Goal: Information Seeking & Learning: Learn about a topic

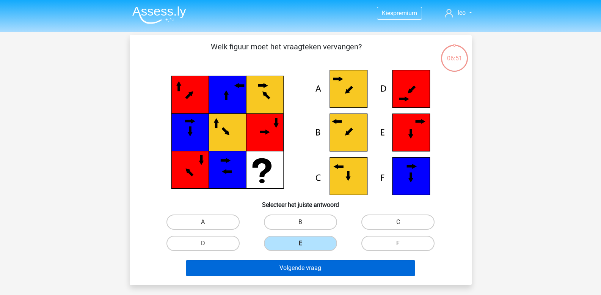
scroll to position [38, 0]
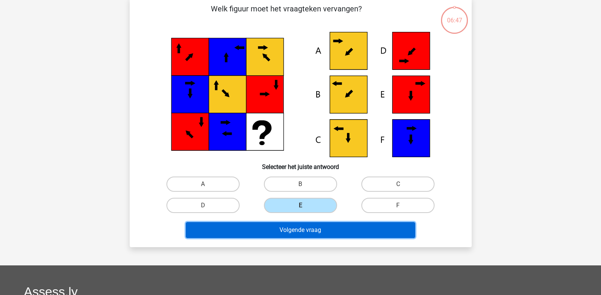
click at [279, 230] on button "Volgende vraag" at bounding box center [301, 230] width 230 height 16
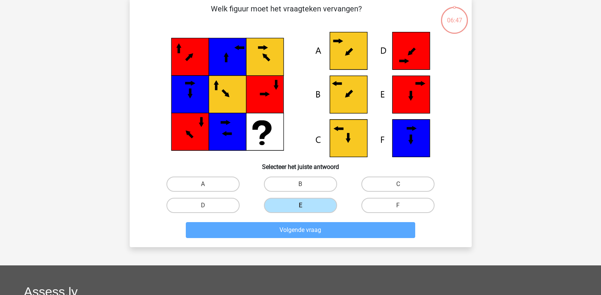
scroll to position [35, 0]
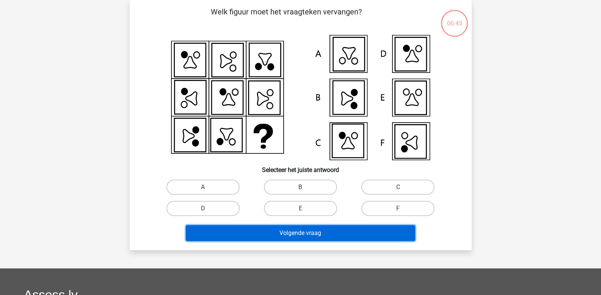
click at [286, 236] on button "Volgende vraag" at bounding box center [301, 233] width 230 height 16
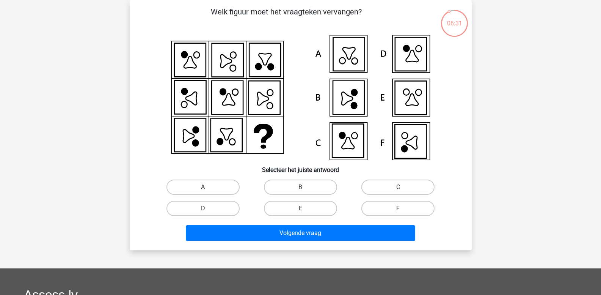
click at [395, 212] on label "F" at bounding box center [398, 208] width 73 height 15
click at [398, 212] on input "F" at bounding box center [400, 210] width 5 height 5
radio input "true"
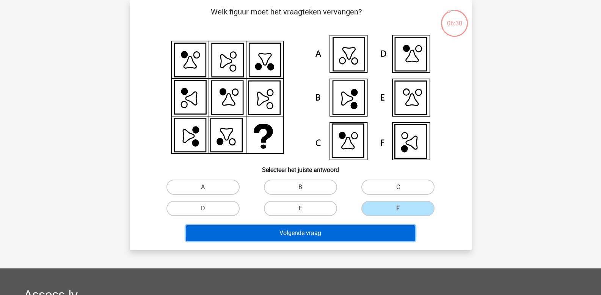
click at [358, 236] on button "Volgende vraag" at bounding box center [301, 233] width 230 height 16
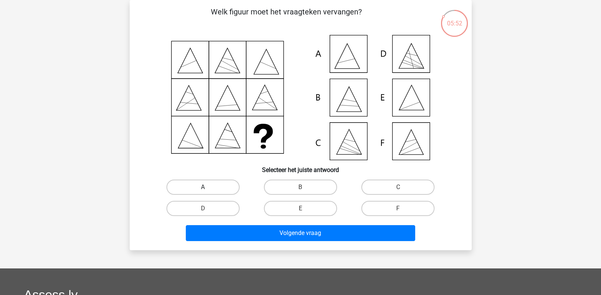
click at [223, 185] on label "A" at bounding box center [203, 186] width 73 height 15
click at [208, 187] on input "A" at bounding box center [205, 189] width 5 height 5
radio input "true"
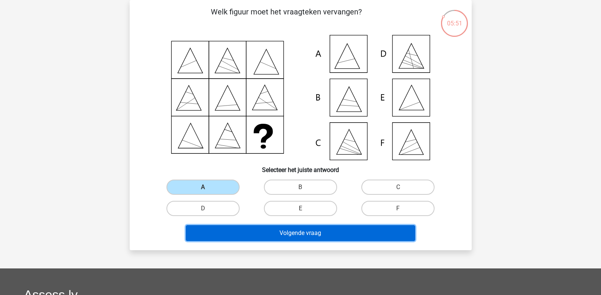
click at [242, 235] on button "Volgende vraag" at bounding box center [301, 233] width 230 height 16
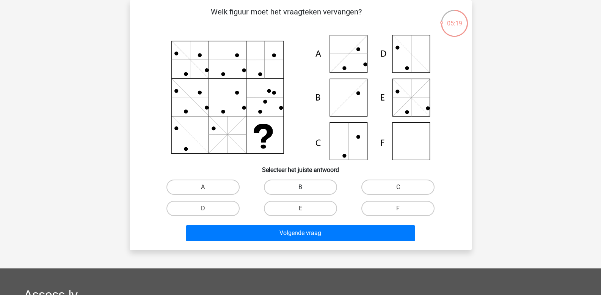
click at [290, 190] on label "B" at bounding box center [300, 186] width 73 height 15
click at [300, 190] on input "B" at bounding box center [302, 189] width 5 height 5
radio input "true"
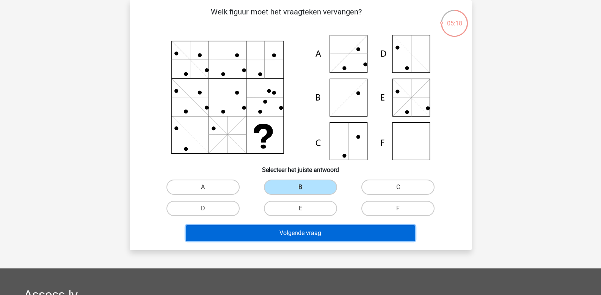
click at [279, 233] on button "Volgende vraag" at bounding box center [301, 233] width 230 height 16
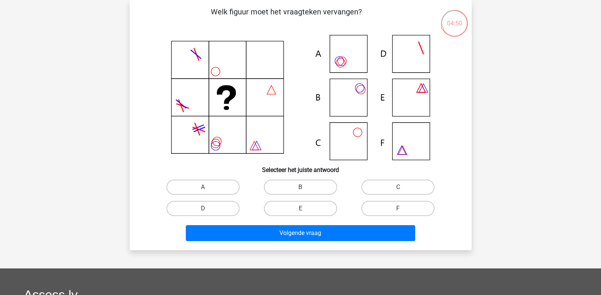
click at [305, 192] on input "B" at bounding box center [302, 189] width 5 height 5
radio input "true"
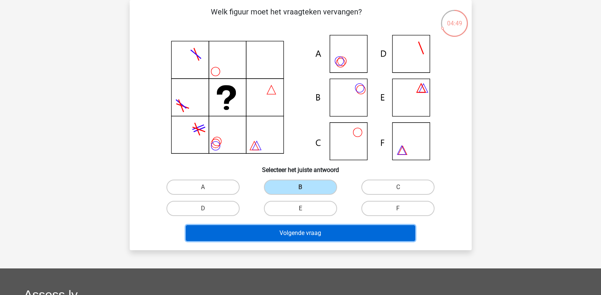
click at [276, 236] on button "Volgende vraag" at bounding box center [301, 233] width 230 height 16
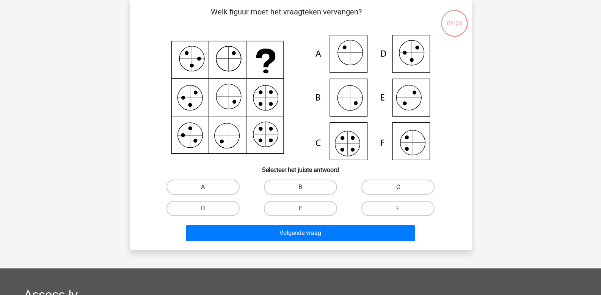
click at [392, 188] on label "C" at bounding box center [398, 186] width 73 height 15
click at [398, 188] on input "C" at bounding box center [400, 189] width 5 height 5
radio input "true"
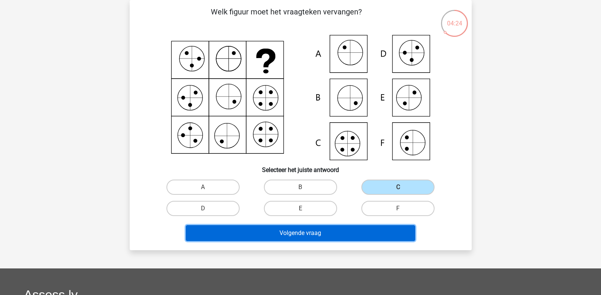
click at [318, 233] on button "Volgende vraag" at bounding box center [301, 233] width 230 height 16
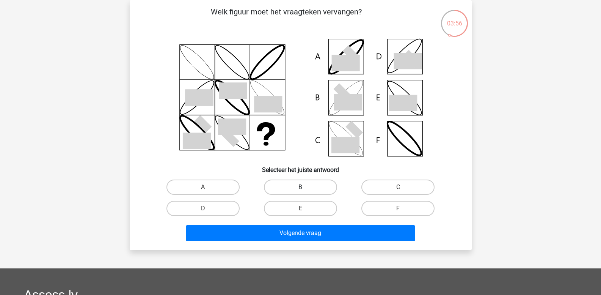
click at [291, 191] on label "B" at bounding box center [300, 186] width 73 height 15
click at [300, 191] on input "B" at bounding box center [302, 189] width 5 height 5
radio input "true"
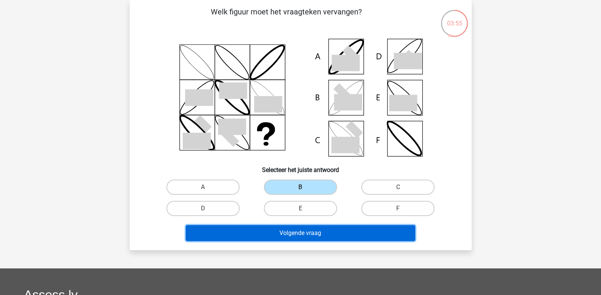
click at [278, 236] on button "Volgende vraag" at bounding box center [301, 233] width 230 height 16
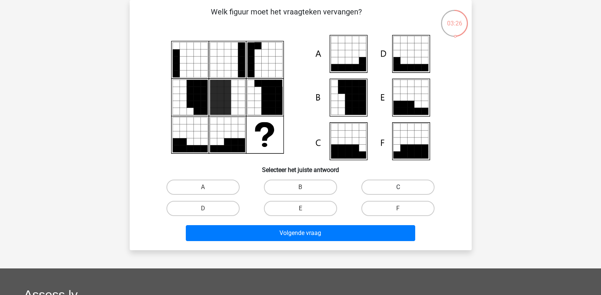
click at [373, 189] on label "C" at bounding box center [398, 186] width 73 height 15
click at [398, 189] on input "C" at bounding box center [400, 189] width 5 height 5
radio input "true"
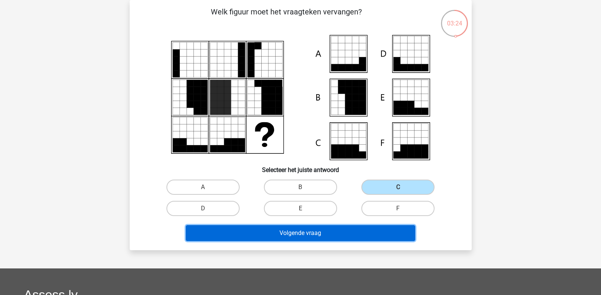
click at [281, 233] on button "Volgende vraag" at bounding box center [301, 233] width 230 height 16
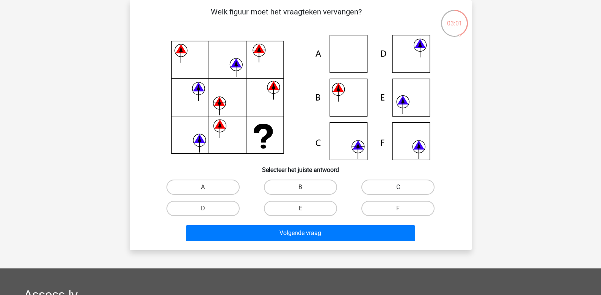
click at [372, 187] on label "C" at bounding box center [398, 186] width 73 height 15
click at [398, 187] on input "C" at bounding box center [400, 189] width 5 height 5
radio input "true"
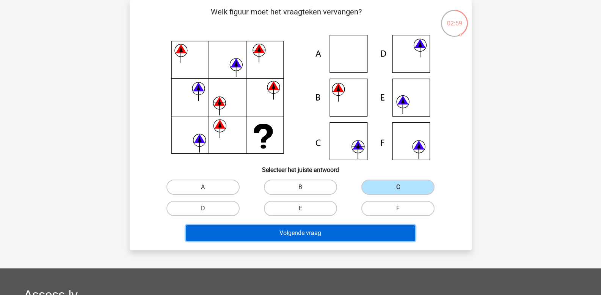
click at [322, 233] on button "Volgende vraag" at bounding box center [301, 233] width 230 height 16
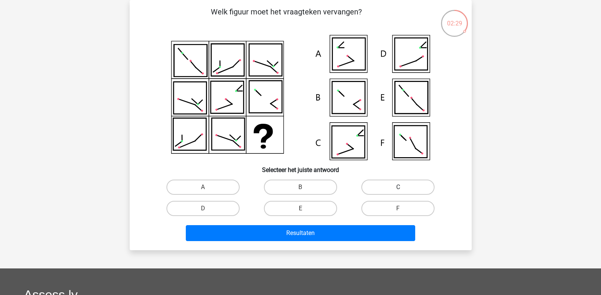
click at [373, 184] on label "C" at bounding box center [398, 186] width 73 height 15
click at [398, 187] on input "C" at bounding box center [400, 189] width 5 height 5
radio input "true"
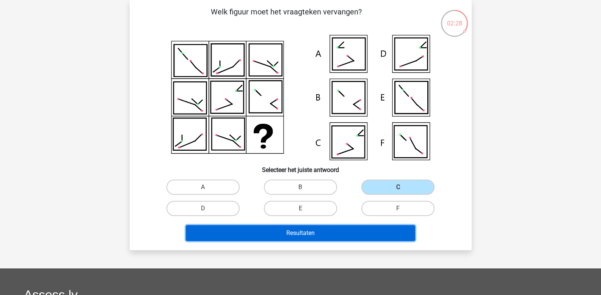
click at [289, 235] on button "Resultaten" at bounding box center [301, 233] width 230 height 16
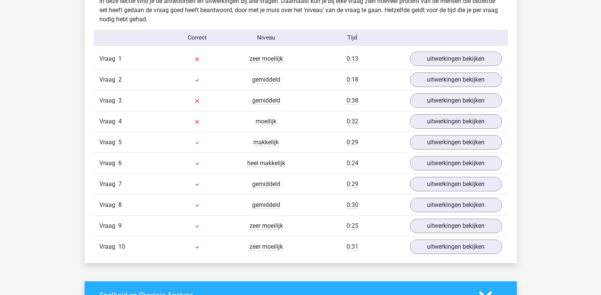
scroll to position [607, 0]
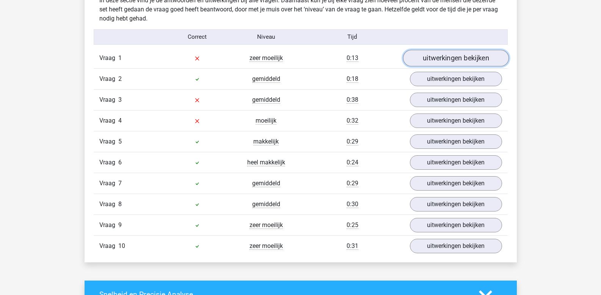
click at [425, 63] on link "uitwerkingen bekijken" at bounding box center [456, 58] width 106 height 17
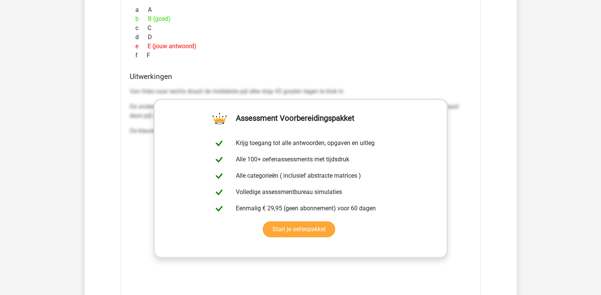
scroll to position [835, 0]
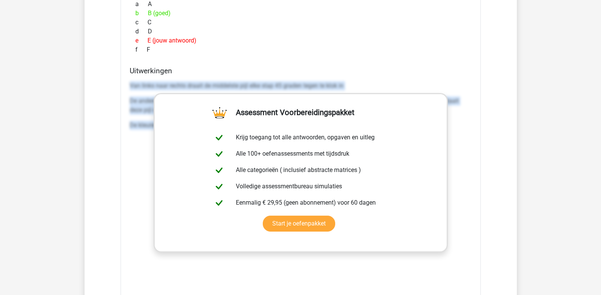
drag, startPoint x: 130, startPoint y: 86, endPoint x: 509, endPoint y: 140, distance: 383.3
click at [509, 140] on div "In deze sectie vind je de antwoorden en uitwerkingen bij alle vragen. Daarnaast…" at bounding box center [300, 152] width 421 height 781
copy div "Van links naar rechts draait de middelste pijl elke stap 45 graden tegen te klo…"
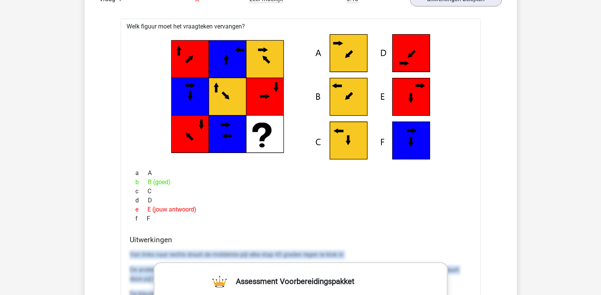
scroll to position [607, 0]
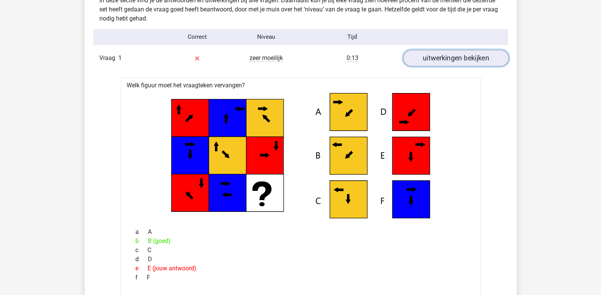
click at [471, 60] on link "uitwerkingen bekijken" at bounding box center [456, 58] width 106 height 17
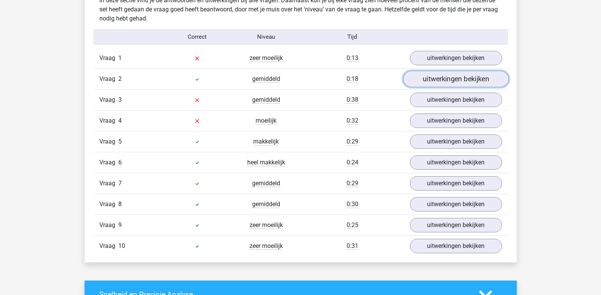
click at [468, 75] on link "uitwerkingen bekijken" at bounding box center [456, 79] width 106 height 17
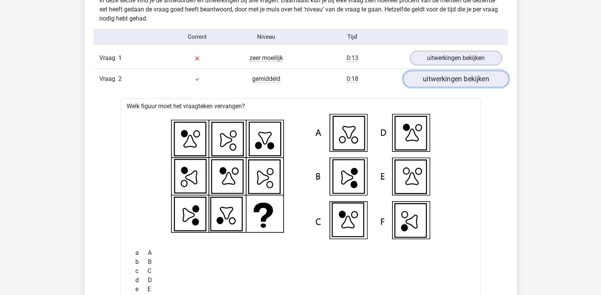
click at [468, 75] on link "uitwerkingen bekijken" at bounding box center [456, 79] width 106 height 17
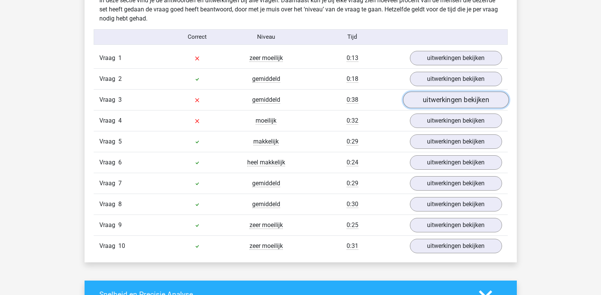
click at [453, 97] on link "uitwerkingen bekijken" at bounding box center [456, 100] width 106 height 17
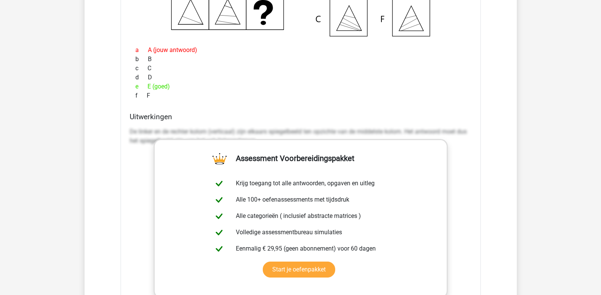
scroll to position [910, 0]
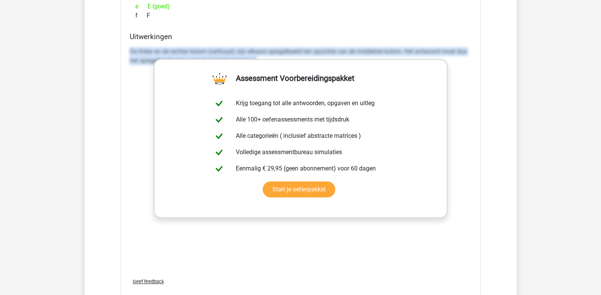
drag, startPoint x: 130, startPoint y: 52, endPoint x: 607, endPoint y: 96, distance: 478.1
click at [601, 96] on html "Kies premium leo leo.aertsens@gmail.com" at bounding box center [300, 172] width 601 height 2165
copy p "De linker en de rechter kolom (verticaal) zijn elkaars spiegelbeeld ten opzicht…"
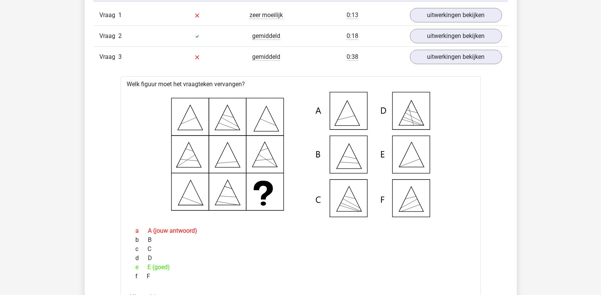
scroll to position [607, 0]
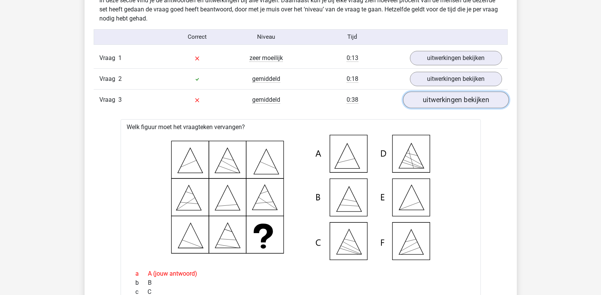
click at [447, 99] on link "uitwerkingen bekijken" at bounding box center [456, 100] width 106 height 17
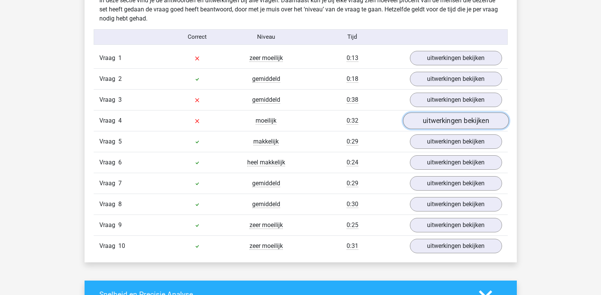
click at [443, 119] on link "uitwerkingen bekijken" at bounding box center [456, 121] width 106 height 17
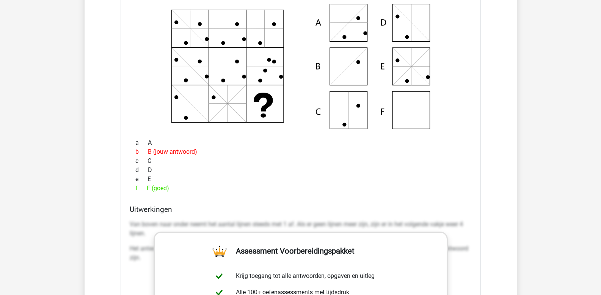
scroll to position [835, 0]
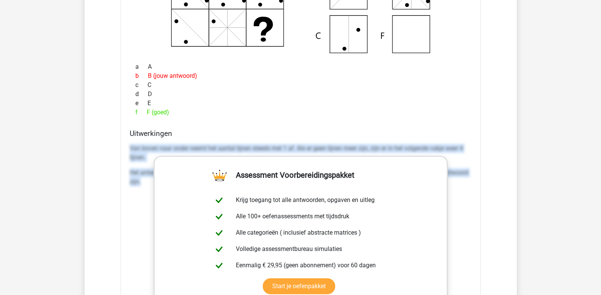
drag, startPoint x: 131, startPoint y: 147, endPoint x: 141, endPoint y: 184, distance: 38.5
click at [141, 184] on div "Van boven naar onder neemt het aantal lijnen steeds met 1 af. Als er geen lijne…" at bounding box center [301, 168] width 342 height 55
copy div "Van boven naar onder neemt het aantal lijnen steeds met 1 af. Als er geen lijne…"
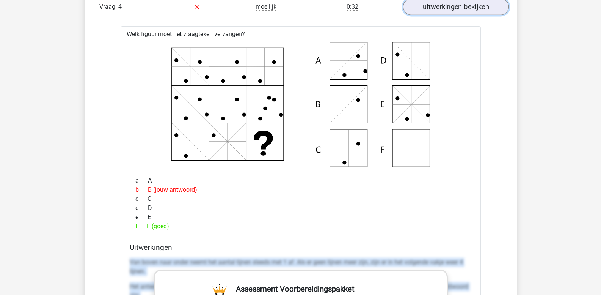
click at [452, 9] on link "uitwerkingen bekijken" at bounding box center [456, 7] width 106 height 17
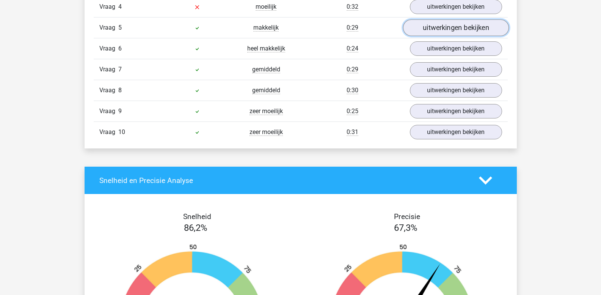
click at [446, 27] on link "uitwerkingen bekijken" at bounding box center [456, 28] width 106 height 17
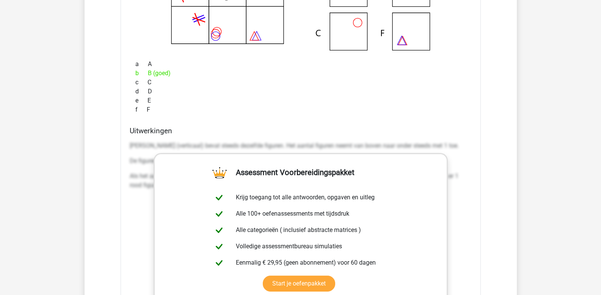
scroll to position [872, 0]
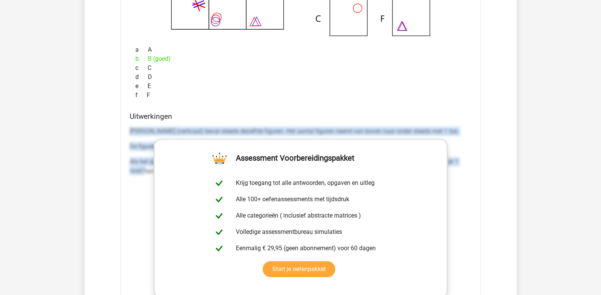
drag, startPoint x: 130, startPoint y: 131, endPoint x: 146, endPoint y: 184, distance: 54.6
click at [146, 184] on div "Elke kolom (verticaal) bevat steeds dezelfde figuren. Het aantal figuren neemt …" at bounding box center [301, 154] width 342 height 61
copy div "Elke kolom (verticaal) bevat steeds dezelfde figuren. Het aantal figuren neemt …"
click at [138, 141] on div "Elke kolom (verticaal) bevat steeds dezelfde figuren. Het aantal figuren neemt …" at bounding box center [301, 154] width 342 height 61
click at [137, 133] on p "Elke kolom (verticaal) bevat steeds dezelfde figuren. Het aantal figuren neemt …" at bounding box center [301, 131] width 342 height 9
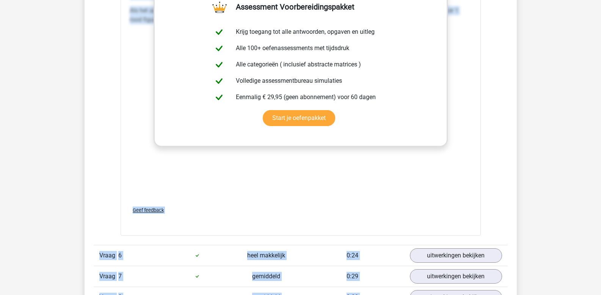
scroll to position [1052, 0]
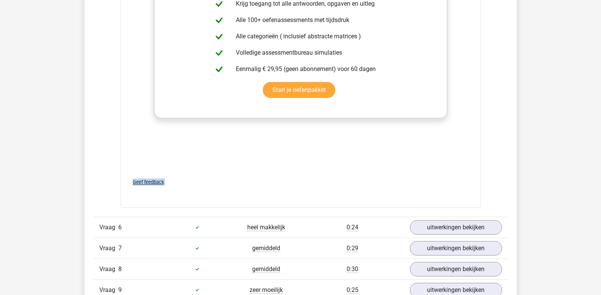
drag, startPoint x: 131, startPoint y: 131, endPoint x: 606, endPoint y: 199, distance: 480.1
click at [601, 199] on html "Kies premium leo leo.aertsens@gmail.com" at bounding box center [300, 30] width 601 height 2165
copy div "Elke kolom (verticaal) bevat steeds dezelfde figuren. Het aantal figuren neemt …"
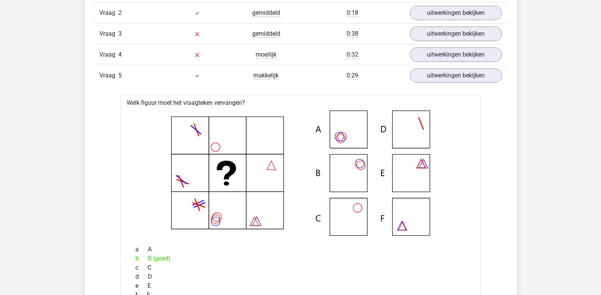
scroll to position [672, 0]
click at [435, 80] on link "uitwerkingen bekijken" at bounding box center [456, 76] width 106 height 17
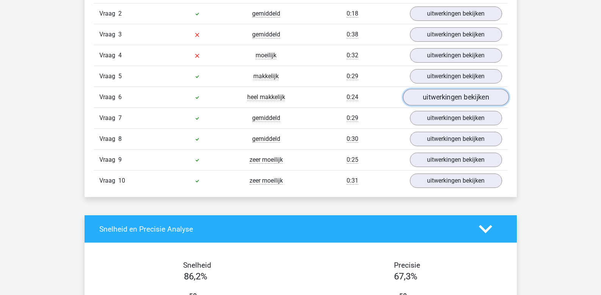
click at [433, 96] on link "uitwerkingen bekijken" at bounding box center [456, 97] width 106 height 17
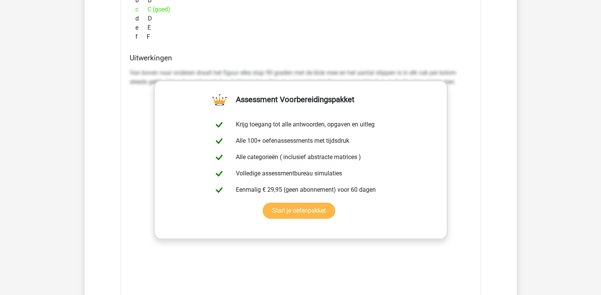
scroll to position [938, 0]
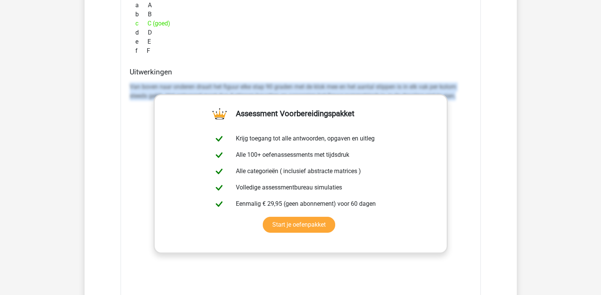
drag, startPoint x: 130, startPoint y: 86, endPoint x: 553, endPoint y: 146, distance: 426.7
click at [553, 146] on div "Kies premium leo leo.aertsens@gmail.com" at bounding box center [300, 144] width 601 height 2165
copy p "Van boven naar onderen draait het figuur elke stap 90 graden met de klok mee en…"
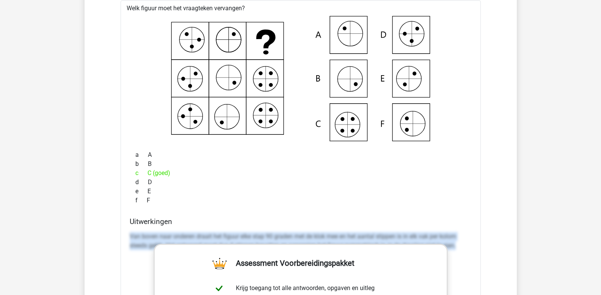
scroll to position [748, 0]
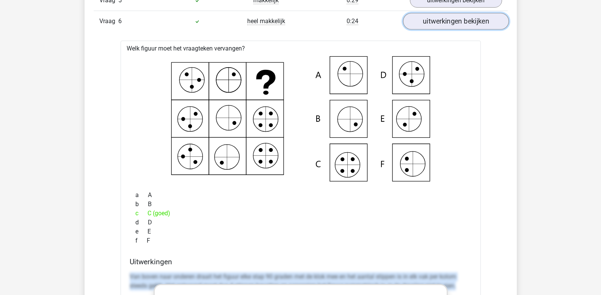
click at [465, 23] on link "uitwerkingen bekijken" at bounding box center [456, 21] width 106 height 17
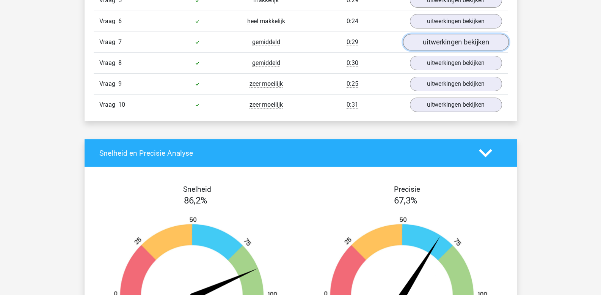
click at [460, 41] on link "uitwerkingen bekijken" at bounding box center [456, 42] width 106 height 17
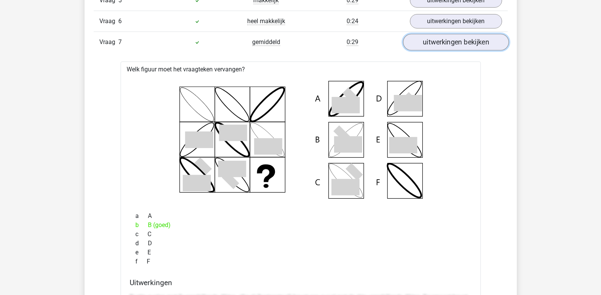
click at [452, 41] on link "uitwerkingen bekijken" at bounding box center [456, 42] width 106 height 17
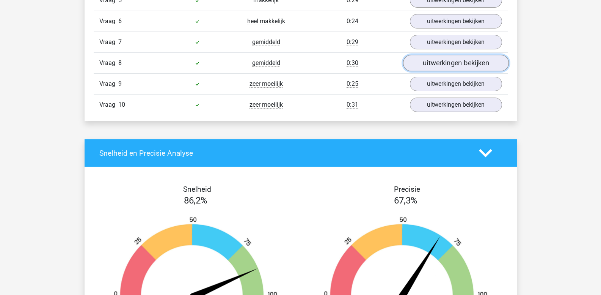
click at [453, 59] on link "uitwerkingen bekijken" at bounding box center [456, 63] width 106 height 17
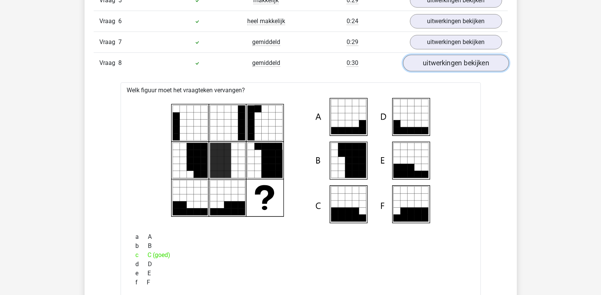
click at [454, 61] on link "uitwerkingen bekijken" at bounding box center [456, 63] width 106 height 17
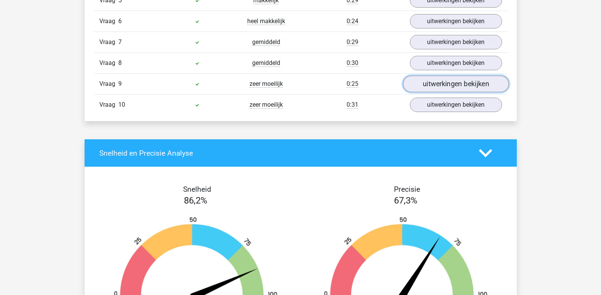
click at [447, 84] on link "uitwerkingen bekijken" at bounding box center [456, 84] width 106 height 17
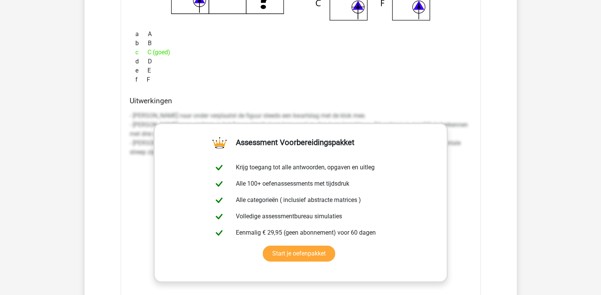
scroll to position [976, 0]
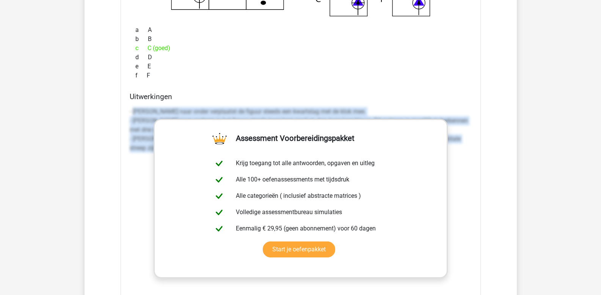
drag, startPoint x: 134, startPoint y: 111, endPoint x: 550, endPoint y: 191, distance: 423.8
click at [550, 191] on div "Kies premium leo leo.aertsens@gmail.com" at bounding box center [300, 106] width 601 height 2165
drag, startPoint x: 133, startPoint y: 111, endPoint x: 534, endPoint y: 248, distance: 424.2
click at [534, 248] on div "Kies premium leo leo.aertsens@gmail.com" at bounding box center [300, 106] width 601 height 2165
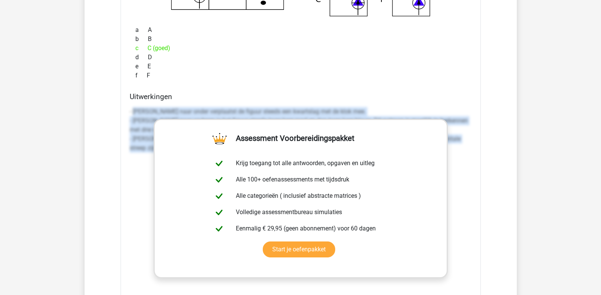
copy p "Van boven naar onder verplaatst de figuur steeds een kwartslag met de klok mee.…"
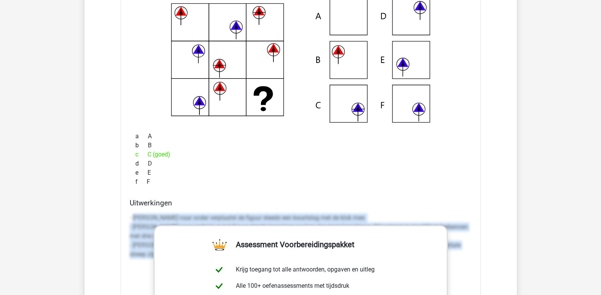
scroll to position [824, 0]
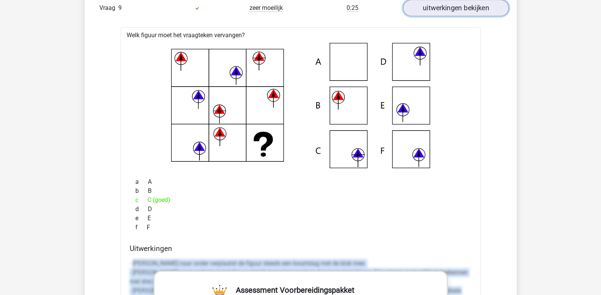
click at [444, 11] on link "uitwerkingen bekijken" at bounding box center [456, 8] width 106 height 17
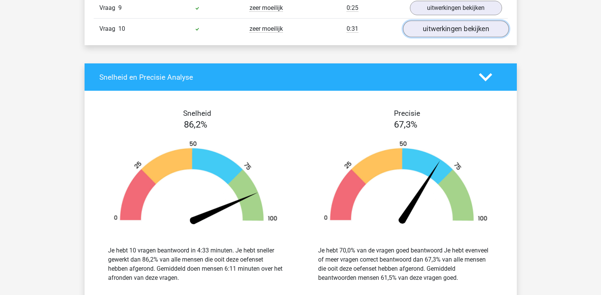
click at [452, 27] on link "uitwerkingen bekijken" at bounding box center [456, 29] width 106 height 17
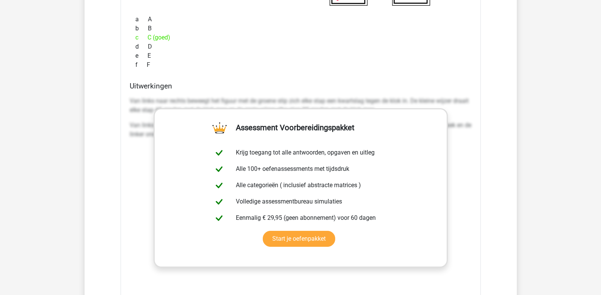
scroll to position [1014, 0]
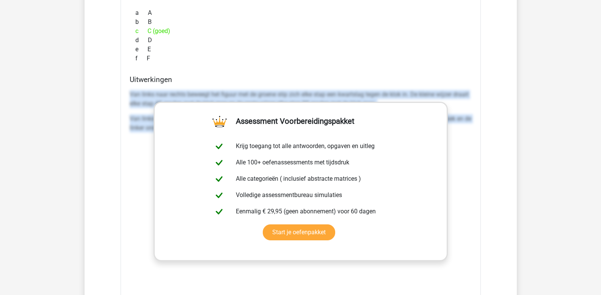
drag, startPoint x: 131, startPoint y: 96, endPoint x: 539, endPoint y: 172, distance: 415.7
click at [539, 172] on div "Kies premium leo leo.aertsens@gmail.com" at bounding box center [300, 68] width 601 height 2165
copy div "Van links naar rechts beweegt het figuur met de groene stip zich elke stap een …"
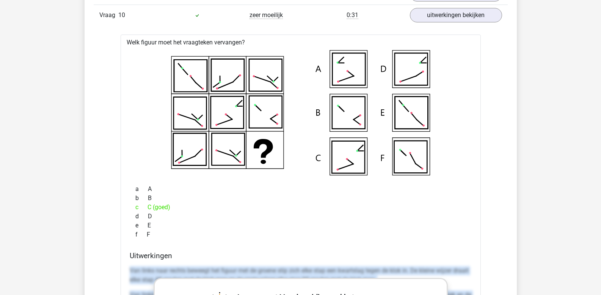
scroll to position [824, 0]
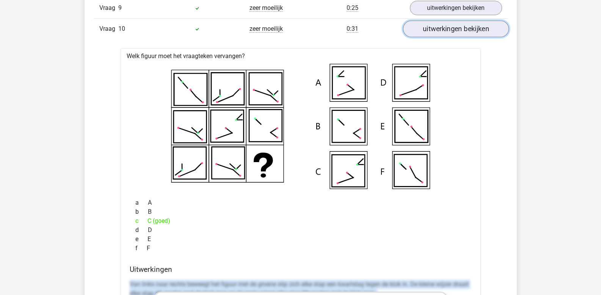
click at [460, 28] on link "uitwerkingen bekijken" at bounding box center [456, 29] width 106 height 17
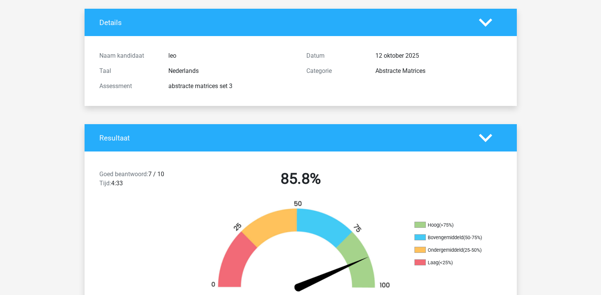
scroll to position [0, 0]
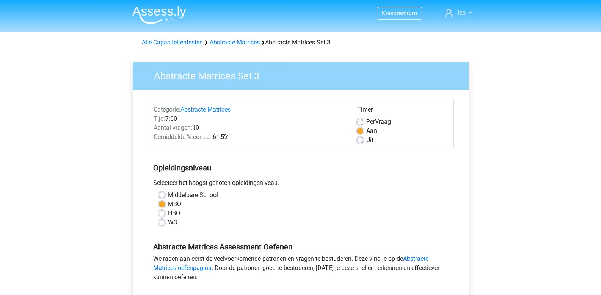
scroll to position [228, 0]
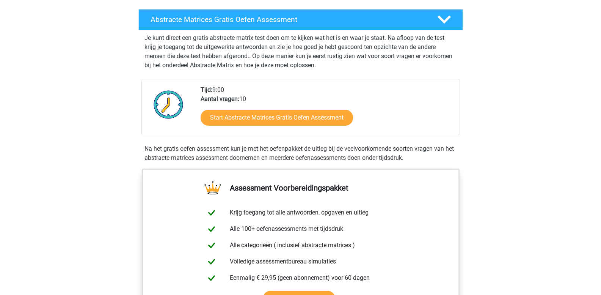
scroll to position [114, 0]
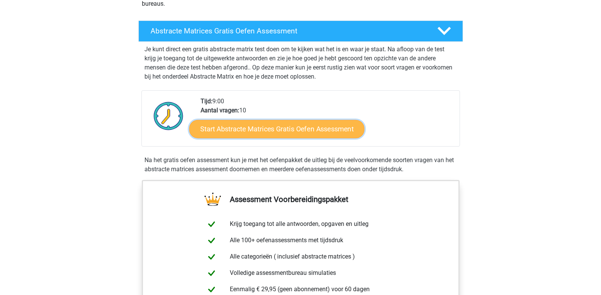
click at [232, 129] on link "Start Abstracte Matrices Gratis Oefen Assessment" at bounding box center [276, 128] width 175 height 18
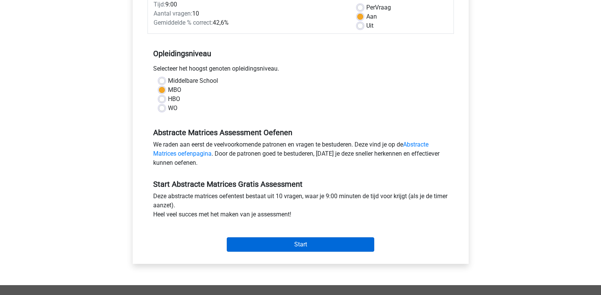
scroll to position [114, 0]
click at [285, 244] on input "Start" at bounding box center [301, 244] width 148 height 14
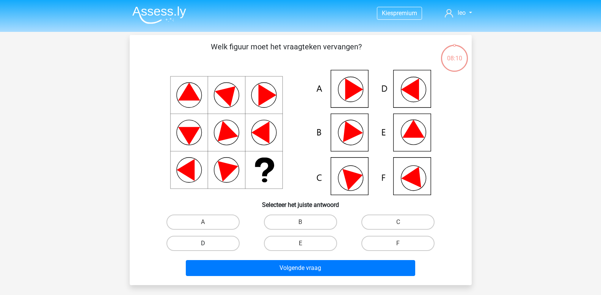
click at [201, 244] on label "D" at bounding box center [203, 243] width 73 height 15
click at [203, 244] on input "D" at bounding box center [205, 245] width 5 height 5
radio input "true"
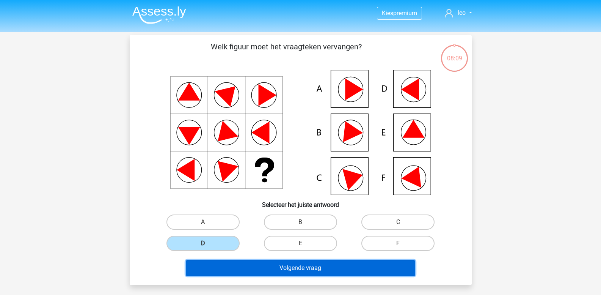
click at [239, 267] on button "Volgende vraag" at bounding box center [301, 268] width 230 height 16
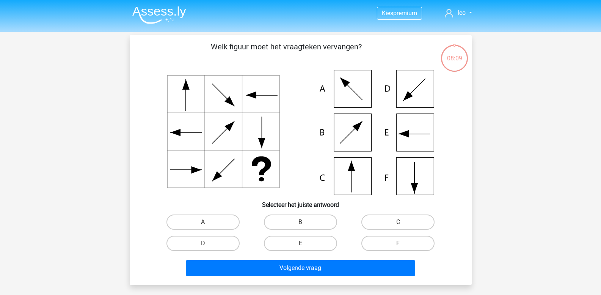
scroll to position [35, 0]
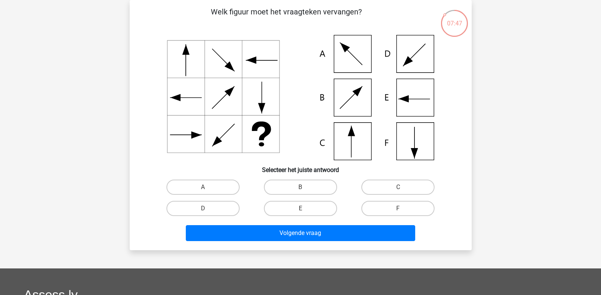
click at [400, 189] on input "C" at bounding box center [400, 189] width 5 height 5
radio input "true"
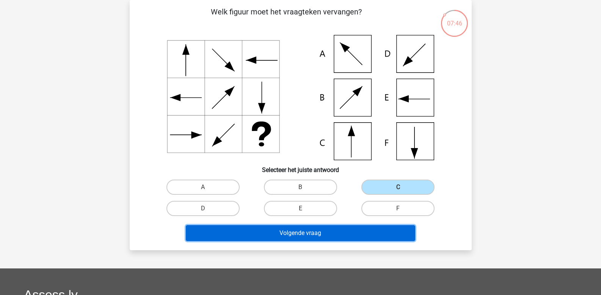
click at [370, 228] on button "Volgende vraag" at bounding box center [301, 233] width 230 height 16
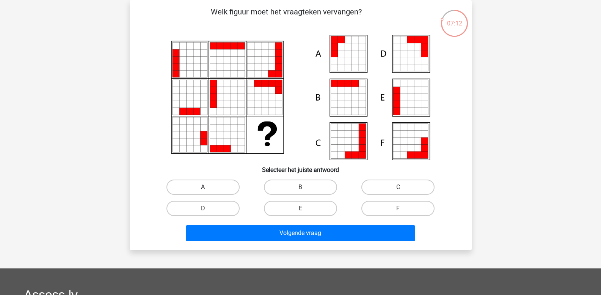
click at [209, 186] on label "A" at bounding box center [203, 186] width 73 height 15
click at [208, 187] on input "A" at bounding box center [205, 189] width 5 height 5
radio input "true"
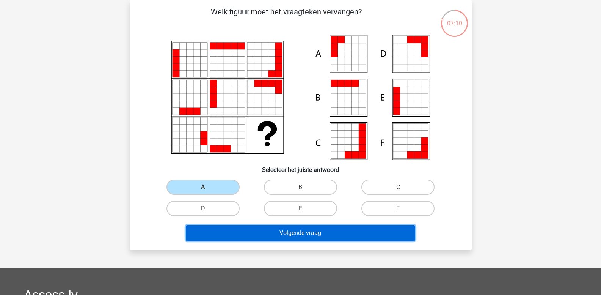
click at [232, 231] on button "Volgende vraag" at bounding box center [301, 233] width 230 height 16
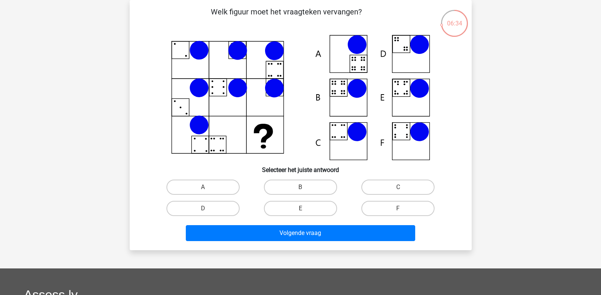
click at [302, 189] on input "B" at bounding box center [302, 189] width 5 height 5
radio input "true"
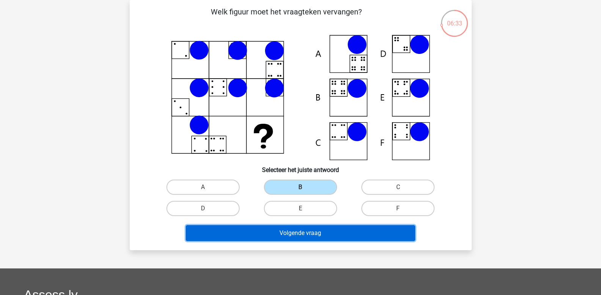
click at [292, 234] on button "Volgende vraag" at bounding box center [301, 233] width 230 height 16
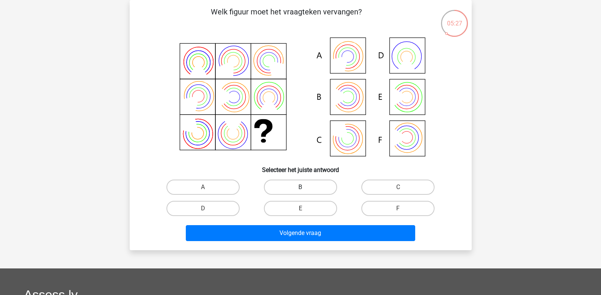
click at [291, 188] on label "B" at bounding box center [300, 186] width 73 height 15
click at [300, 188] on input "B" at bounding box center [302, 189] width 5 height 5
radio input "true"
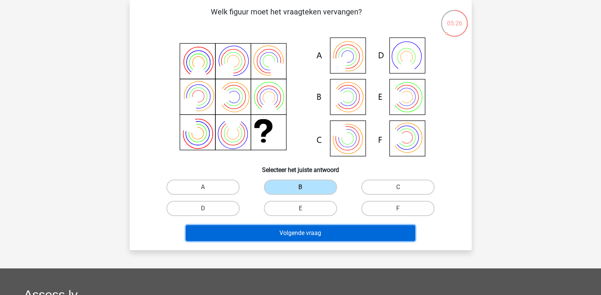
click at [291, 230] on button "Volgende vraag" at bounding box center [301, 233] width 230 height 16
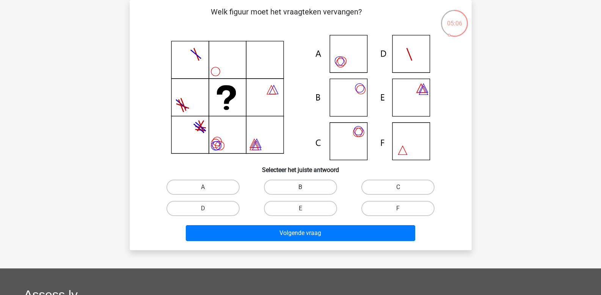
click at [300, 188] on label "B" at bounding box center [300, 186] width 73 height 15
click at [300, 188] on input "B" at bounding box center [302, 189] width 5 height 5
radio input "true"
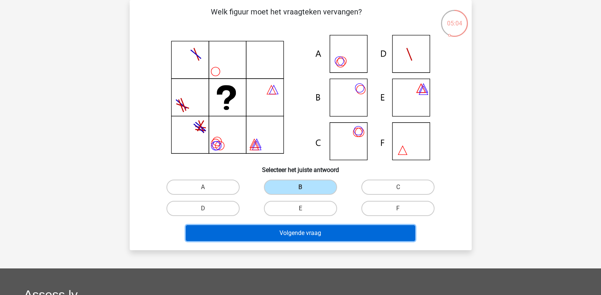
click at [307, 230] on button "Volgende vraag" at bounding box center [301, 233] width 230 height 16
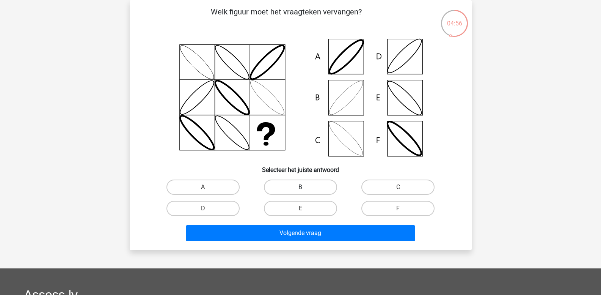
click at [307, 185] on label "B" at bounding box center [300, 186] width 73 height 15
click at [305, 187] on input "B" at bounding box center [302, 189] width 5 height 5
radio input "true"
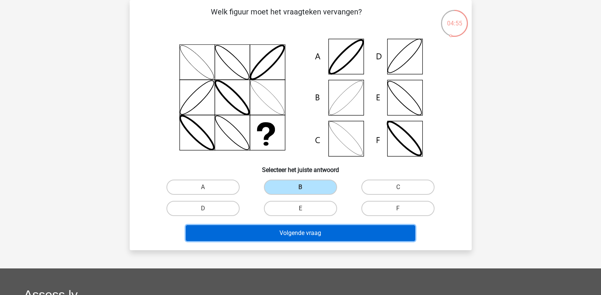
click at [300, 230] on button "Volgende vraag" at bounding box center [301, 233] width 230 height 16
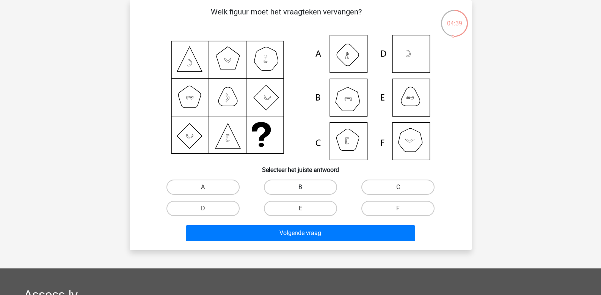
click at [311, 189] on label "B" at bounding box center [300, 186] width 73 height 15
click at [305, 189] on input "B" at bounding box center [302, 189] width 5 height 5
radio input "true"
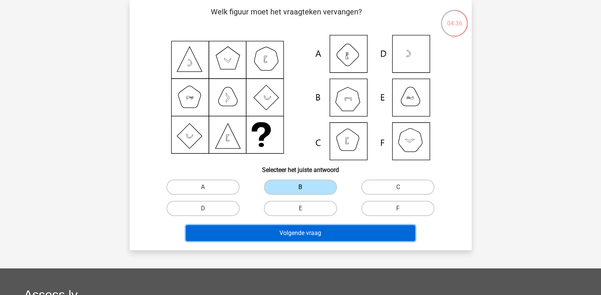
click at [302, 231] on button "Volgende vraag" at bounding box center [301, 233] width 230 height 16
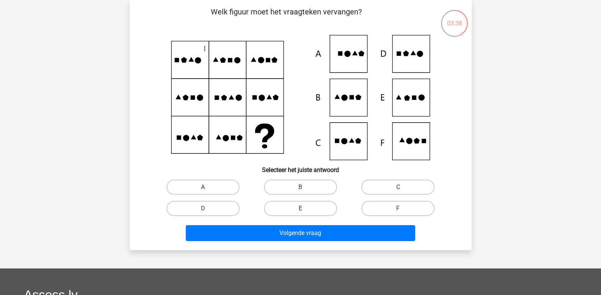
click at [307, 210] on label "E" at bounding box center [300, 208] width 73 height 15
click at [305, 210] on input "E" at bounding box center [302, 210] width 5 height 5
radio input "true"
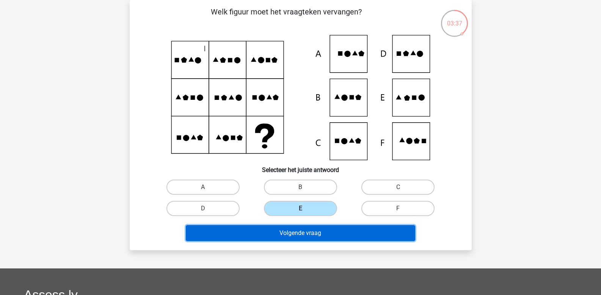
click at [303, 233] on button "Volgende vraag" at bounding box center [301, 233] width 230 height 16
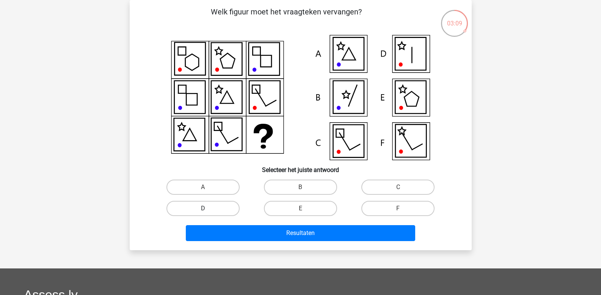
click at [190, 205] on label "D" at bounding box center [203, 208] width 73 height 15
click at [203, 208] on input "D" at bounding box center [205, 210] width 5 height 5
radio input "true"
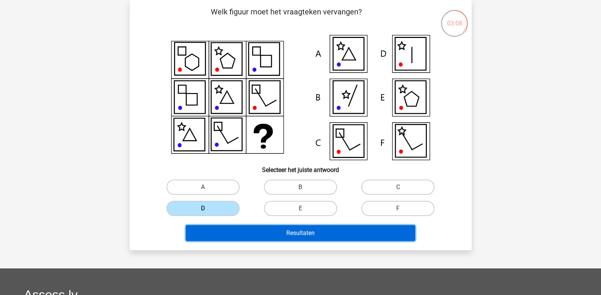
click at [222, 232] on button "Resultaten" at bounding box center [301, 233] width 230 height 16
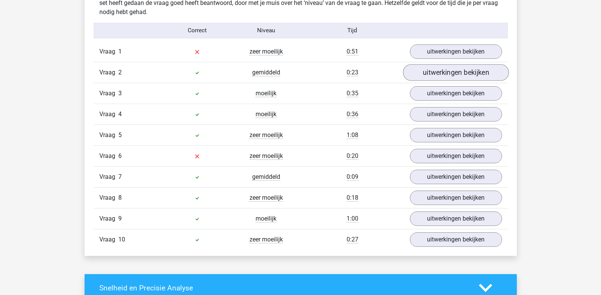
scroll to position [607, 0]
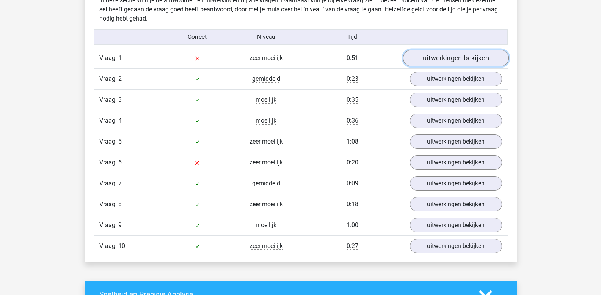
click at [438, 60] on link "uitwerkingen bekijken" at bounding box center [456, 58] width 106 height 17
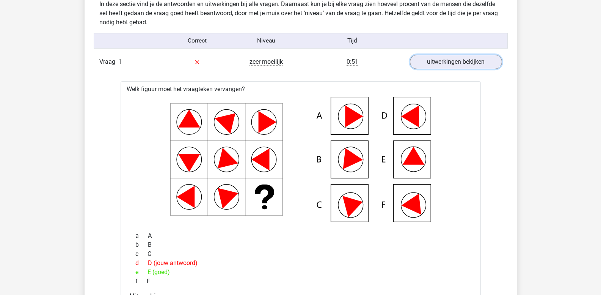
scroll to position [531, 0]
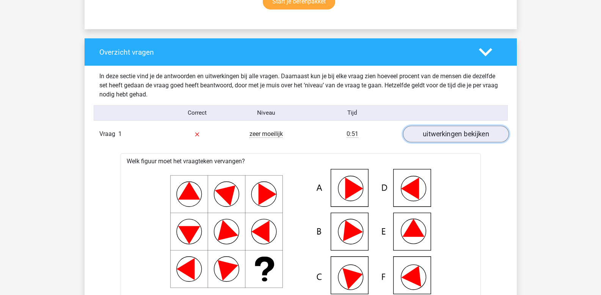
click at [448, 136] on link "uitwerkingen bekijken" at bounding box center [456, 134] width 106 height 17
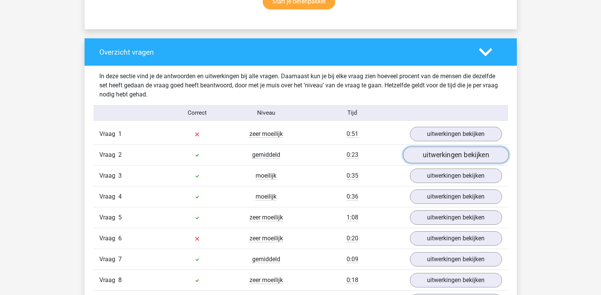
click at [445, 154] on link "uitwerkingen bekijken" at bounding box center [456, 155] width 106 height 17
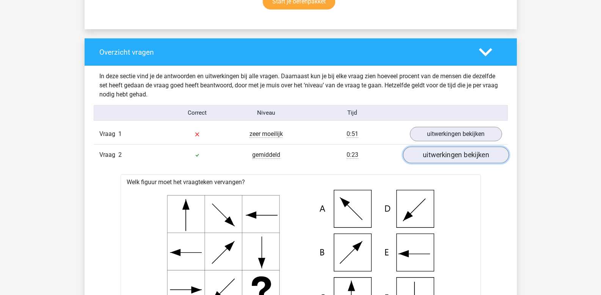
click at [445, 154] on link "uitwerkingen bekijken" at bounding box center [456, 155] width 106 height 17
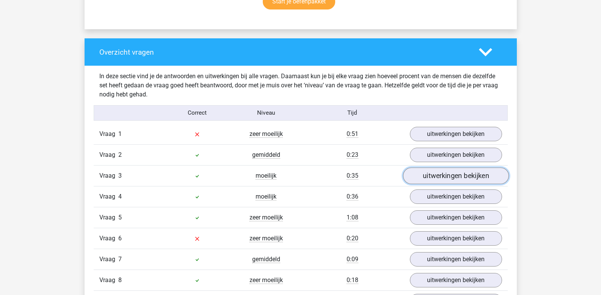
click at [444, 177] on link "uitwerkingen bekijken" at bounding box center [456, 176] width 106 height 17
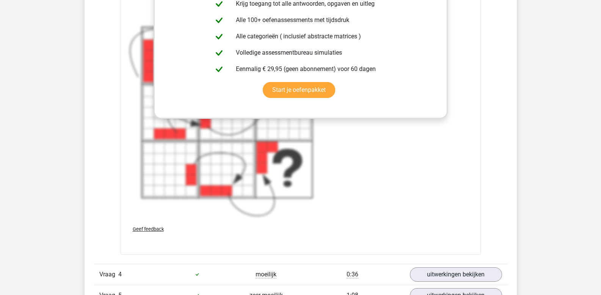
scroll to position [1048, 0]
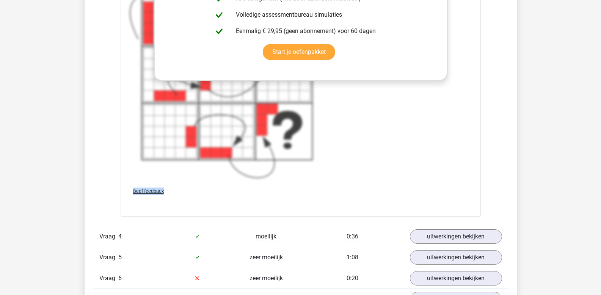
drag, startPoint x: 131, startPoint y: 126, endPoint x: 324, endPoint y: 193, distance: 204.7
copy div "Het figuur neemt van links naar rechts steeds toe met een blokje en de 'achterk…"
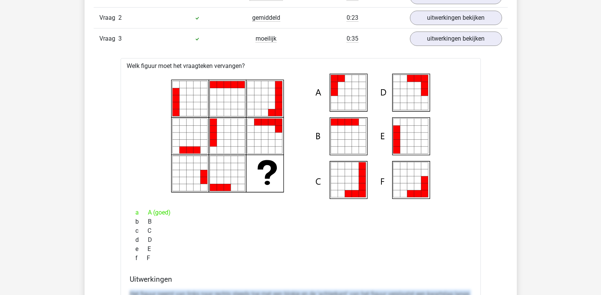
scroll to position [630, 0]
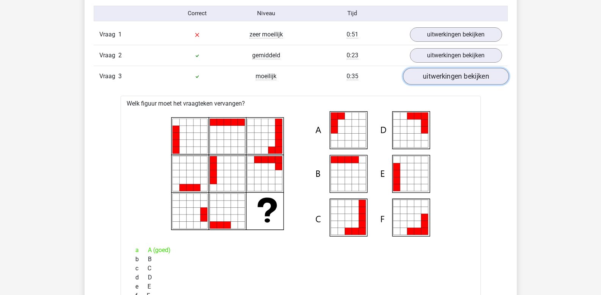
click at [425, 79] on link "uitwerkingen bekijken" at bounding box center [456, 76] width 106 height 17
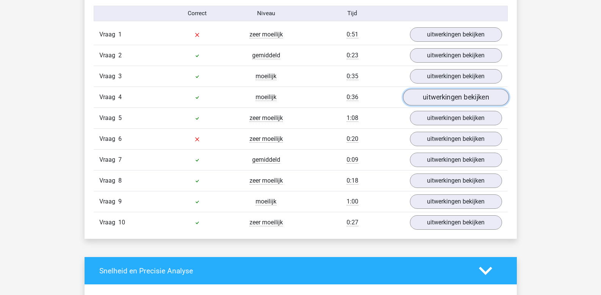
click at [425, 102] on link "uitwerkingen bekijken" at bounding box center [456, 97] width 106 height 17
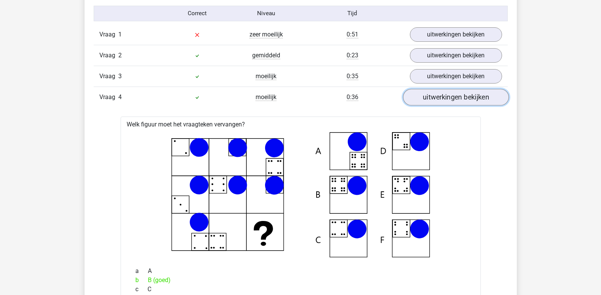
click at [425, 102] on link "uitwerkingen bekijken" at bounding box center [456, 97] width 106 height 17
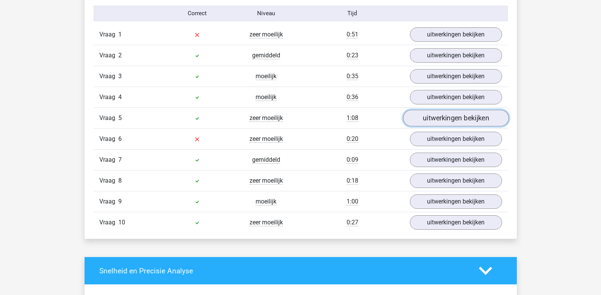
click at [427, 123] on link "uitwerkingen bekijken" at bounding box center [456, 118] width 106 height 17
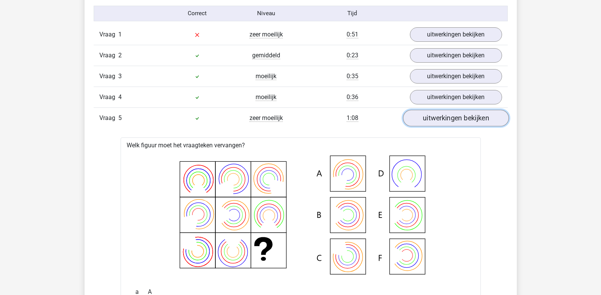
click at [427, 123] on link "uitwerkingen bekijken" at bounding box center [456, 118] width 106 height 17
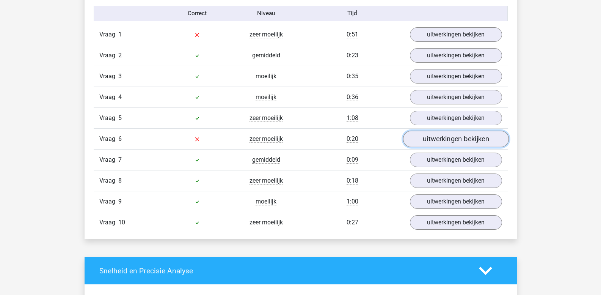
click at [427, 139] on link "uitwerkingen bekijken" at bounding box center [456, 139] width 106 height 17
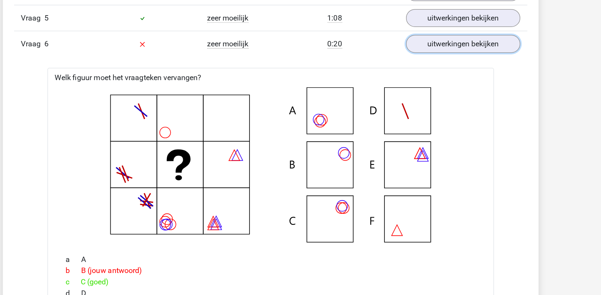
scroll to position [690, 0]
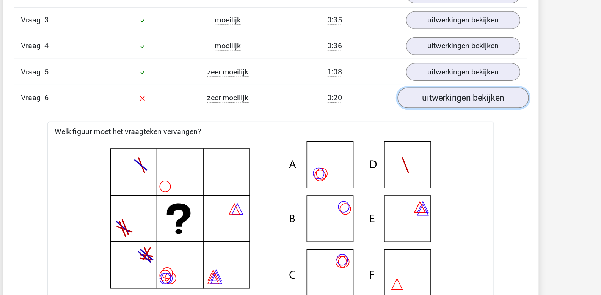
click at [431, 81] on link "uitwerkingen bekijken" at bounding box center [456, 79] width 106 height 17
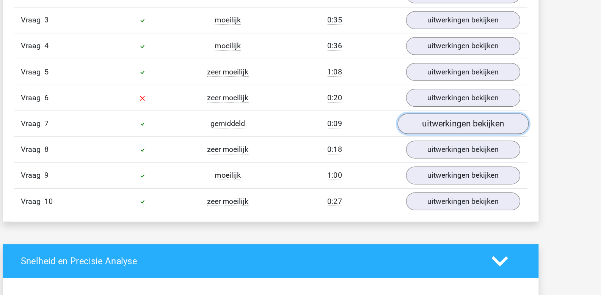
click at [440, 102] on link "uitwerkingen bekijken" at bounding box center [456, 100] width 106 height 17
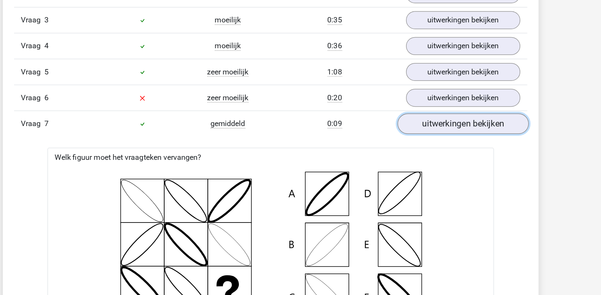
click at [440, 102] on link "uitwerkingen bekijken" at bounding box center [456, 100] width 106 height 17
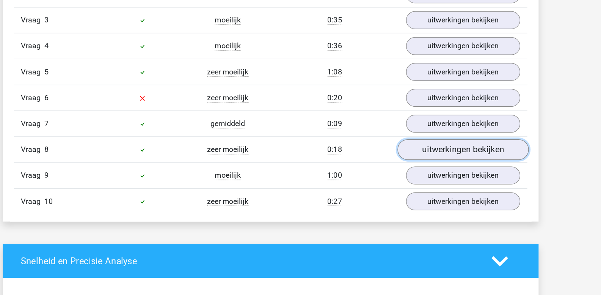
click at [437, 118] on link "uitwerkingen bekijken" at bounding box center [456, 121] width 106 height 17
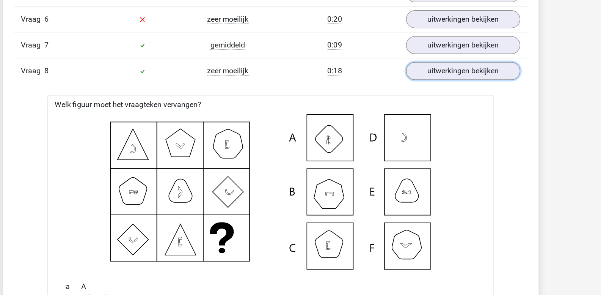
scroll to position [747, 0]
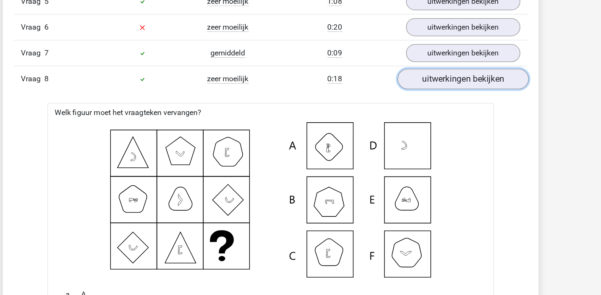
click at [432, 69] on link "uitwerkingen bekijken" at bounding box center [456, 64] width 106 height 17
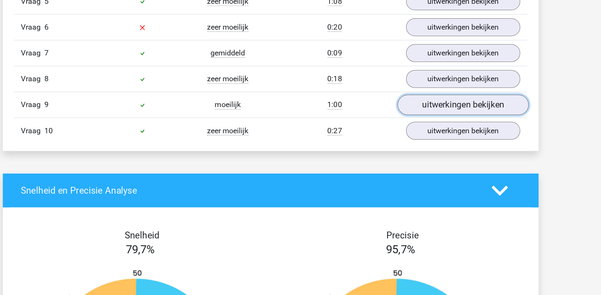
click at [429, 85] on link "uitwerkingen bekijken" at bounding box center [456, 85] width 106 height 17
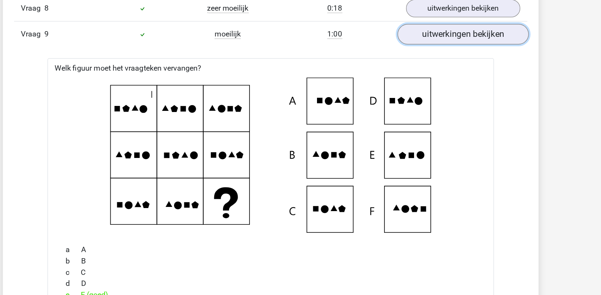
click at [437, 85] on link "uitwerkingen bekijken" at bounding box center [456, 85] width 106 height 17
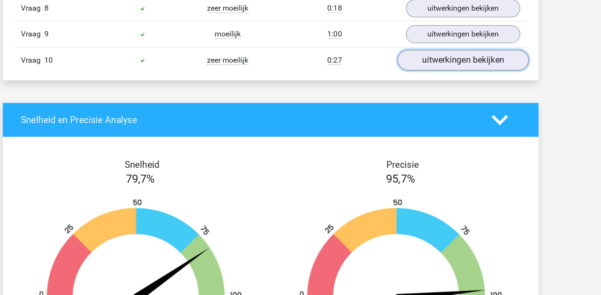
click at [439, 110] on link "uitwerkingen bekijken" at bounding box center [456, 105] width 106 height 17
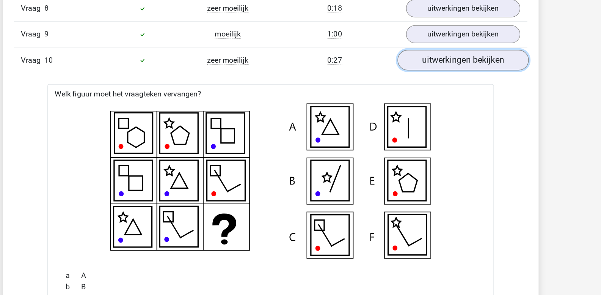
click at [435, 107] on link "uitwerkingen bekijken" at bounding box center [456, 105] width 106 height 17
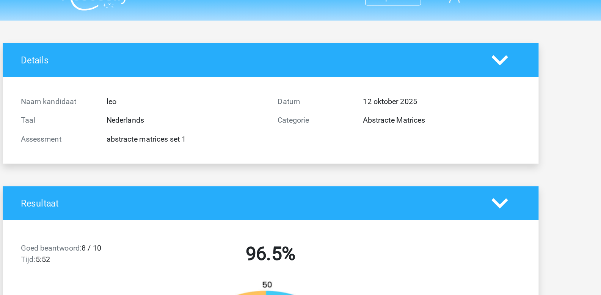
scroll to position [0, 0]
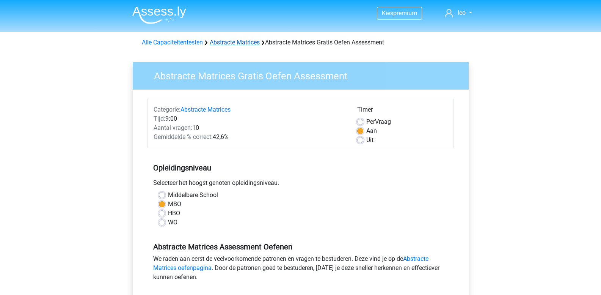
click at [227, 44] on link "Abstracte Matrices" at bounding box center [235, 42] width 50 height 7
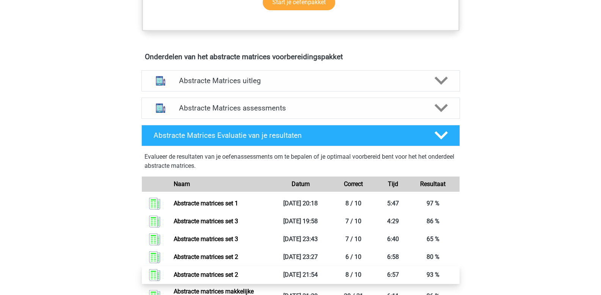
scroll to position [417, 0]
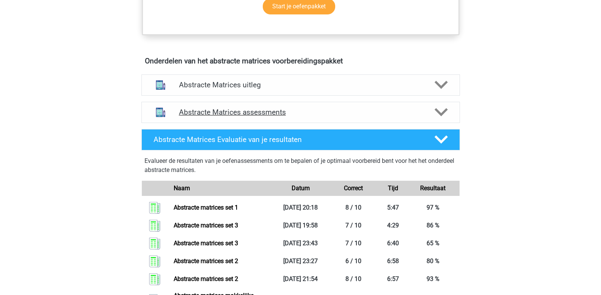
click at [443, 112] on polygon at bounding box center [441, 112] width 13 height 8
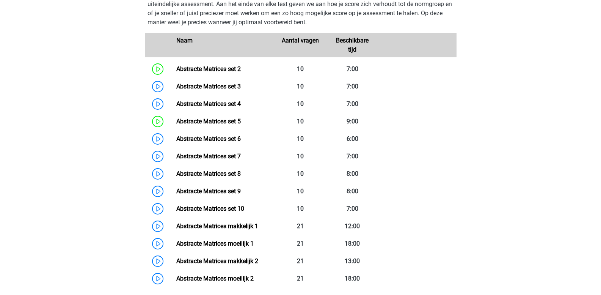
scroll to position [569, 0]
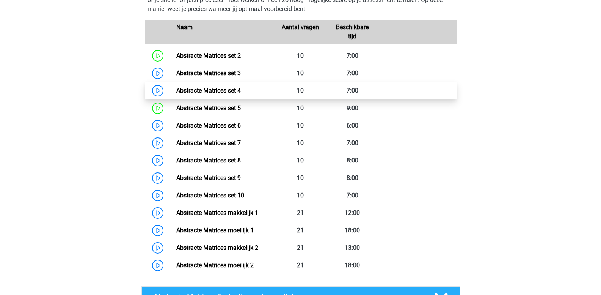
click at [181, 91] on link "Abstracte Matrices set 4" at bounding box center [208, 90] width 64 height 7
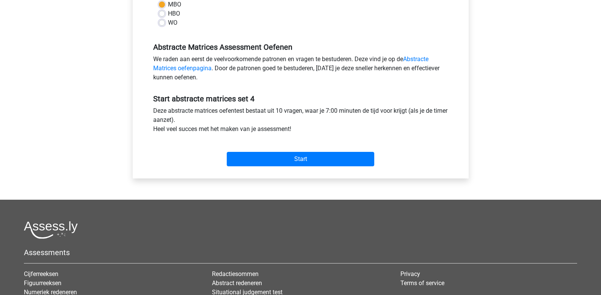
scroll to position [228, 0]
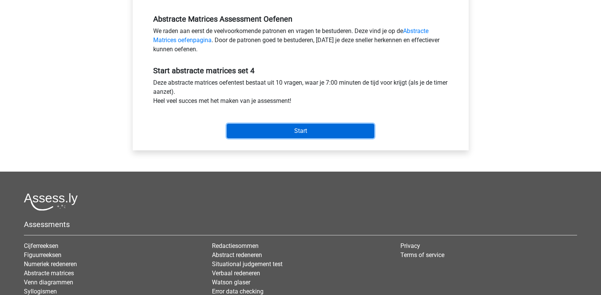
click at [265, 130] on input "Start" at bounding box center [301, 131] width 148 height 14
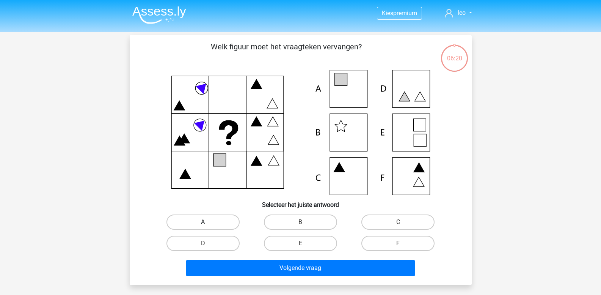
click at [189, 225] on label "A" at bounding box center [203, 221] width 73 height 15
click at [203, 225] on input "A" at bounding box center [205, 224] width 5 height 5
radio input "true"
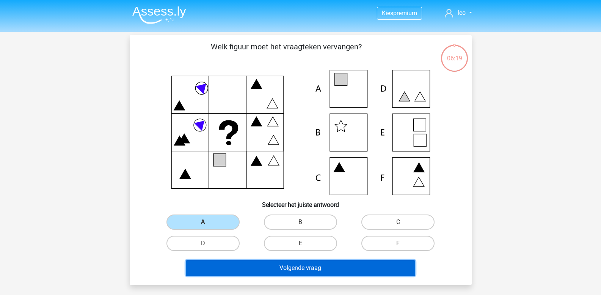
click at [212, 264] on button "Volgende vraag" at bounding box center [301, 268] width 230 height 16
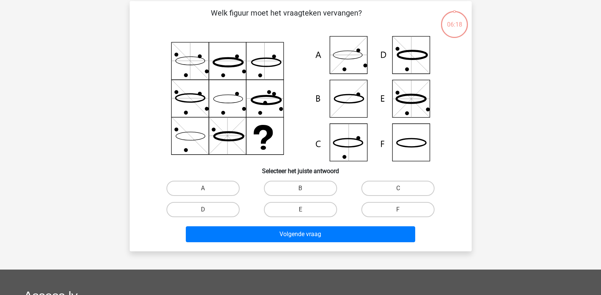
scroll to position [35, 0]
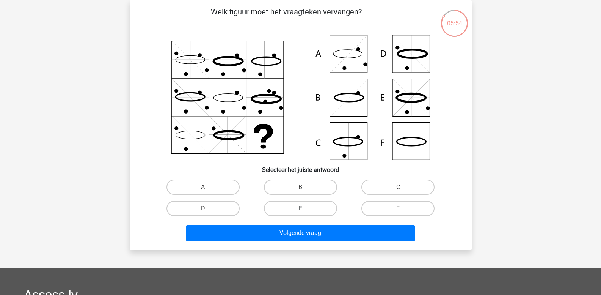
click at [286, 206] on label "E" at bounding box center [300, 208] width 73 height 15
click at [300, 208] on input "E" at bounding box center [302, 210] width 5 height 5
radio input "true"
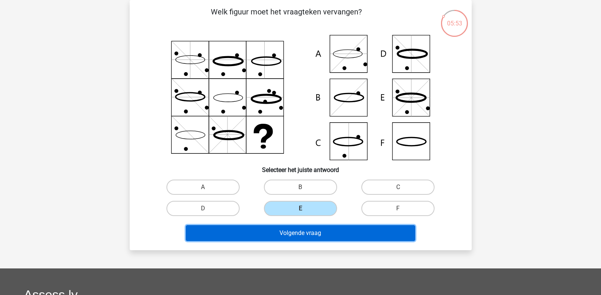
click at [269, 236] on button "Volgende vraag" at bounding box center [301, 233] width 230 height 16
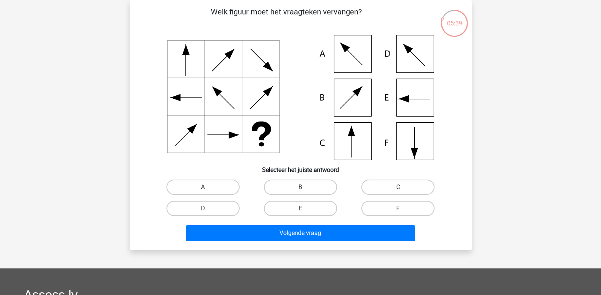
click at [377, 207] on label "F" at bounding box center [398, 208] width 73 height 15
click at [398, 208] on input "F" at bounding box center [400, 210] width 5 height 5
radio input "true"
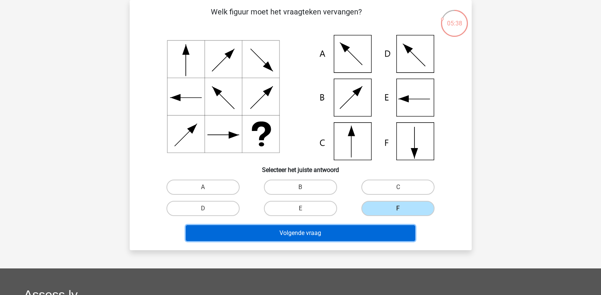
click at [333, 234] on button "Volgende vraag" at bounding box center [301, 233] width 230 height 16
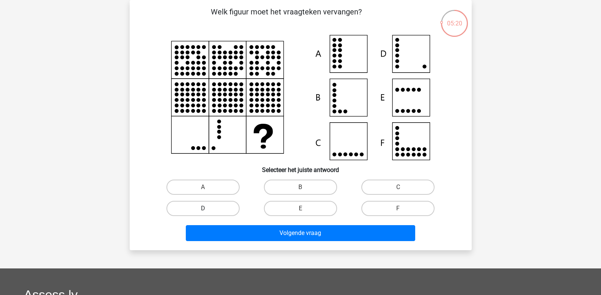
click at [212, 207] on label "D" at bounding box center [203, 208] width 73 height 15
click at [208, 208] on input "D" at bounding box center [205, 210] width 5 height 5
radio input "true"
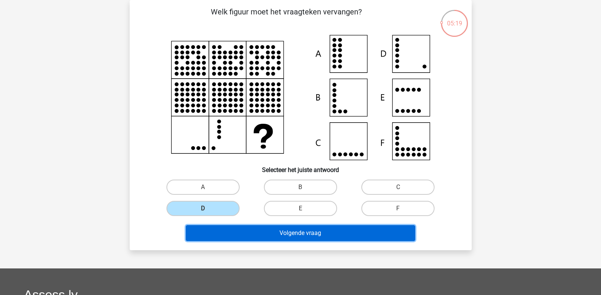
click at [233, 231] on button "Volgende vraag" at bounding box center [301, 233] width 230 height 16
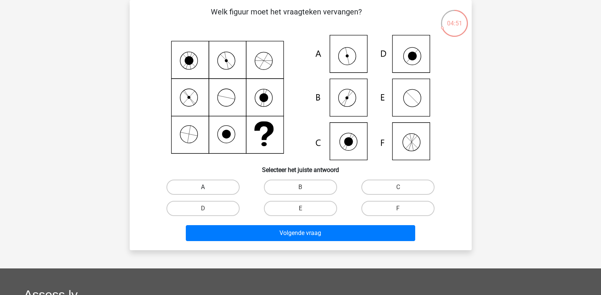
click at [210, 185] on label "A" at bounding box center [203, 186] width 73 height 15
click at [208, 187] on input "A" at bounding box center [205, 189] width 5 height 5
radio input "true"
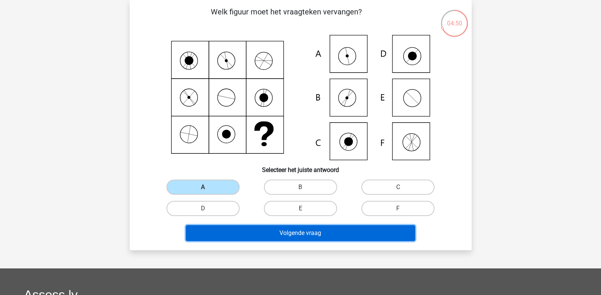
click at [222, 228] on button "Volgende vraag" at bounding box center [301, 233] width 230 height 16
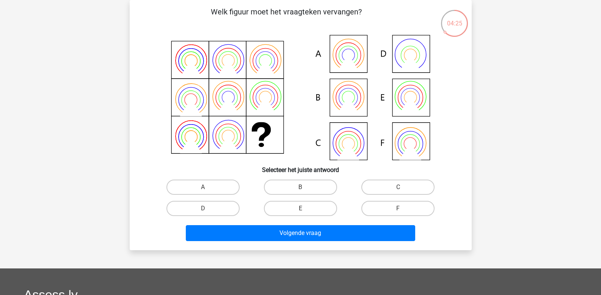
click at [301, 188] on input "B" at bounding box center [302, 189] width 5 height 5
radio input "true"
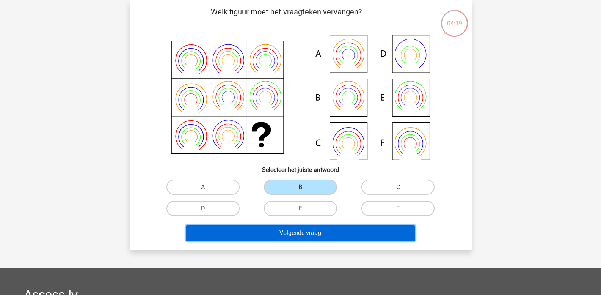
click at [305, 229] on button "Volgende vraag" at bounding box center [301, 233] width 230 height 16
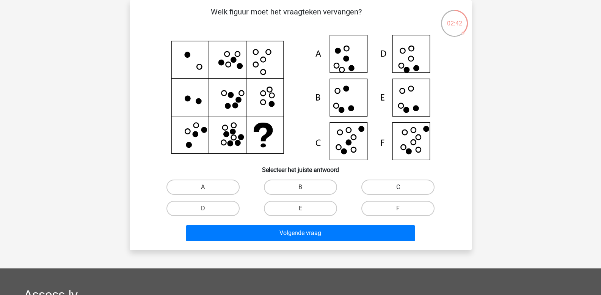
click at [376, 187] on label "C" at bounding box center [398, 186] width 73 height 15
click at [398, 187] on input "C" at bounding box center [400, 189] width 5 height 5
radio input "true"
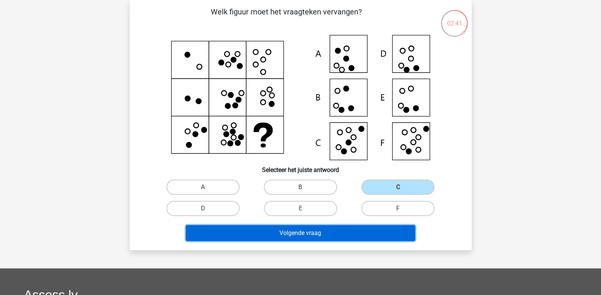
click at [328, 230] on button "Volgende vraag" at bounding box center [301, 233] width 230 height 16
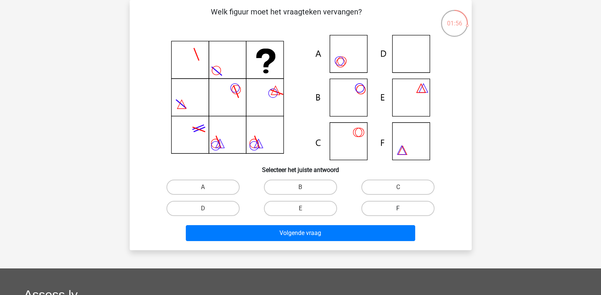
click at [387, 208] on label "F" at bounding box center [398, 208] width 73 height 15
click at [398, 208] on input "F" at bounding box center [400, 210] width 5 height 5
radio input "true"
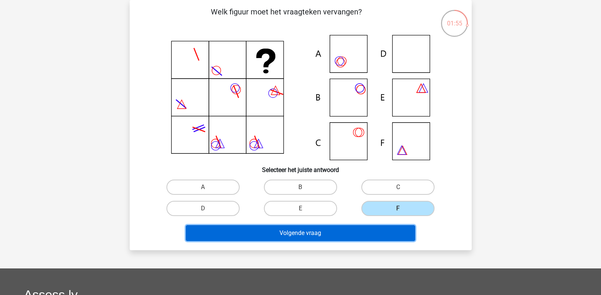
click at [362, 230] on button "Volgende vraag" at bounding box center [301, 233] width 230 height 16
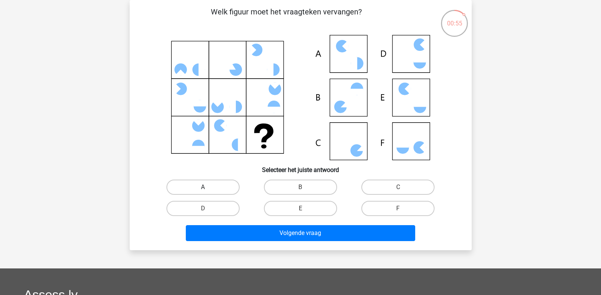
click at [212, 187] on label "A" at bounding box center [203, 186] width 73 height 15
click at [208, 187] on input "A" at bounding box center [205, 189] width 5 height 5
radio input "true"
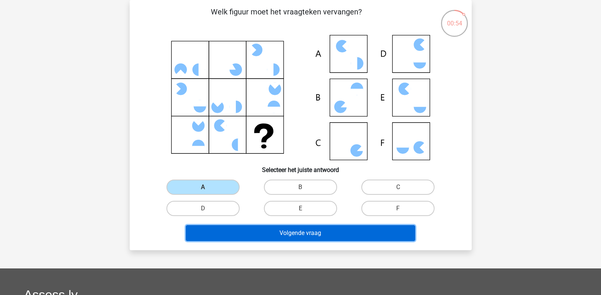
click at [251, 234] on button "Volgende vraag" at bounding box center [301, 233] width 230 height 16
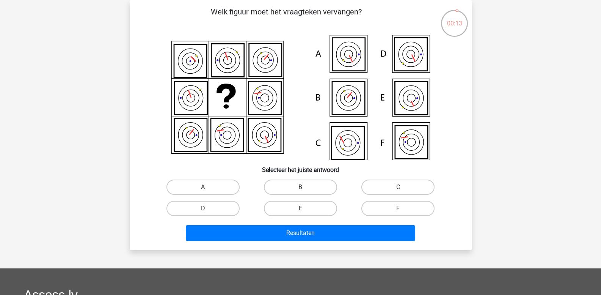
click at [297, 189] on label "B" at bounding box center [300, 186] width 73 height 15
click at [300, 189] on input "B" at bounding box center [302, 189] width 5 height 5
radio input "true"
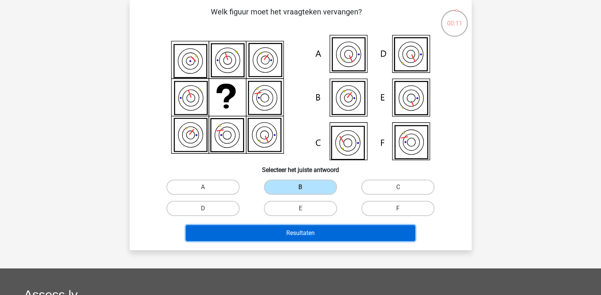
click at [280, 233] on button "Resultaten" at bounding box center [301, 233] width 230 height 16
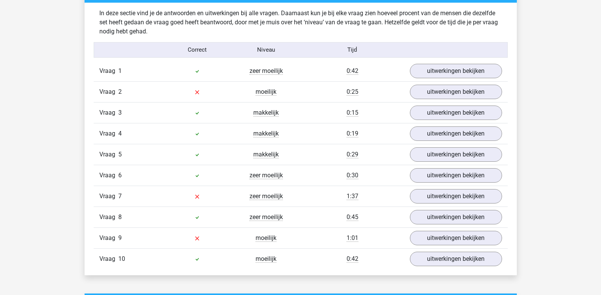
scroll to position [607, 0]
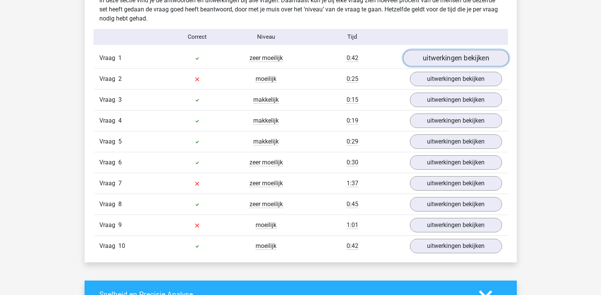
click at [430, 60] on link "uitwerkingen bekijken" at bounding box center [456, 58] width 106 height 17
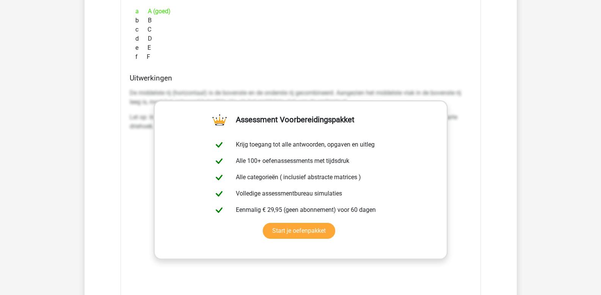
scroll to position [835, 0]
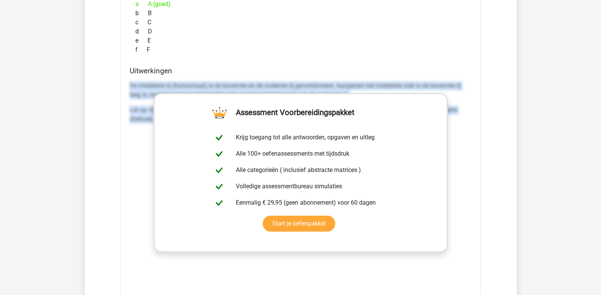
drag, startPoint x: 130, startPoint y: 86, endPoint x: 530, endPoint y: 135, distance: 403.5
click at [529, 135] on div "Kies premium leo leo.aertsens@gmail.com" at bounding box center [300, 252] width 601 height 2174
copy div "De middelste rij (horizontaal) is de bovenste en de onderste rij gecombineerd. …"
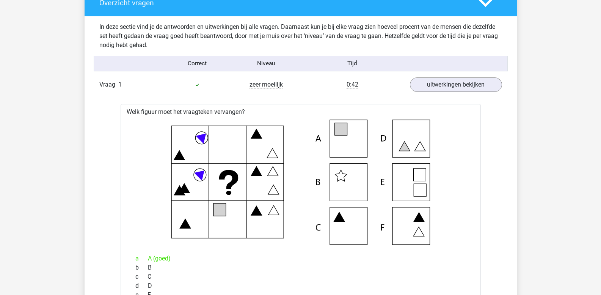
scroll to position [568, 0]
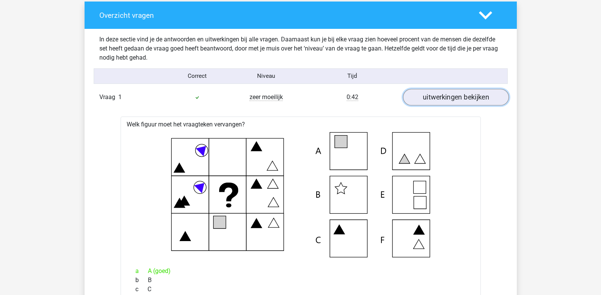
click at [450, 99] on link "uitwerkingen bekijken" at bounding box center [456, 97] width 106 height 17
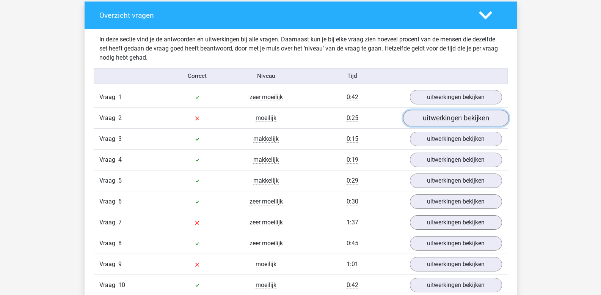
click at [454, 119] on link "uitwerkingen bekijken" at bounding box center [456, 118] width 106 height 17
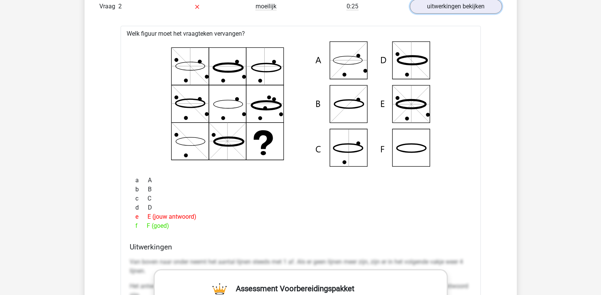
scroll to position [682, 0]
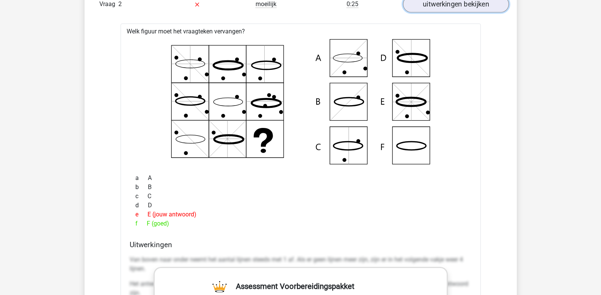
click at [455, 3] on link "uitwerkingen bekijken" at bounding box center [456, 4] width 106 height 17
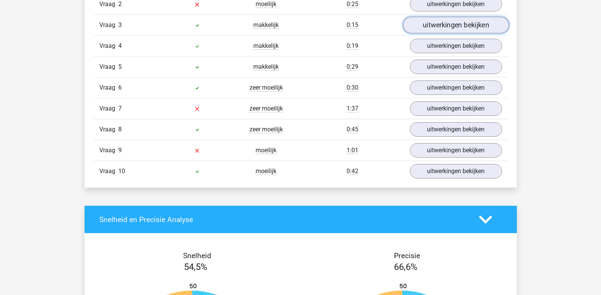
click at [457, 27] on link "uitwerkingen bekijken" at bounding box center [456, 25] width 106 height 17
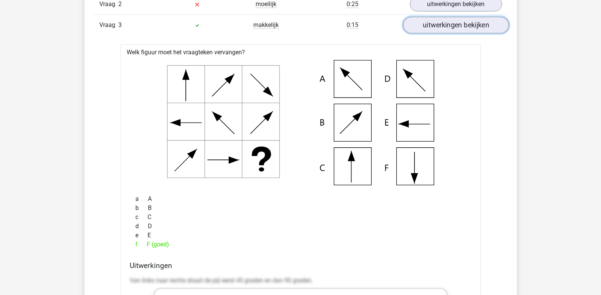
click at [457, 27] on link "uitwerkingen bekijken" at bounding box center [456, 25] width 106 height 17
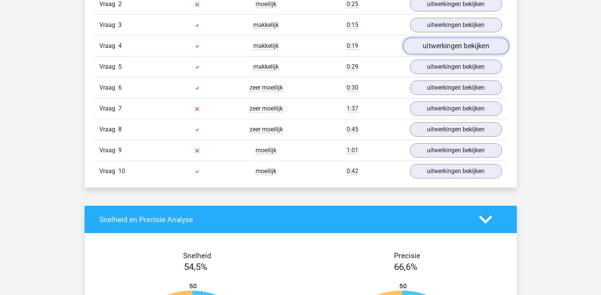
click at [454, 47] on link "uitwerkingen bekijken" at bounding box center [456, 46] width 106 height 17
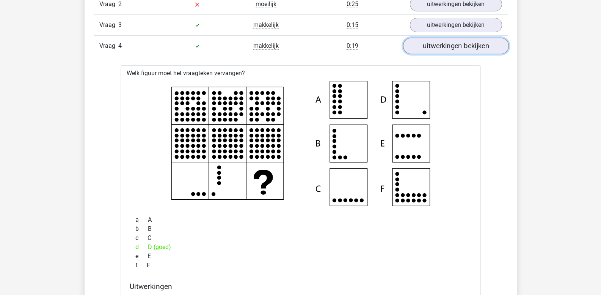
click at [454, 47] on link "uitwerkingen bekijken" at bounding box center [456, 46] width 106 height 17
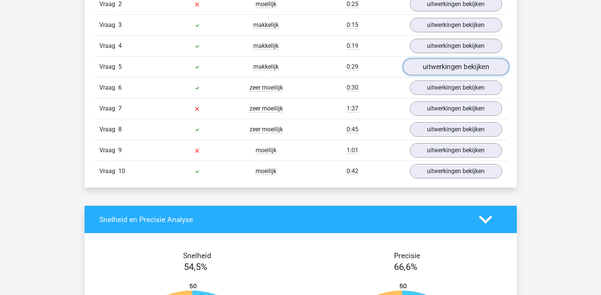
click at [451, 64] on link "uitwerkingen bekijken" at bounding box center [456, 67] width 106 height 17
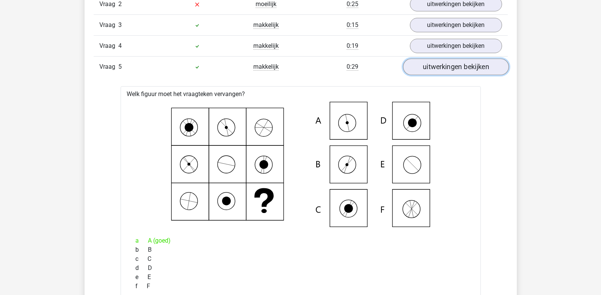
click at [451, 64] on link "uitwerkingen bekijken" at bounding box center [456, 67] width 106 height 17
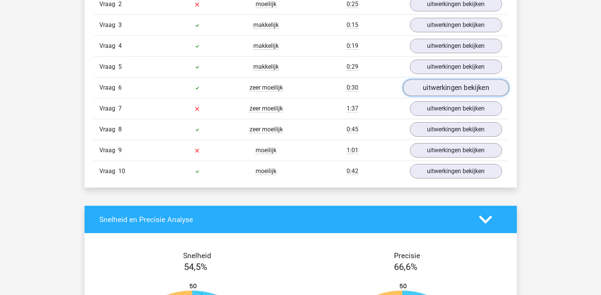
click at [451, 85] on link "uitwerkingen bekijken" at bounding box center [456, 88] width 106 height 17
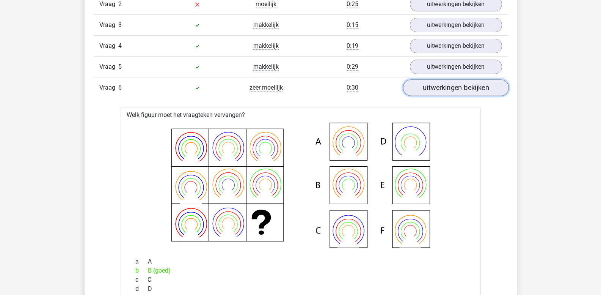
click at [451, 85] on link "uitwerkingen bekijken" at bounding box center [456, 88] width 106 height 17
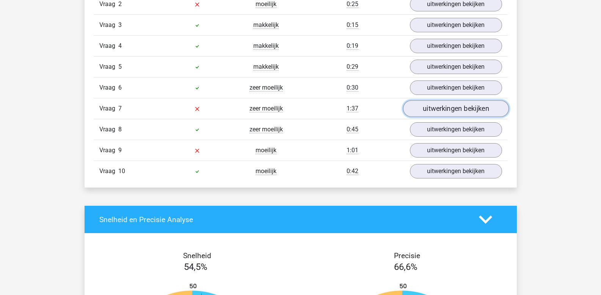
click at [440, 107] on link "uitwerkingen bekijken" at bounding box center [456, 109] width 106 height 17
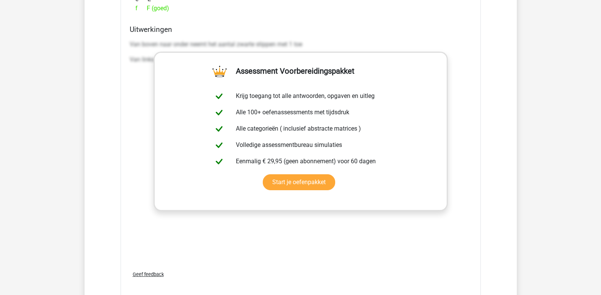
scroll to position [1023, 0]
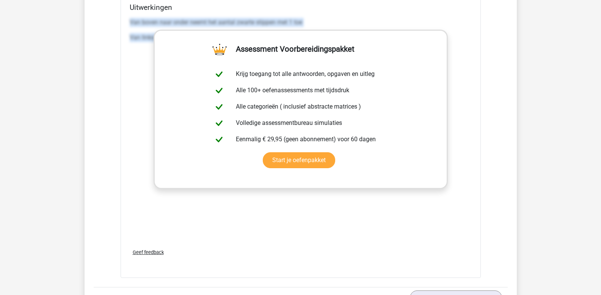
drag, startPoint x: 131, startPoint y: 22, endPoint x: 565, endPoint y: 143, distance: 450.9
click at [565, 143] on div "Kies premium leo leo.aertsens@gmail.com" at bounding box center [300, 64] width 601 height 2174
copy div "Van boven naar onder neemt het aantal zwarte stippen met 1 toe Van links naar r…"
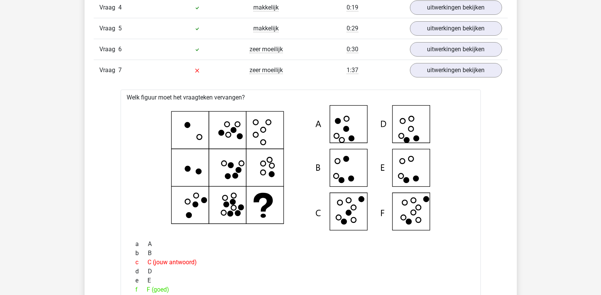
scroll to position [720, 0]
click at [431, 72] on link "uitwerkingen bekijken" at bounding box center [456, 71] width 106 height 17
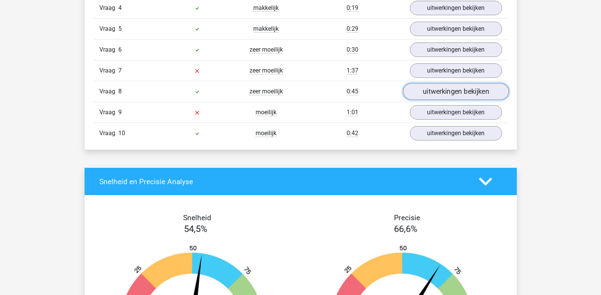
click at [435, 89] on link "uitwerkingen bekijken" at bounding box center [456, 91] width 106 height 17
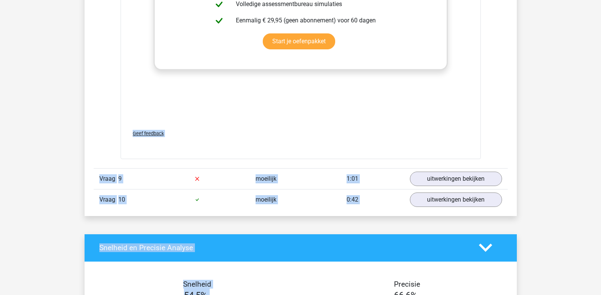
scroll to position [1167, 0]
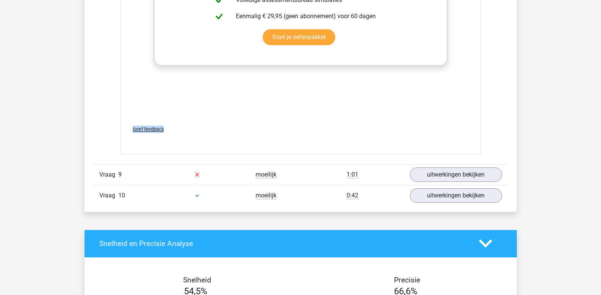
drag, startPoint x: 130, startPoint y: 80, endPoint x: 311, endPoint y: 132, distance: 188.0
copy div "Het aantal figuren neemt van boven naar beneden elke stap met 1 toe en de figur…"
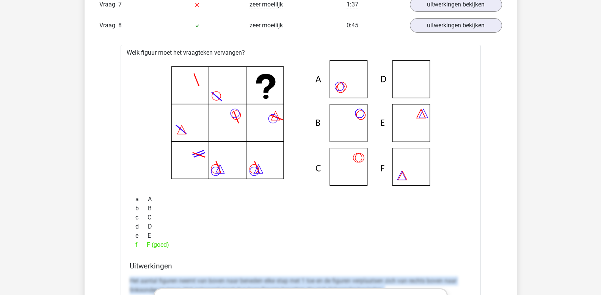
scroll to position [712, 0]
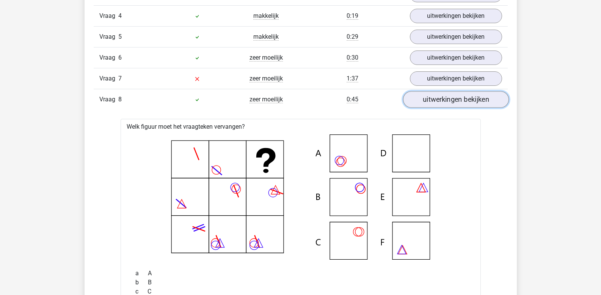
click at [421, 104] on link "uitwerkingen bekijken" at bounding box center [456, 99] width 106 height 17
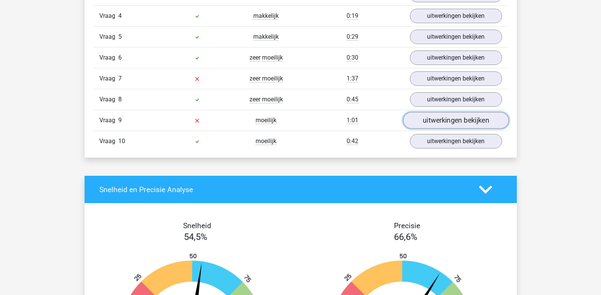
click at [432, 123] on link "uitwerkingen bekijken" at bounding box center [456, 120] width 106 height 17
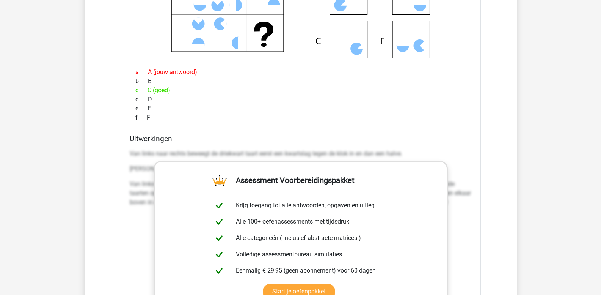
scroll to position [1015, 0]
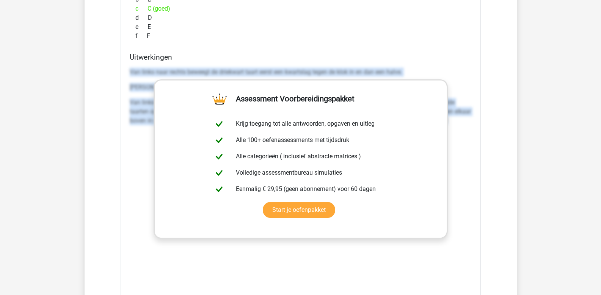
drag, startPoint x: 130, startPoint y: 71, endPoint x: 597, endPoint y: 205, distance: 486.2
click at [597, 205] on div "Kies premium leo leo.aertsens@gmail.com" at bounding box center [300, 72] width 601 height 2174
copy div "Van links naar rechts beweegt de driekwart taart eerst een kwartslag tegen de k…"
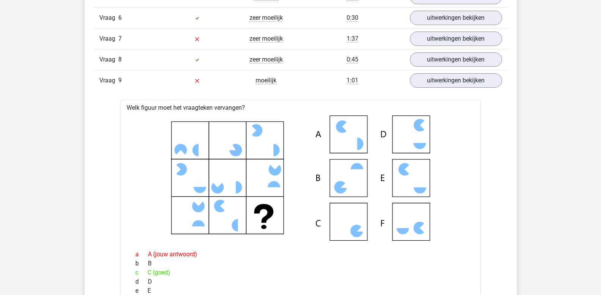
scroll to position [732, 0]
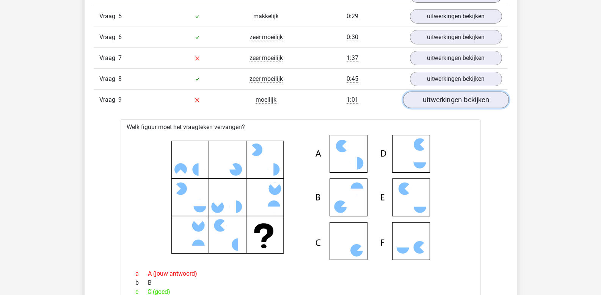
click at [454, 102] on link "uitwerkingen bekijken" at bounding box center [456, 100] width 106 height 17
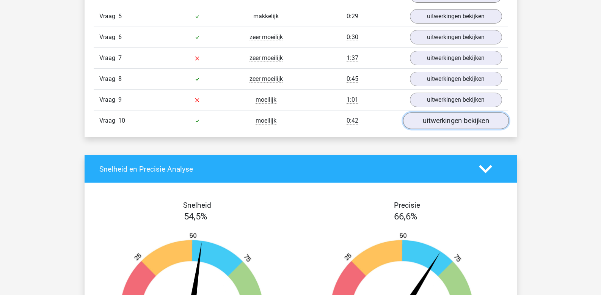
click at [458, 119] on link "uitwerkingen bekijken" at bounding box center [456, 121] width 106 height 17
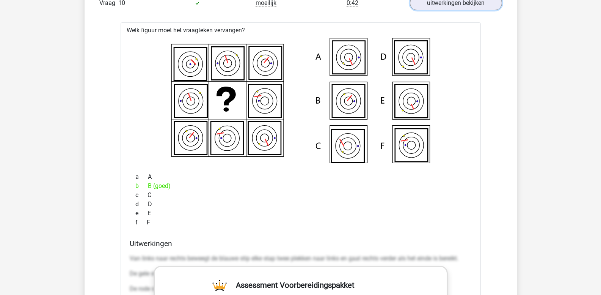
scroll to position [846, 0]
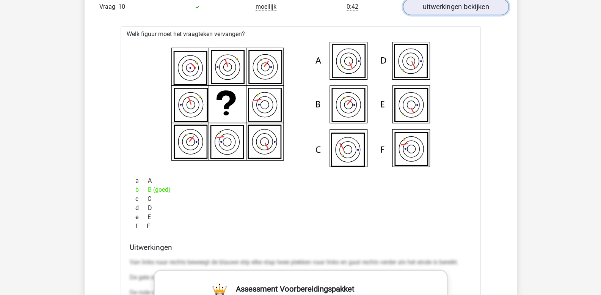
click at [435, 11] on link "uitwerkingen bekijken" at bounding box center [456, 7] width 106 height 17
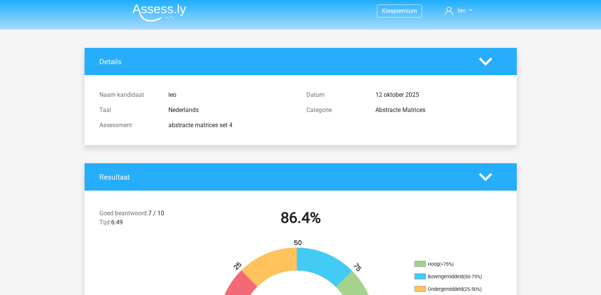
scroll to position [0, 0]
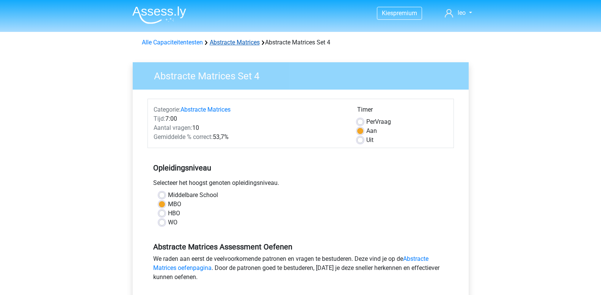
click at [217, 43] on link "Abstracte Matrices" at bounding box center [235, 42] width 50 height 7
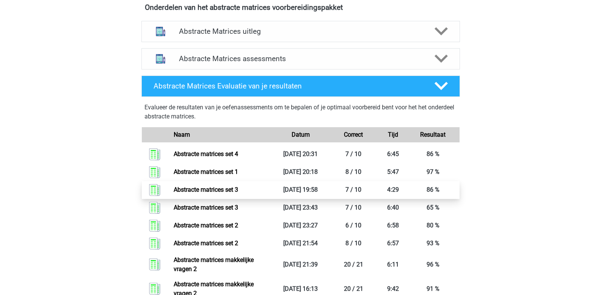
scroll to position [455, 0]
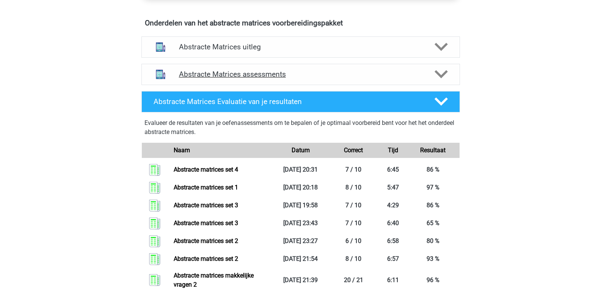
click at [269, 74] on h4 "Abstracte Matrices assessments" at bounding box center [301, 74] width 244 height 9
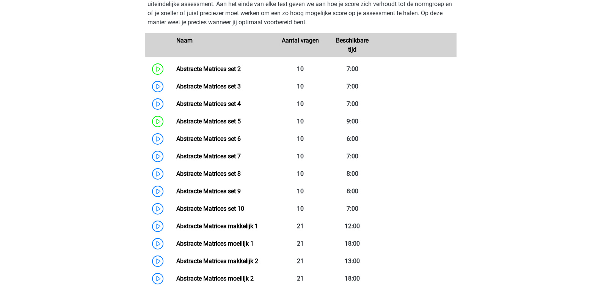
scroll to position [569, 0]
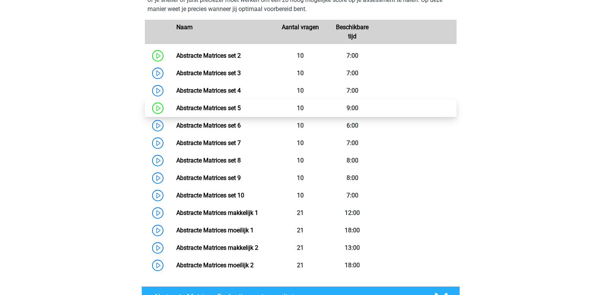
click at [176, 108] on link "Abstracte Matrices set 5" at bounding box center [208, 107] width 64 height 7
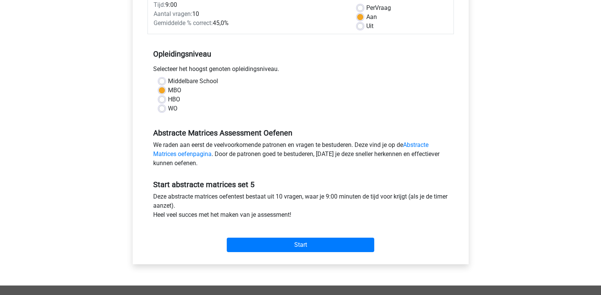
scroll to position [190, 0]
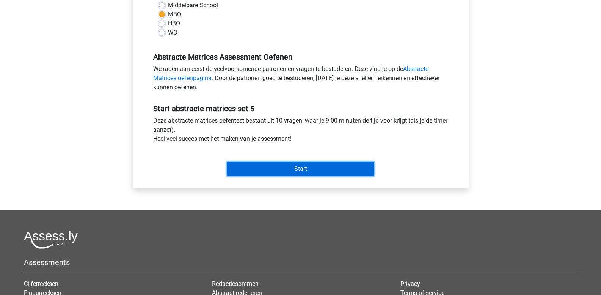
click at [267, 170] on input "Start" at bounding box center [301, 169] width 148 height 14
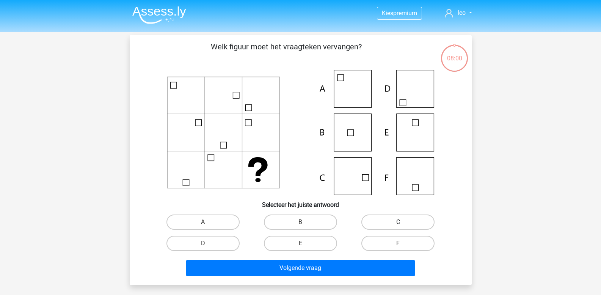
click at [380, 219] on label "C" at bounding box center [398, 221] width 73 height 15
click at [398, 222] on input "C" at bounding box center [400, 224] width 5 height 5
radio input "true"
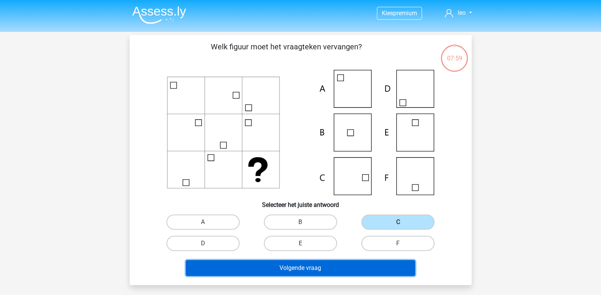
click at [302, 263] on button "Volgende vraag" at bounding box center [301, 268] width 230 height 16
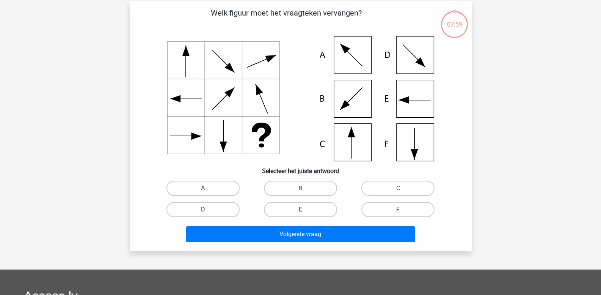
scroll to position [35, 0]
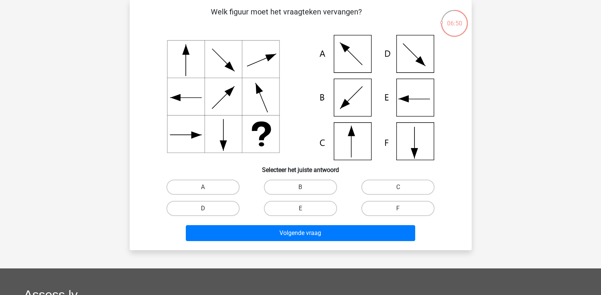
click at [198, 211] on label "D" at bounding box center [203, 208] width 73 height 15
click at [203, 211] on input "D" at bounding box center [205, 210] width 5 height 5
radio input "true"
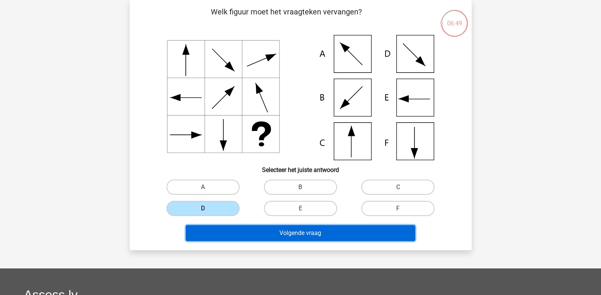
click at [223, 230] on button "Volgende vraag" at bounding box center [301, 233] width 230 height 16
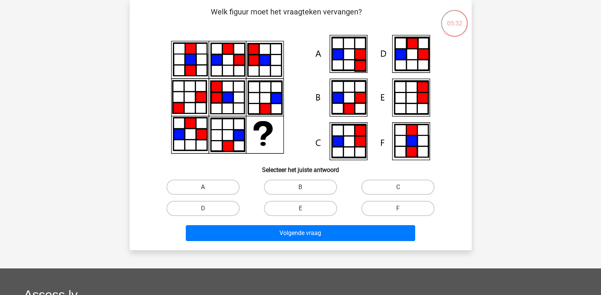
click at [211, 189] on label "A" at bounding box center [203, 186] width 73 height 15
click at [208, 189] on input "A" at bounding box center [205, 189] width 5 height 5
radio input "true"
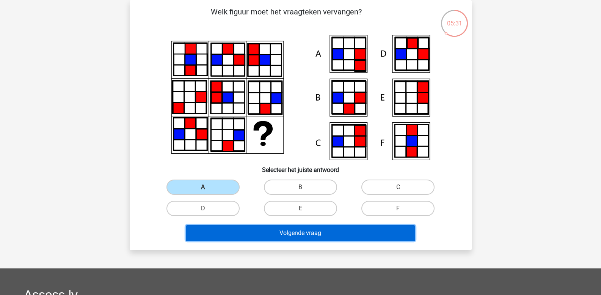
click at [244, 237] on button "Volgende vraag" at bounding box center [301, 233] width 230 height 16
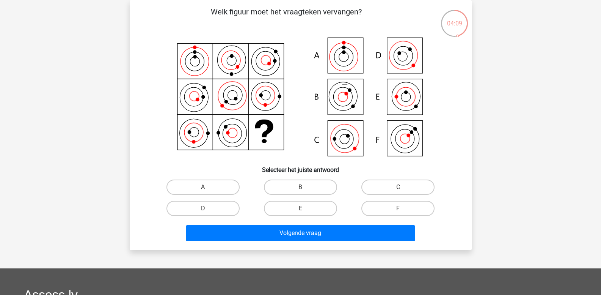
click at [204, 209] on input "D" at bounding box center [205, 210] width 5 height 5
radio input "true"
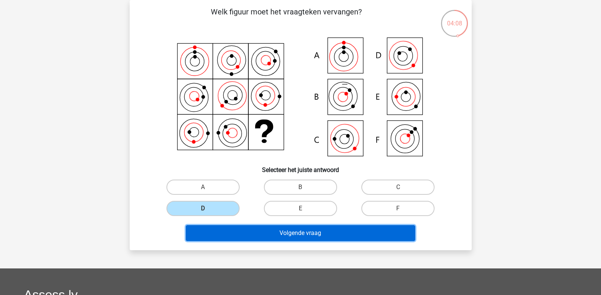
click at [238, 237] on button "Volgende vraag" at bounding box center [301, 233] width 230 height 16
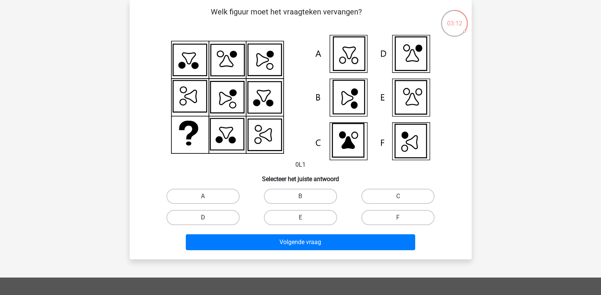
click at [199, 215] on label "D" at bounding box center [203, 217] width 73 height 15
click at [203, 217] on input "D" at bounding box center [205, 219] width 5 height 5
radio input "true"
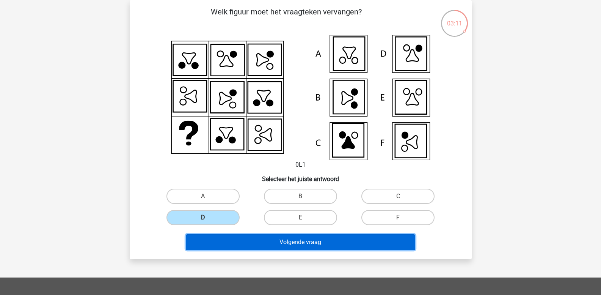
click at [234, 245] on button "Volgende vraag" at bounding box center [301, 242] width 230 height 16
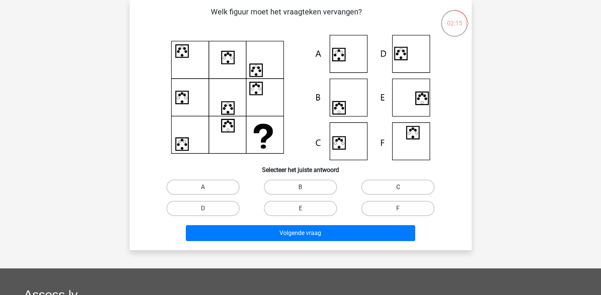
click at [384, 186] on label "C" at bounding box center [398, 186] width 73 height 15
click at [398, 187] on input "C" at bounding box center [400, 189] width 5 height 5
radio input "true"
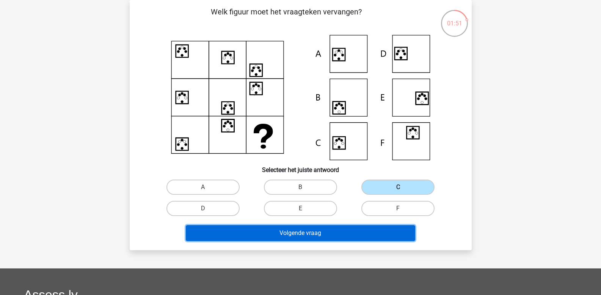
click at [296, 234] on button "Volgende vraag" at bounding box center [301, 233] width 230 height 16
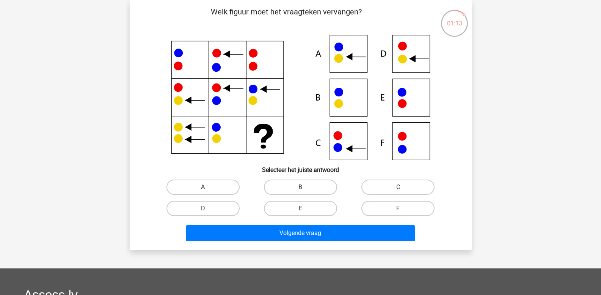
click at [307, 187] on label "B" at bounding box center [300, 186] width 73 height 15
click at [305, 187] on input "B" at bounding box center [302, 189] width 5 height 5
radio input "true"
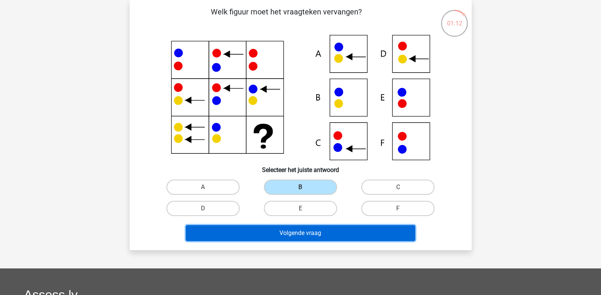
click at [291, 235] on button "Volgende vraag" at bounding box center [301, 233] width 230 height 16
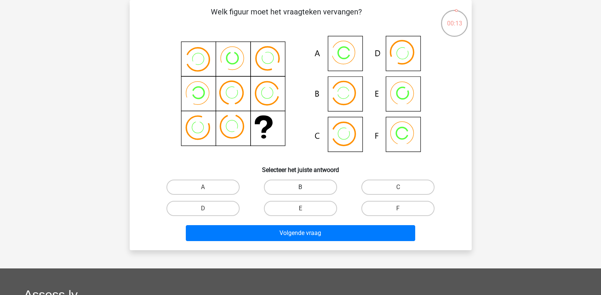
click at [314, 187] on label "B" at bounding box center [300, 186] width 73 height 15
click at [305, 187] on input "B" at bounding box center [302, 189] width 5 height 5
radio input "true"
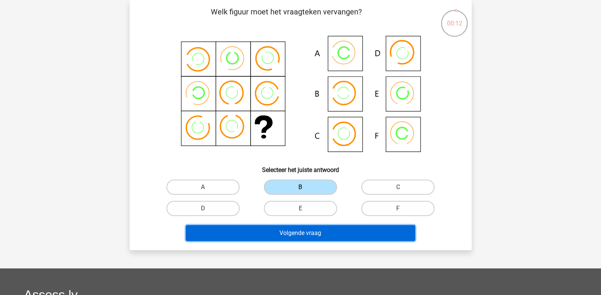
click at [314, 231] on button "Volgende vraag" at bounding box center [301, 233] width 230 height 16
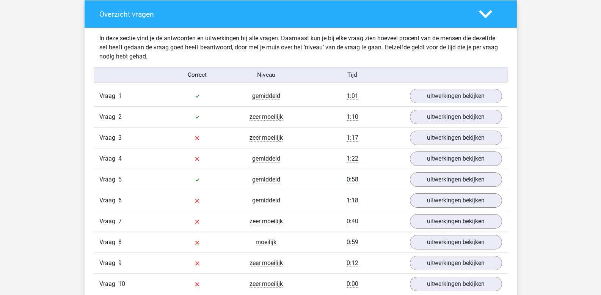
scroll to position [607, 0]
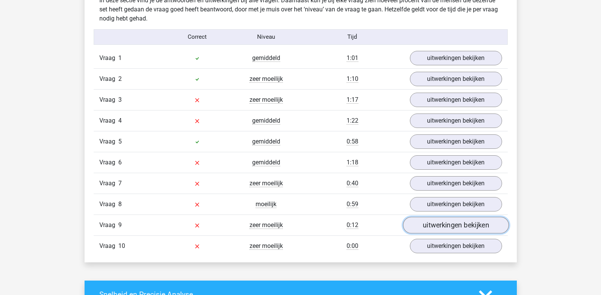
click at [439, 224] on link "uitwerkingen bekijken" at bounding box center [456, 225] width 106 height 17
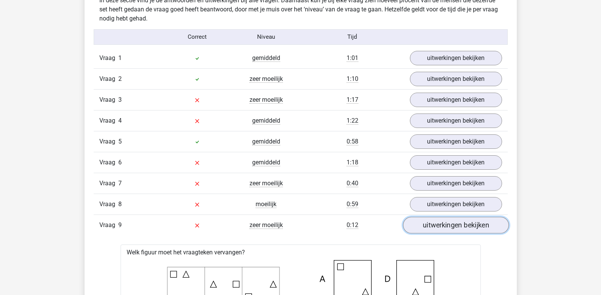
click at [439, 224] on link "uitwerkingen bekijken" at bounding box center [456, 225] width 106 height 17
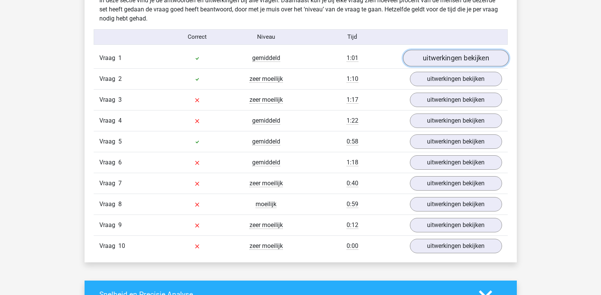
click at [426, 61] on link "uitwerkingen bekijken" at bounding box center [456, 58] width 106 height 17
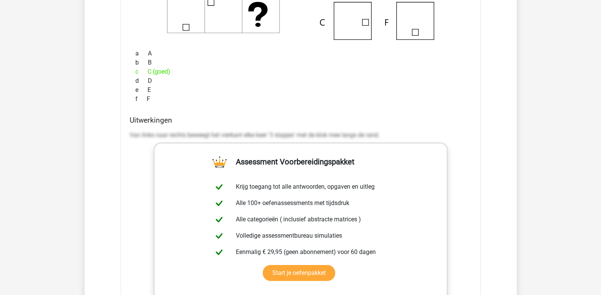
scroll to position [835, 0]
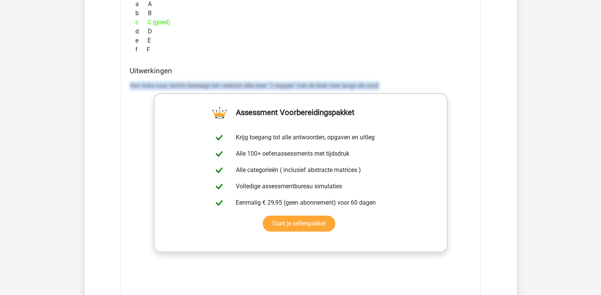
drag, startPoint x: 130, startPoint y: 85, endPoint x: 437, endPoint y: 93, distance: 307.7
click at [435, 91] on div "Van links naar rechts beweegt het vierkant elke keer '3 stapjes' met de klok me…" at bounding box center [301, 88] width 342 height 21
copy p "Van links naar rechts beweegt het vierkant elke keer '3 stapjes' met de klok me…"
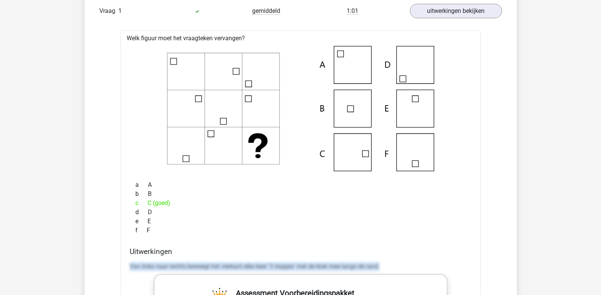
scroll to position [645, 0]
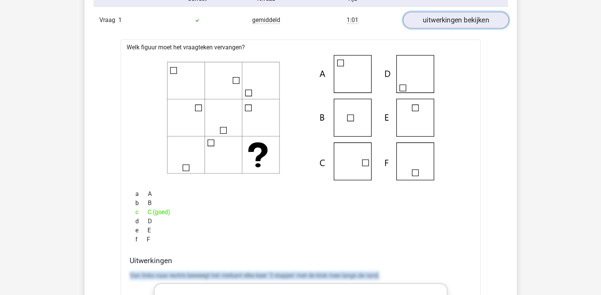
click at [450, 23] on link "uitwerkingen bekijken" at bounding box center [456, 20] width 106 height 17
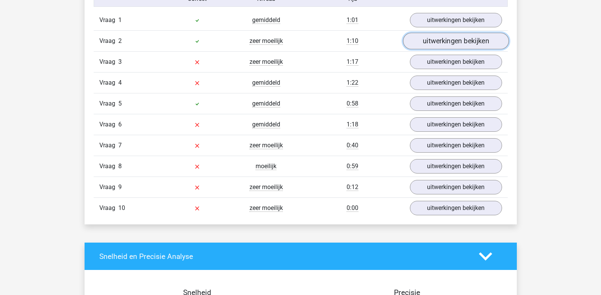
click at [450, 40] on link "uitwerkingen bekijken" at bounding box center [456, 41] width 106 height 17
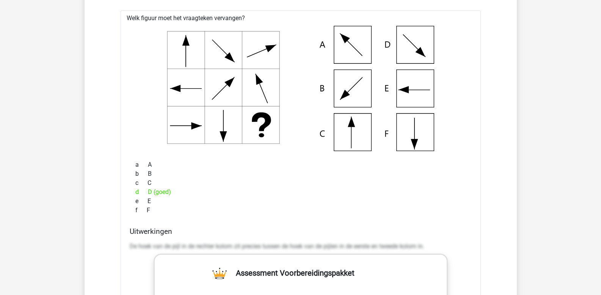
scroll to position [835, 0]
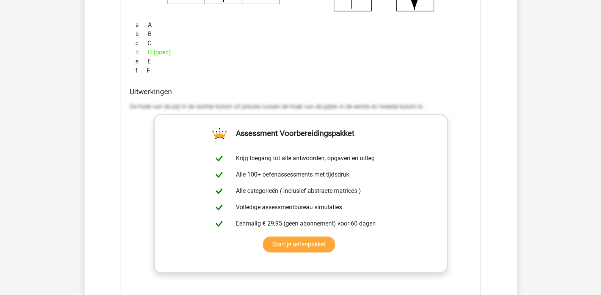
click at [130, 104] on div "Uitwerkingen De hoek van de pijl in de rechter kolom zit precies tussen de hoek…" at bounding box center [301, 206] width 348 height 239
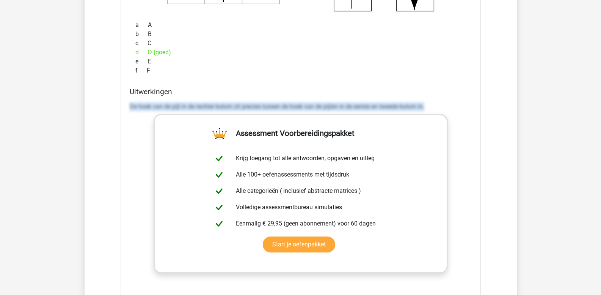
drag, startPoint x: 130, startPoint y: 104, endPoint x: 516, endPoint y: 114, distance: 386.3
click at [516, 114] on div "Overzicht vragen In deze sectie vind je de antwoorden en uitwerkingen bij alle …" at bounding box center [301, 139] width 432 height 809
copy p "De hoek van de pijl in de rechter kolom zit precies tussen de hoek van de pijle…"
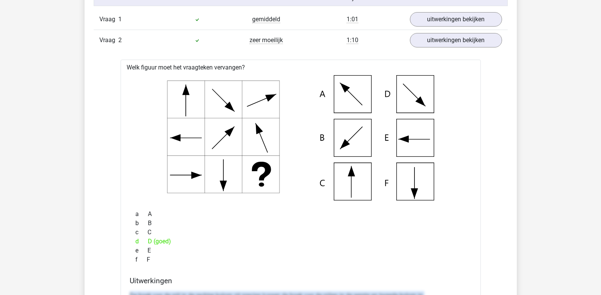
scroll to position [645, 0]
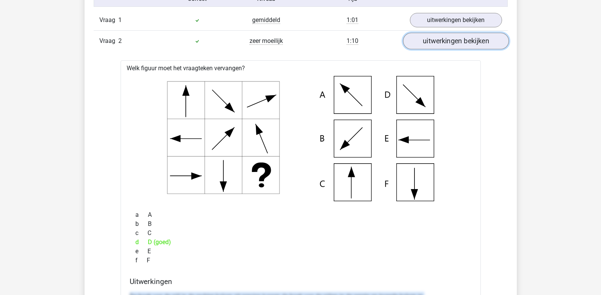
click at [462, 41] on link "uitwerkingen bekijken" at bounding box center [456, 41] width 106 height 17
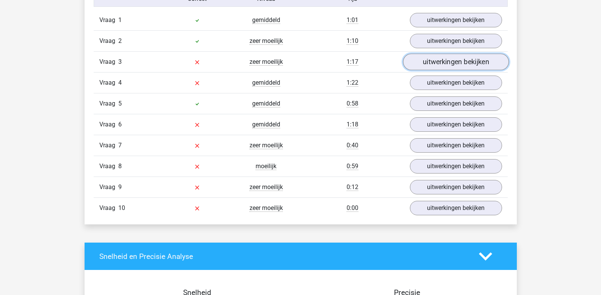
click at [465, 61] on link "uitwerkingen bekijken" at bounding box center [456, 62] width 106 height 17
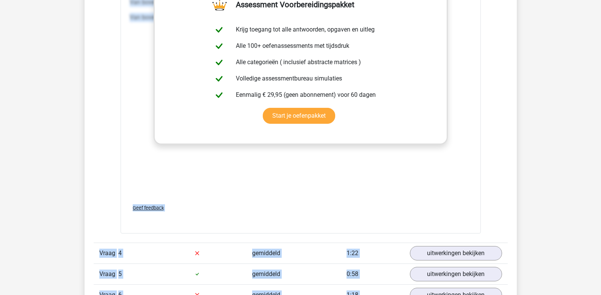
scroll to position [1025, 0]
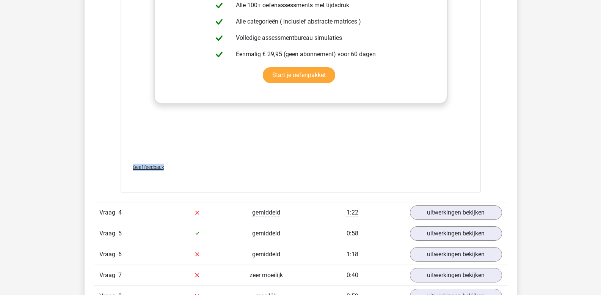
drag, startPoint x: 130, startPoint y: 125, endPoint x: 458, endPoint y: 174, distance: 331.8
copy div "Van boven naar onder beweegt het blauwe vierkant elke keer een stap naar rechts…"
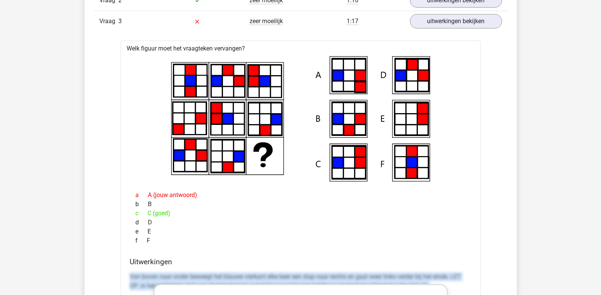
scroll to position [683, 0]
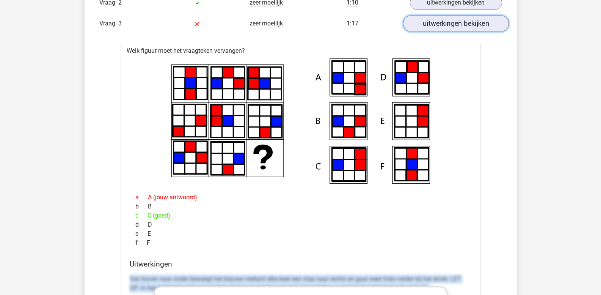
click at [438, 28] on link "uitwerkingen bekijken" at bounding box center [456, 24] width 106 height 17
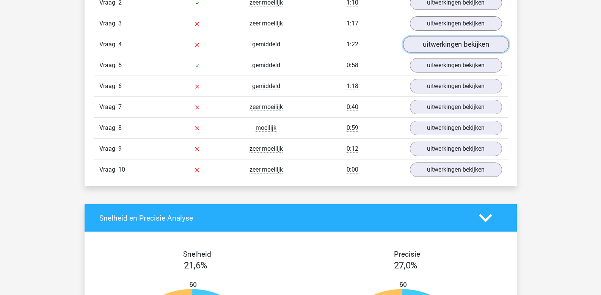
click at [436, 44] on link "uitwerkingen bekijken" at bounding box center [456, 44] width 106 height 17
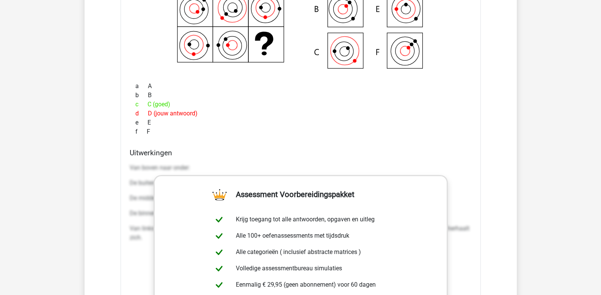
scroll to position [835, 0]
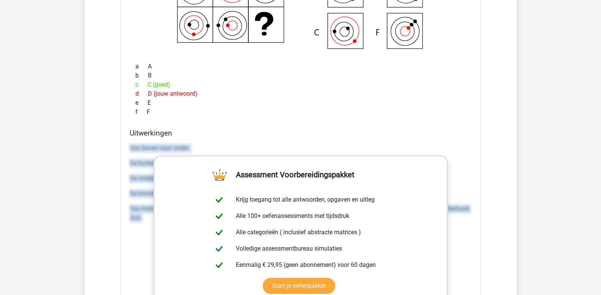
drag, startPoint x: 130, startPoint y: 147, endPoint x: 529, endPoint y: 237, distance: 408.2
click at [529, 237] on div "Kies premium leo leo.aertsens@gmail.com" at bounding box center [300, 259] width 601 height 2189
copy div "Van boven naar onder: De buitenste ring draait steeds 45 graden met de klok mee…"
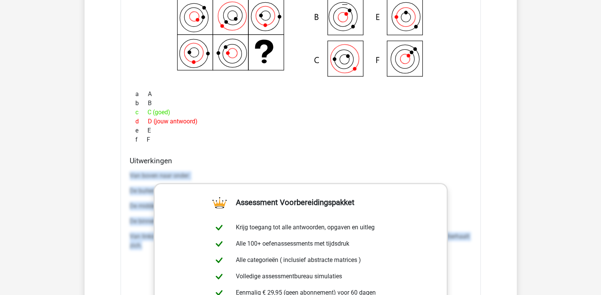
scroll to position [721, 0]
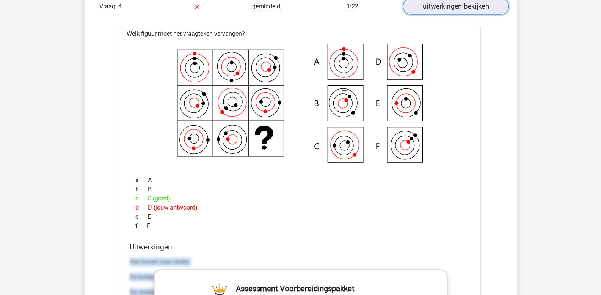
click at [442, 8] on link "uitwerkingen bekijken" at bounding box center [456, 6] width 106 height 17
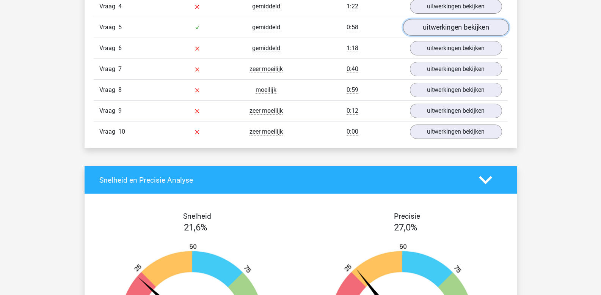
click at [430, 32] on link "uitwerkingen bekijken" at bounding box center [456, 27] width 106 height 17
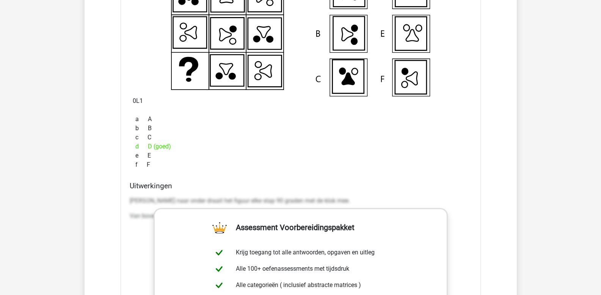
scroll to position [873, 0]
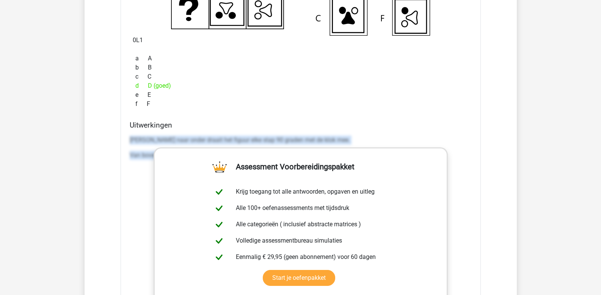
drag, startPoint x: 130, startPoint y: 138, endPoint x: 564, endPoint y: 190, distance: 436.7
click at [564, 190] on div "Kies premium leo leo.aertsens@gmail.com" at bounding box center [300, 226] width 601 height 2198
copy div "Van boven naar onder draait het figuur elke stap 90 graden met de klok mee. Van…"
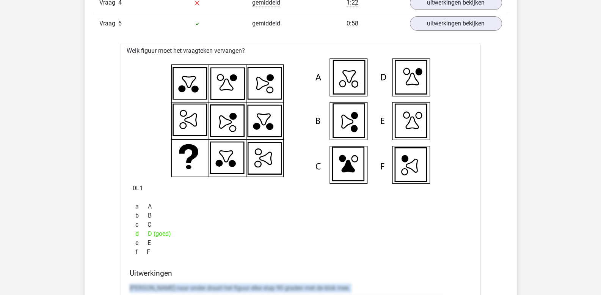
scroll to position [721, 0]
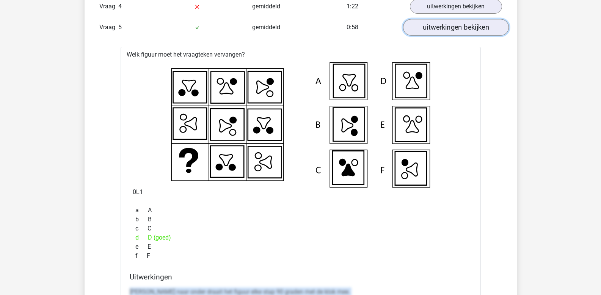
click at [440, 30] on link "uitwerkingen bekijken" at bounding box center [456, 27] width 106 height 17
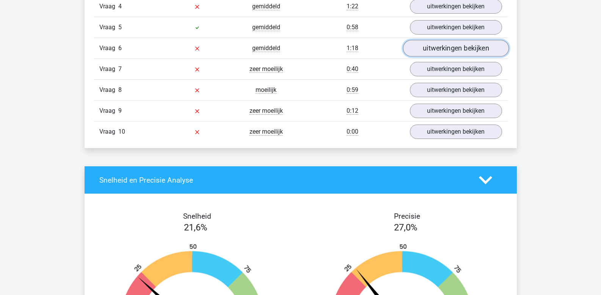
click at [440, 47] on link "uitwerkingen bekijken" at bounding box center [456, 48] width 106 height 17
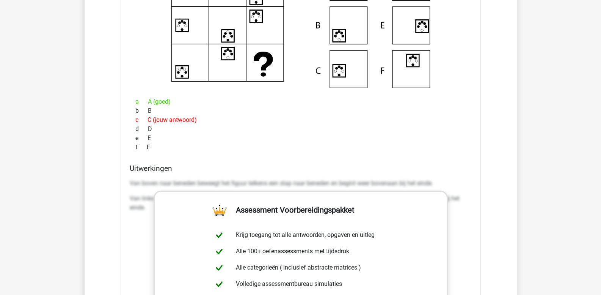
scroll to position [911, 0]
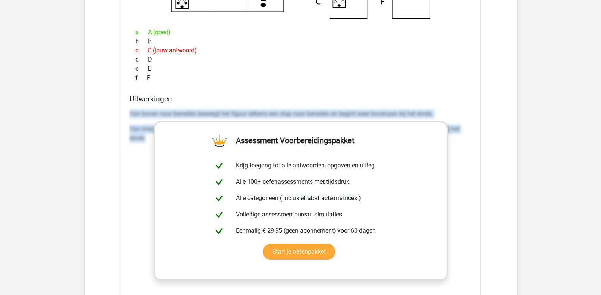
drag, startPoint x: 130, startPoint y: 112, endPoint x: 149, endPoint y: 154, distance: 46.5
click at [149, 154] on div "Van boven naar beneden beweegt het figuur telkens een stap naar beneden en begi…" at bounding box center [301, 220] width 342 height 228
copy div "Van boven naar beneden beweegt het figuur telkens een stap naar beneden en begi…"
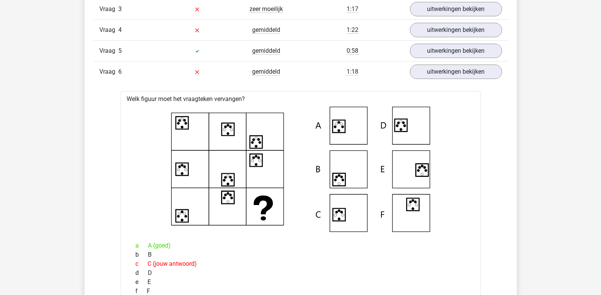
scroll to position [697, 0]
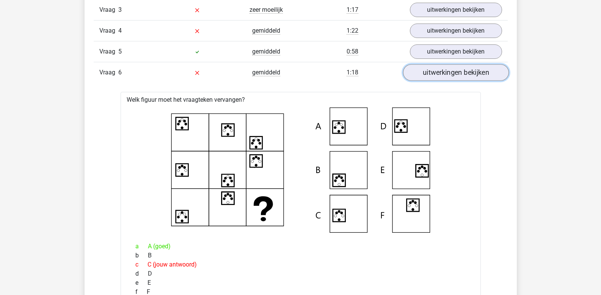
click at [448, 75] on link "uitwerkingen bekijken" at bounding box center [456, 72] width 106 height 17
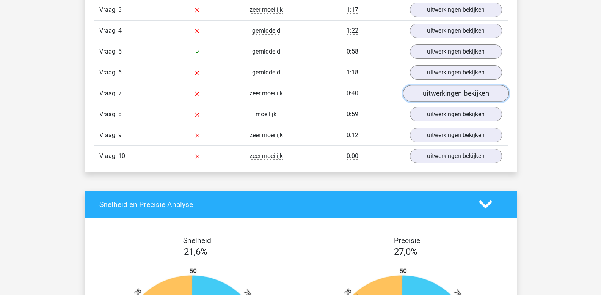
click at [447, 92] on link "uitwerkingen bekijken" at bounding box center [456, 93] width 106 height 17
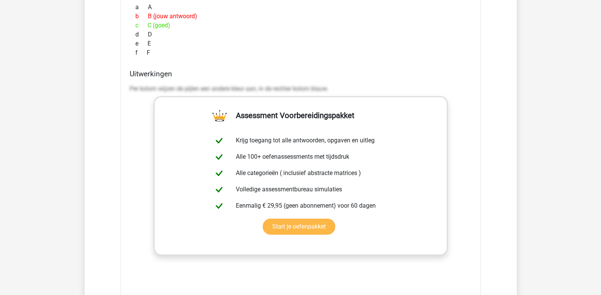
scroll to position [962, 0]
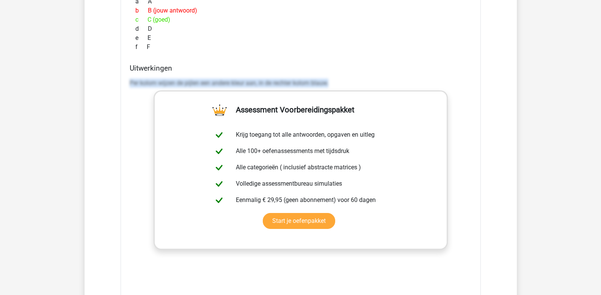
drag, startPoint x: 130, startPoint y: 81, endPoint x: 398, endPoint y: 88, distance: 268.3
click at [398, 88] on p "Per kolom wijzen de pijlen een andere kleur aan, in de rechter kolom blauw." at bounding box center [301, 83] width 342 height 9
copy p "Per kolom wijzen de pijlen een andere kleur aan, in de rechter kolom blauw."
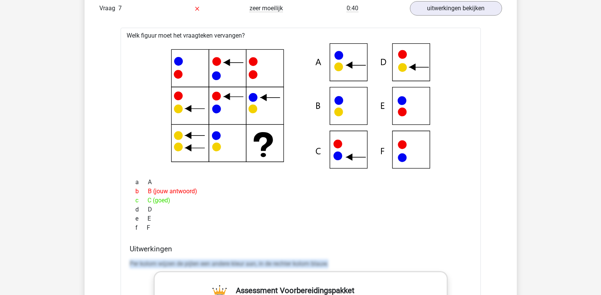
scroll to position [735, 0]
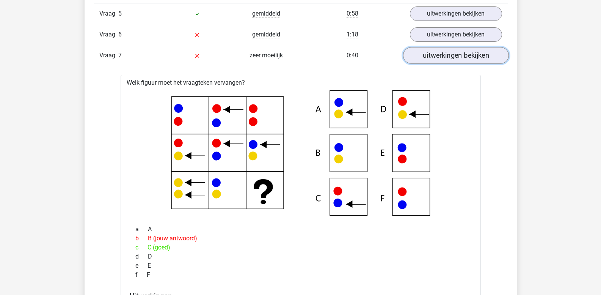
click at [444, 59] on link "uitwerkingen bekijken" at bounding box center [456, 55] width 106 height 17
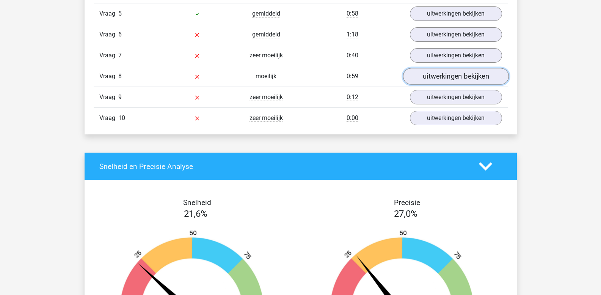
click at [449, 74] on link "uitwerkingen bekijken" at bounding box center [456, 76] width 106 height 17
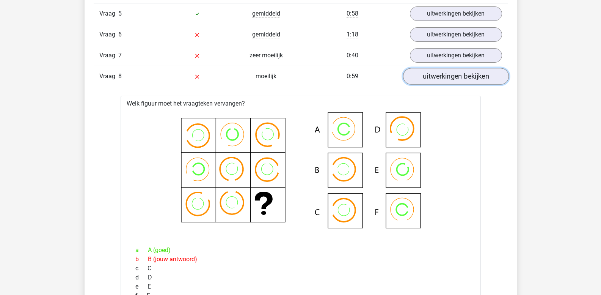
click at [454, 76] on link "uitwerkingen bekijken" at bounding box center [456, 76] width 106 height 17
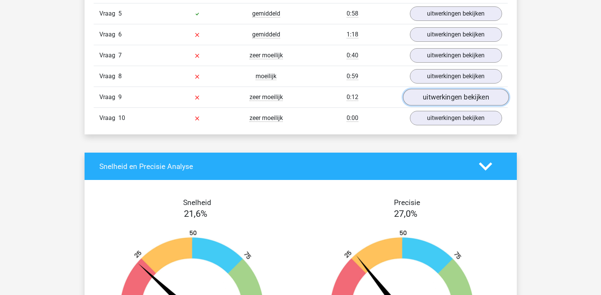
click at [453, 95] on link "uitwerkingen bekijken" at bounding box center [456, 97] width 106 height 17
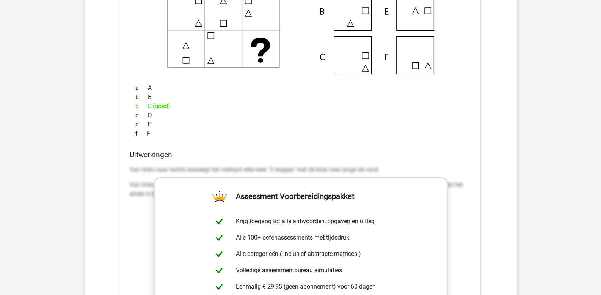
scroll to position [924, 0]
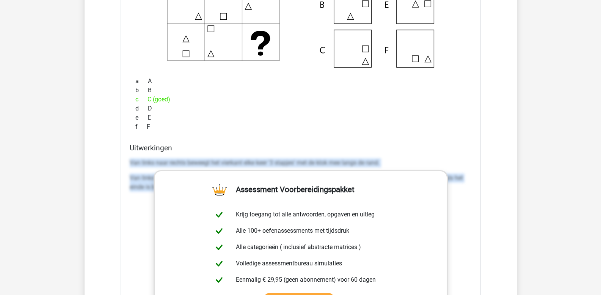
drag, startPoint x: 130, startPoint y: 162, endPoint x: 594, endPoint y: 283, distance: 479.4
click at [594, 283] on div "Kies premium leo leo.aertsens@gmail.com" at bounding box center [300, 170] width 601 height 2189
copy div "Van links naar rechts beweegt het vierkant elke keer '3 stapjes' met de klok me…"
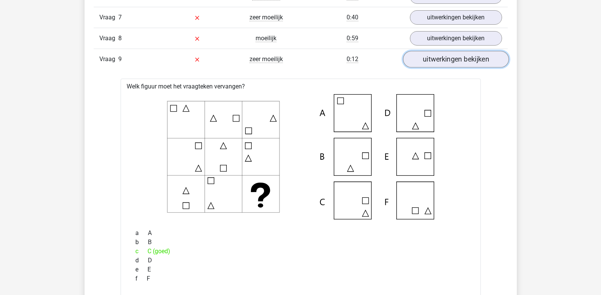
click at [447, 60] on link "uitwerkingen bekijken" at bounding box center [456, 59] width 106 height 17
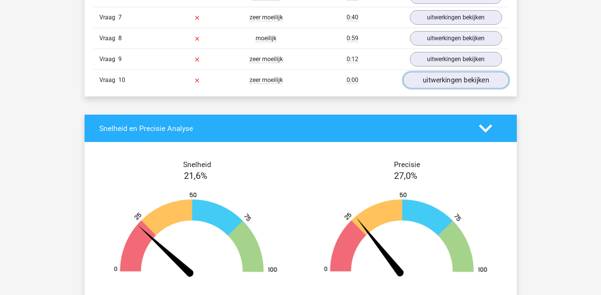
click at [450, 81] on link "uitwerkingen bekijken" at bounding box center [456, 80] width 106 height 17
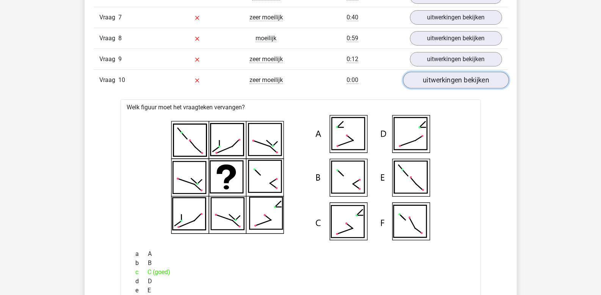
click at [448, 80] on link "uitwerkingen bekijken" at bounding box center [456, 80] width 106 height 17
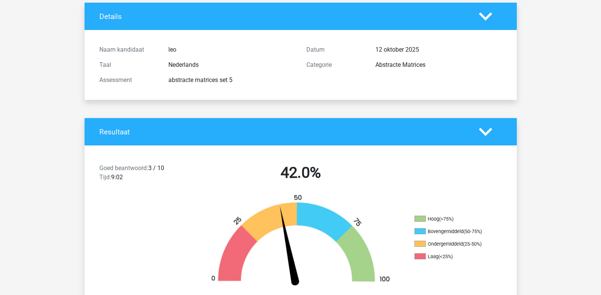
scroll to position [0, 0]
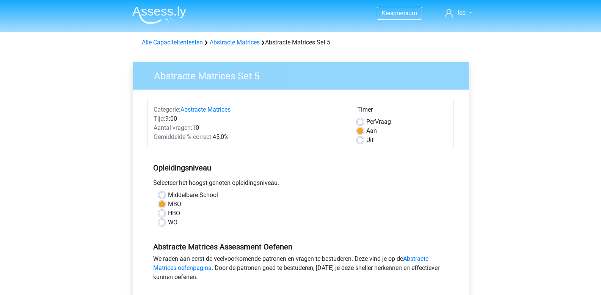
scroll to position [190, 0]
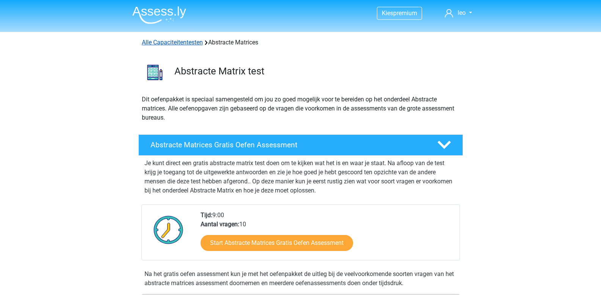
click at [173, 44] on link "Alle Capaciteitentesten" at bounding box center [172, 42] width 61 height 7
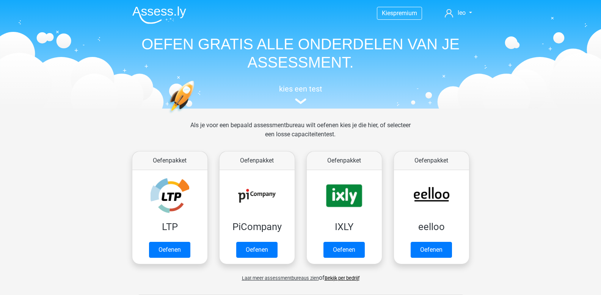
scroll to position [322, 0]
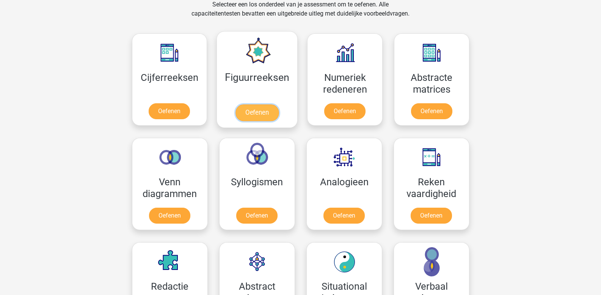
click at [253, 108] on link "Oefenen" at bounding box center [257, 112] width 43 height 17
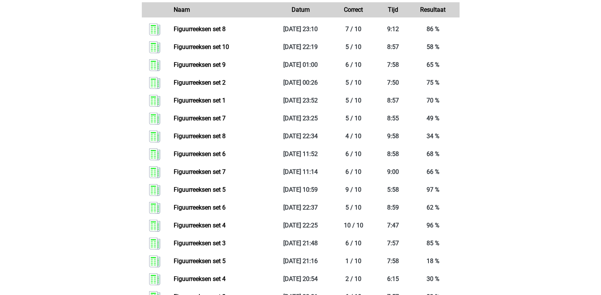
scroll to position [607, 0]
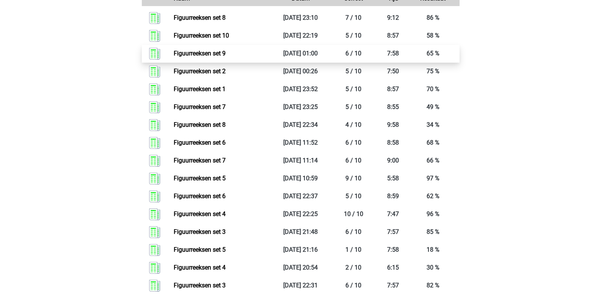
click at [226, 53] on link "Figuurreeksen set 9" at bounding box center [200, 53] width 52 height 7
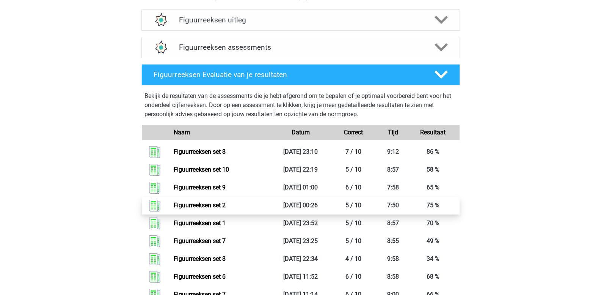
scroll to position [455, 0]
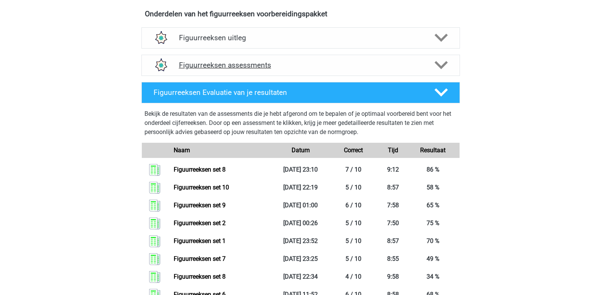
click at [439, 66] on polygon at bounding box center [441, 65] width 13 height 8
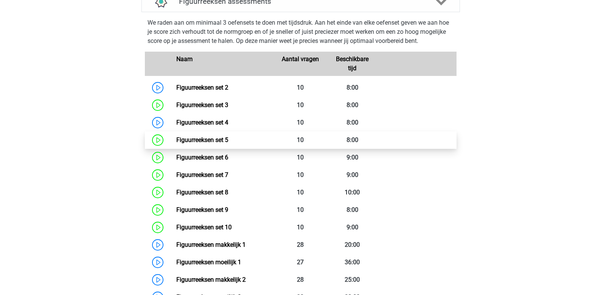
scroll to position [531, 0]
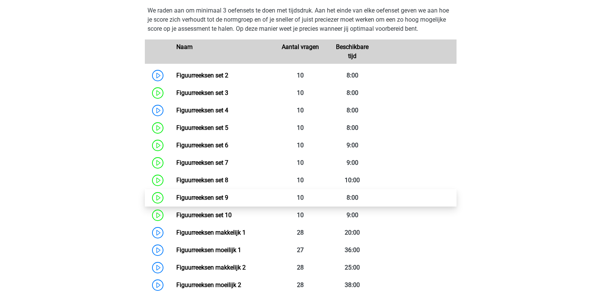
click at [228, 198] on link "Figuurreeksen set 9" at bounding box center [202, 197] width 52 height 7
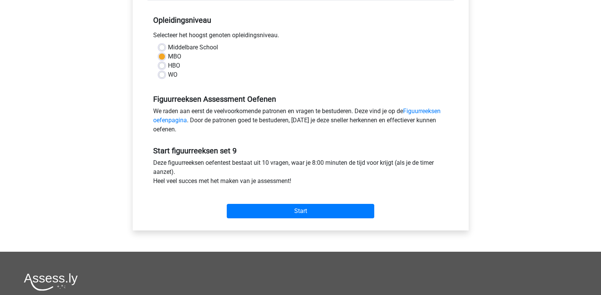
scroll to position [152, 0]
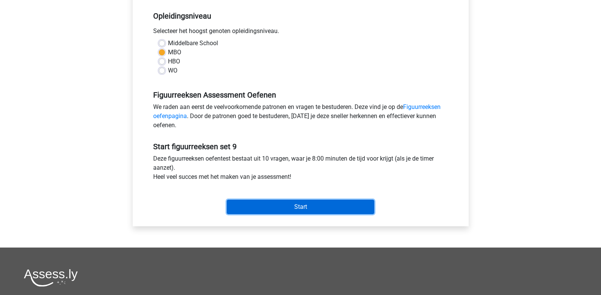
click at [252, 203] on input "Start" at bounding box center [301, 207] width 148 height 14
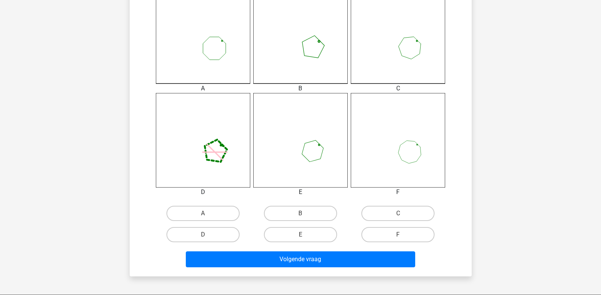
scroll to position [228, 0]
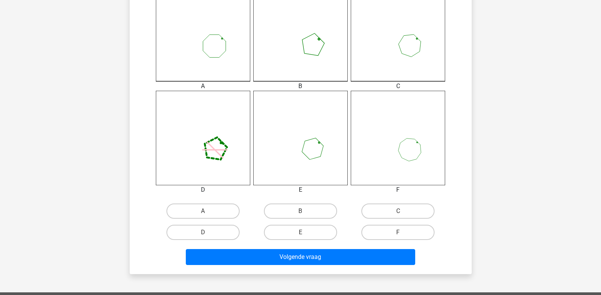
click at [308, 236] on label "E" at bounding box center [300, 232] width 73 height 15
click at [305, 236] on input "E" at bounding box center [302, 234] width 5 height 5
radio input "true"
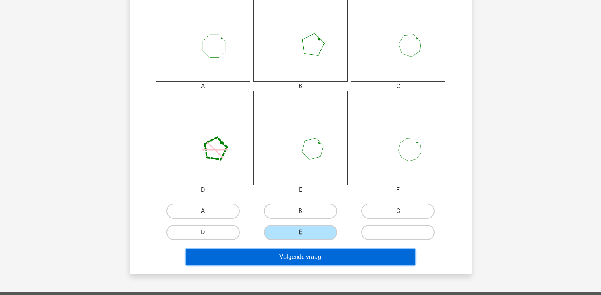
click at [305, 254] on button "Volgende vraag" at bounding box center [301, 257] width 230 height 16
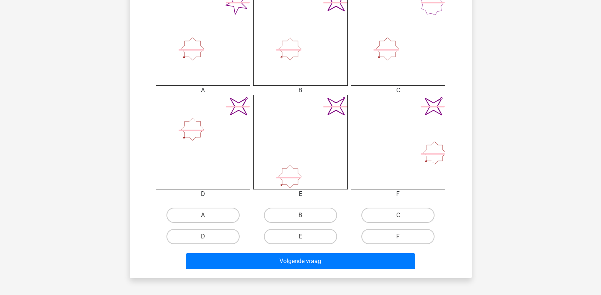
scroll to position [225, 0]
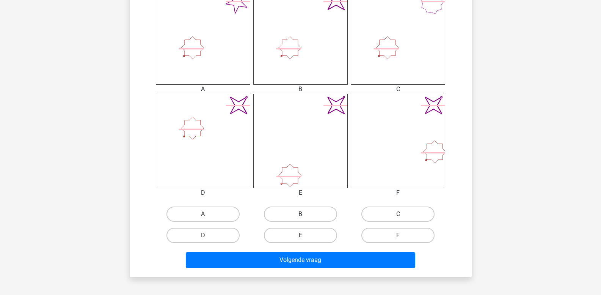
click at [305, 212] on label "B" at bounding box center [300, 213] width 73 height 15
click at [305, 214] on input "B" at bounding box center [302, 216] width 5 height 5
radio input "true"
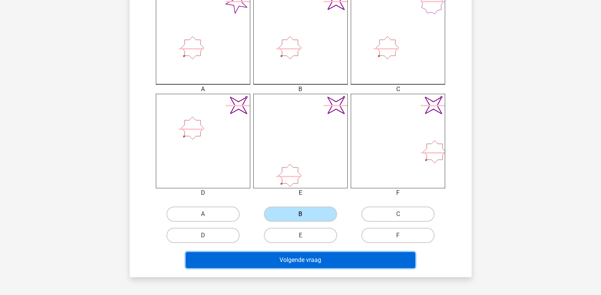
click at [295, 258] on button "Volgende vraag" at bounding box center [301, 260] width 230 height 16
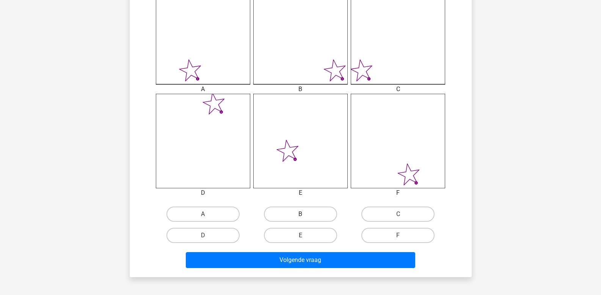
click at [295, 214] on label "B" at bounding box center [300, 213] width 73 height 15
click at [300, 214] on input "B" at bounding box center [302, 216] width 5 height 5
radio input "true"
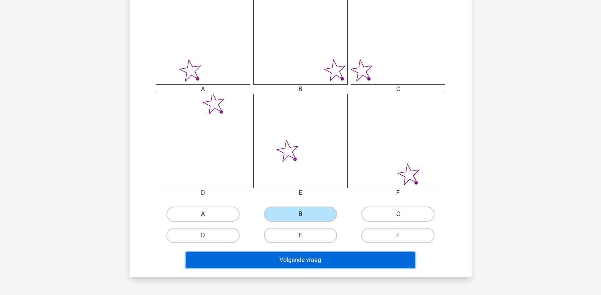
click at [278, 259] on button "Volgende vraag" at bounding box center [301, 260] width 230 height 16
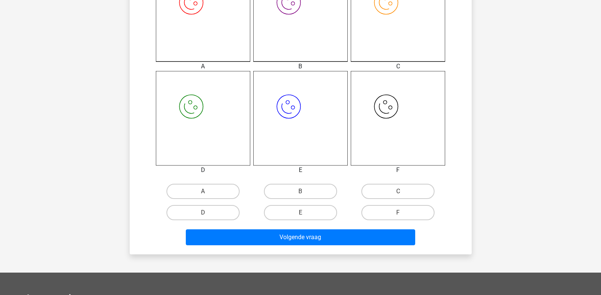
scroll to position [263, 0]
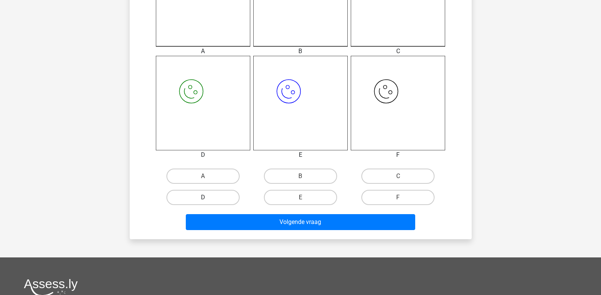
click at [215, 198] on label "D" at bounding box center [203, 197] width 73 height 15
click at [208, 198] on input "D" at bounding box center [205, 199] width 5 height 5
radio input "true"
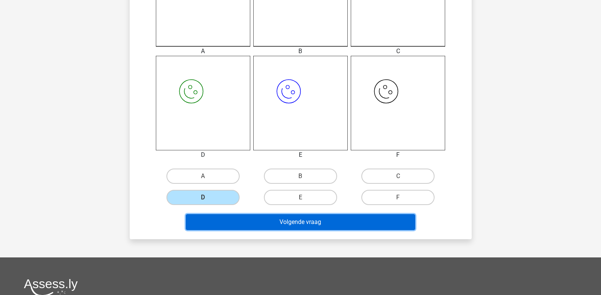
click at [229, 222] on button "Volgende vraag" at bounding box center [301, 222] width 230 height 16
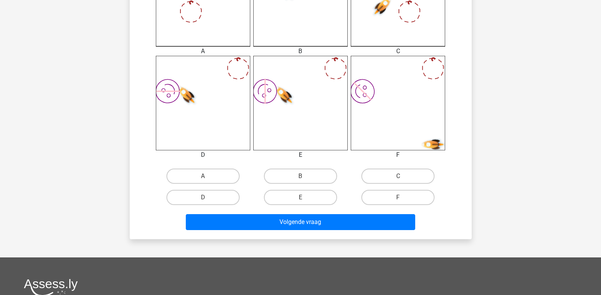
click at [302, 179] on input "B" at bounding box center [302, 178] width 5 height 5
radio input "true"
click at [299, 200] on label "E" at bounding box center [300, 197] width 73 height 15
click at [300, 200] on input "E" at bounding box center [302, 199] width 5 height 5
radio input "true"
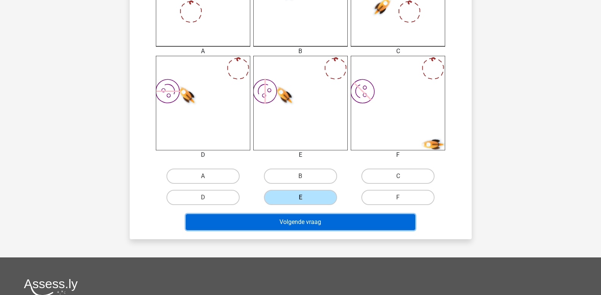
click at [299, 219] on button "Volgende vraag" at bounding box center [301, 222] width 230 height 16
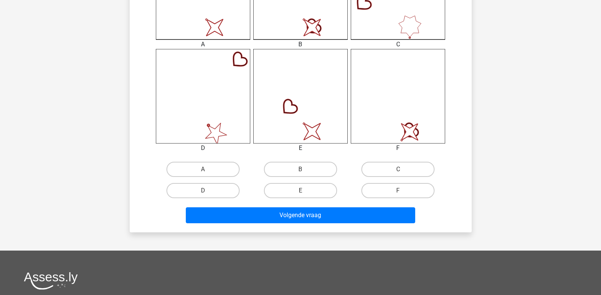
scroll to position [303, 0]
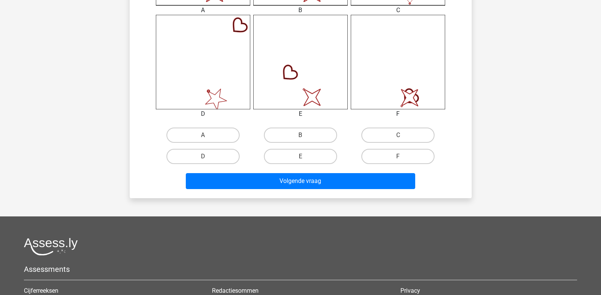
click at [303, 158] on input "E" at bounding box center [302, 158] width 5 height 5
radio input "true"
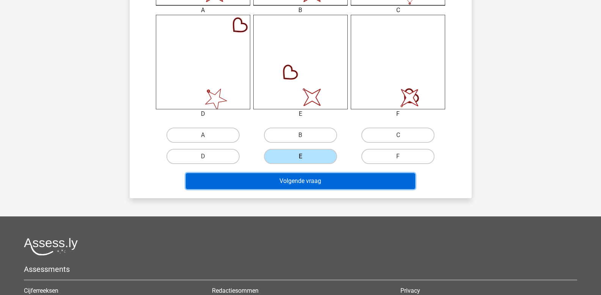
click at [303, 178] on button "Volgende vraag" at bounding box center [301, 181] width 230 height 16
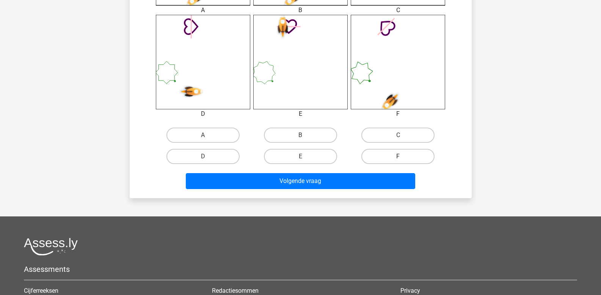
click at [395, 152] on label "F" at bounding box center [398, 156] width 73 height 15
click at [398, 156] on input "F" at bounding box center [400, 158] width 5 height 5
radio input "true"
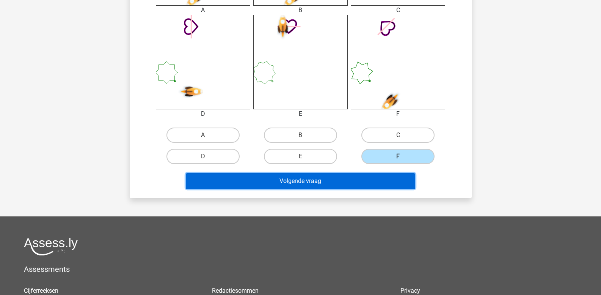
click at [392, 176] on button "Volgende vraag" at bounding box center [301, 181] width 230 height 16
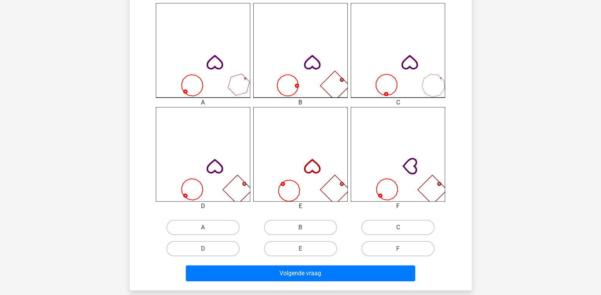
scroll to position [225, 0]
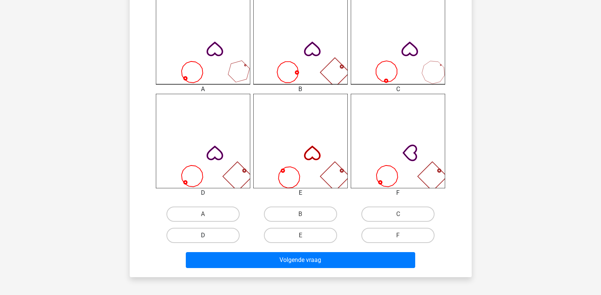
click at [210, 234] on label "D" at bounding box center [203, 235] width 73 height 15
click at [208, 235] on input "D" at bounding box center [205, 237] width 5 height 5
radio input "true"
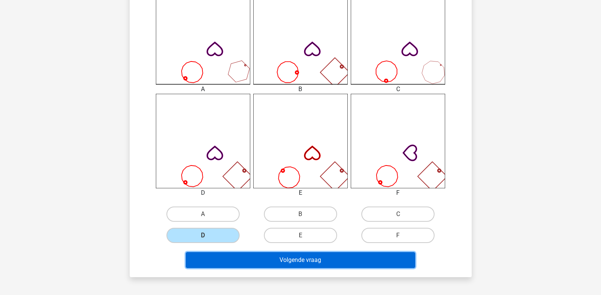
click at [225, 256] on button "Volgende vraag" at bounding box center [301, 260] width 230 height 16
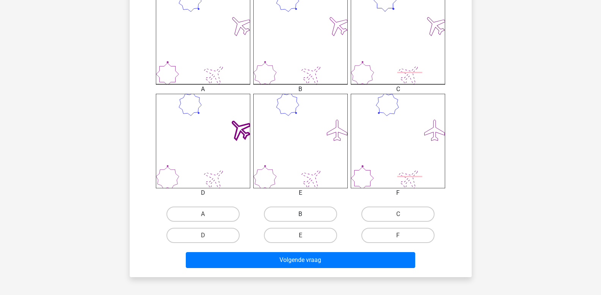
click at [307, 215] on label "B" at bounding box center [300, 213] width 73 height 15
click at [305, 215] on input "B" at bounding box center [302, 216] width 5 height 5
radio input "true"
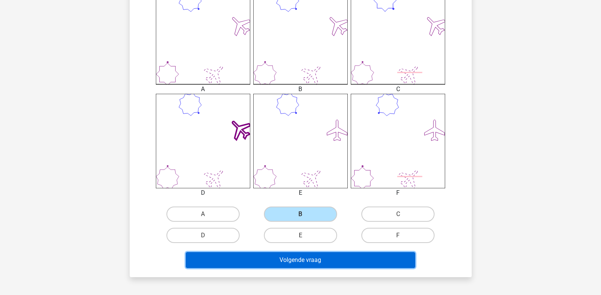
click at [307, 259] on button "Volgende vraag" at bounding box center [301, 260] width 230 height 16
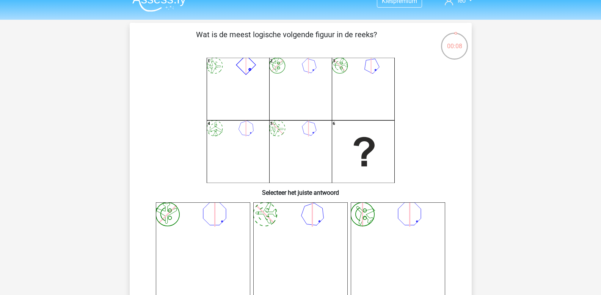
scroll to position [0, 0]
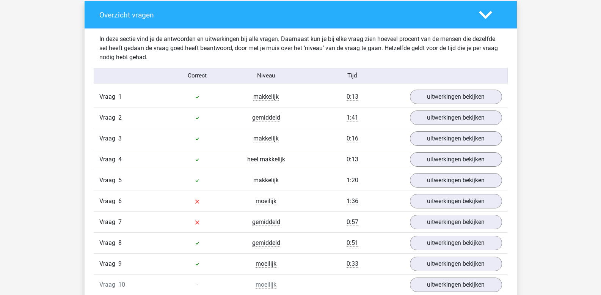
scroll to position [569, 0]
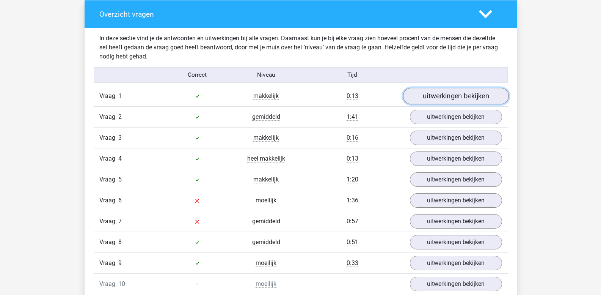
click at [424, 94] on link "uitwerkingen bekijken" at bounding box center [456, 96] width 106 height 17
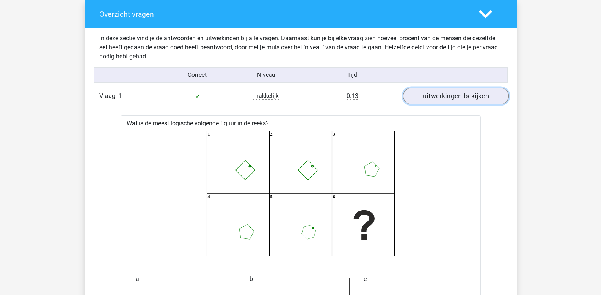
click at [424, 94] on link "uitwerkingen bekijken" at bounding box center [456, 96] width 106 height 17
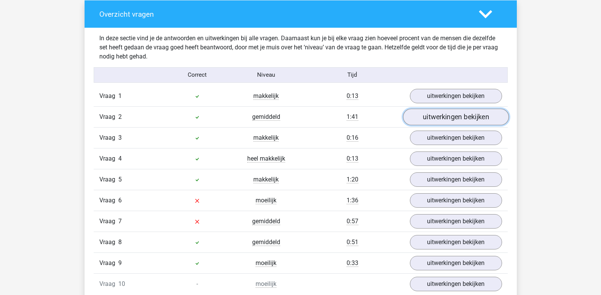
click at [424, 119] on link "uitwerkingen bekijken" at bounding box center [456, 117] width 106 height 17
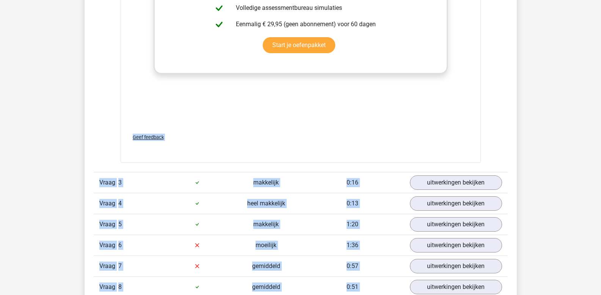
scroll to position [1232, 0]
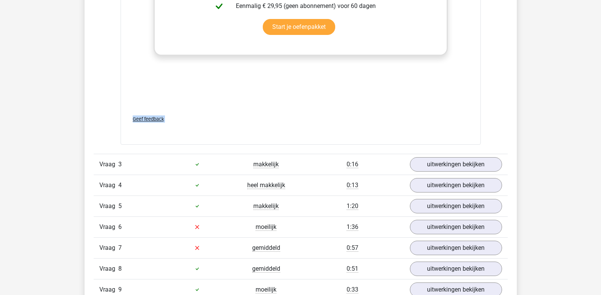
drag, startPoint x: 130, startPoint y: 96, endPoint x: 607, endPoint y: 142, distance: 479.0
copy div "In het eerste vierkant zie je 2 figuren: Figuur 1: een ster met 9 punten. Dit f…"
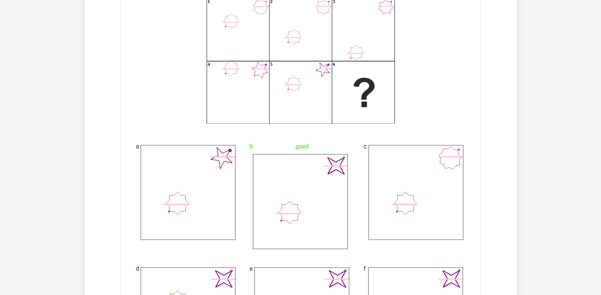
scroll to position [663, 0]
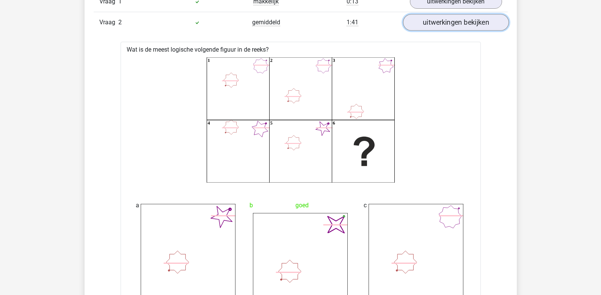
click at [454, 24] on link "uitwerkingen bekijken" at bounding box center [456, 22] width 106 height 17
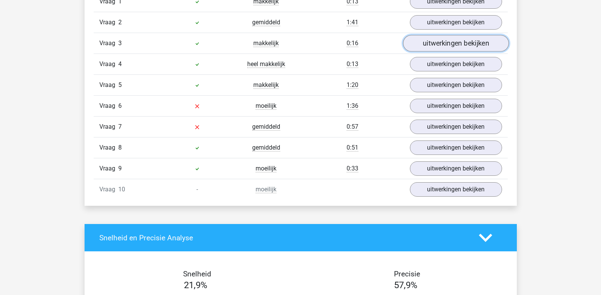
click at [448, 41] on link "uitwerkingen bekijken" at bounding box center [456, 43] width 106 height 17
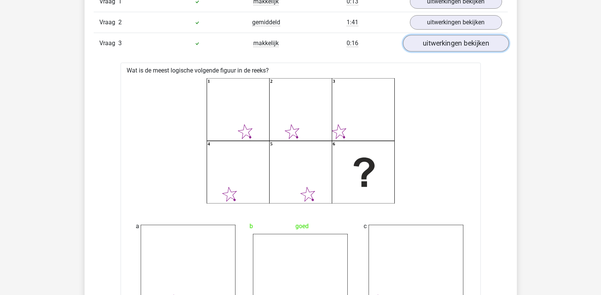
click at [448, 41] on link "uitwerkingen bekijken" at bounding box center [456, 43] width 106 height 17
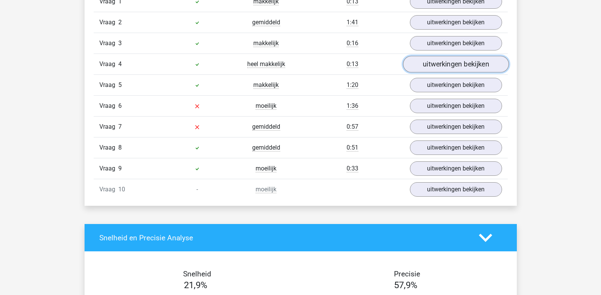
click at [443, 62] on link "uitwerkingen bekijken" at bounding box center [456, 64] width 106 height 17
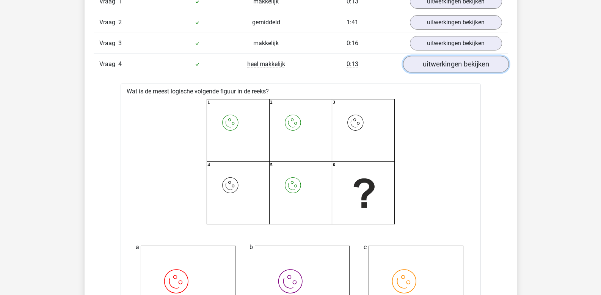
click at [442, 62] on link "uitwerkingen bekijken" at bounding box center [456, 64] width 106 height 17
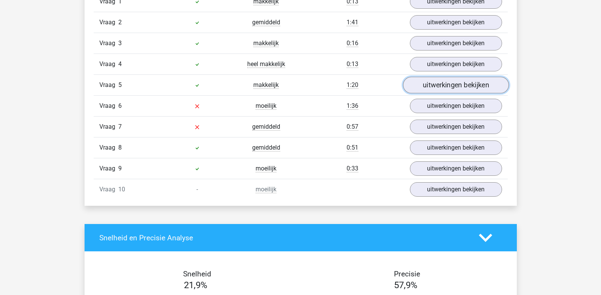
click at [441, 88] on link "uitwerkingen bekijken" at bounding box center [456, 85] width 106 height 17
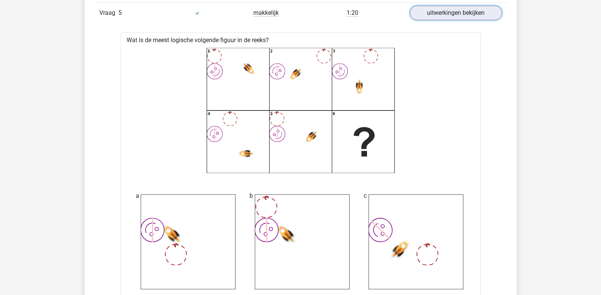
scroll to position [701, 0]
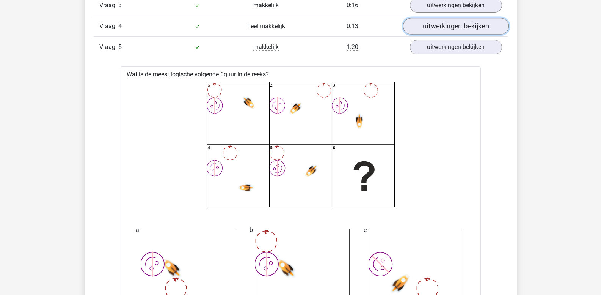
click at [439, 28] on link "uitwerkingen bekijken" at bounding box center [456, 26] width 106 height 17
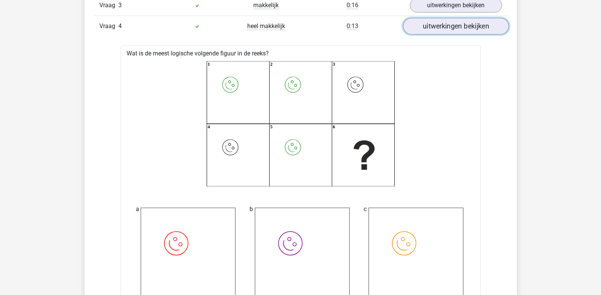
click at [432, 27] on link "uitwerkingen bekijken" at bounding box center [456, 26] width 106 height 17
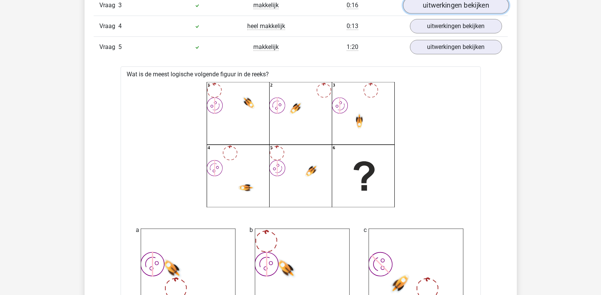
click at [432, 6] on link "uitwerkingen bekijken" at bounding box center [456, 5] width 106 height 17
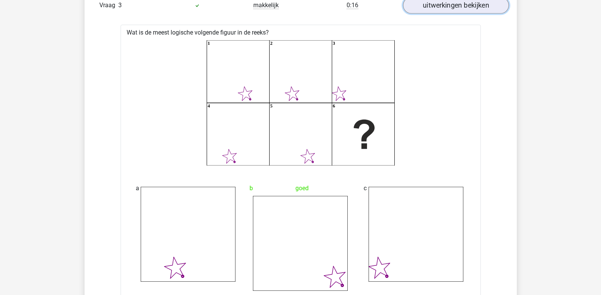
click at [429, 11] on link "uitwerkingen bekijken" at bounding box center [456, 5] width 106 height 17
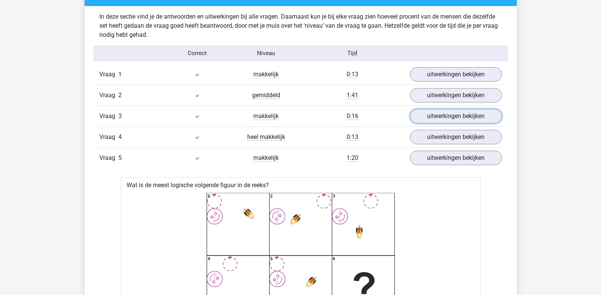
scroll to position [588, 0]
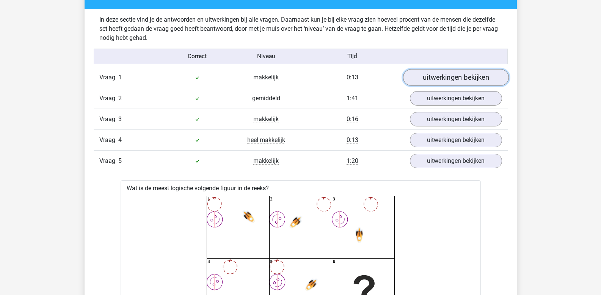
click at [438, 79] on link "uitwerkingen bekijken" at bounding box center [456, 77] width 106 height 17
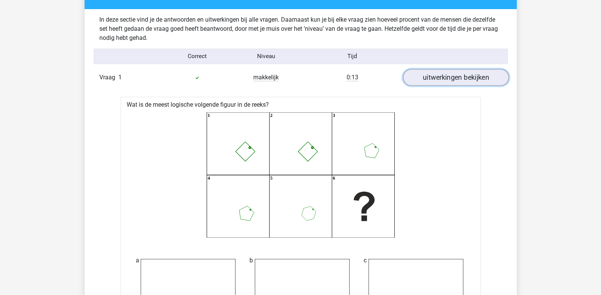
click at [438, 79] on link "uitwerkingen bekijken" at bounding box center [456, 77] width 106 height 17
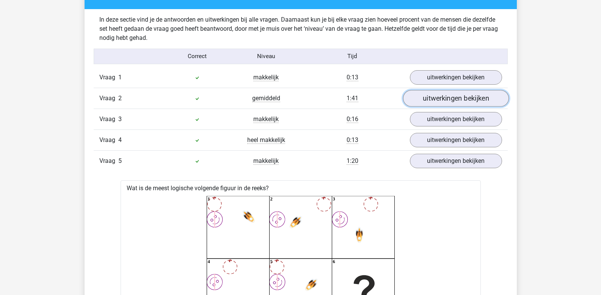
click at [439, 97] on link "uitwerkingen bekijken" at bounding box center [456, 98] width 106 height 17
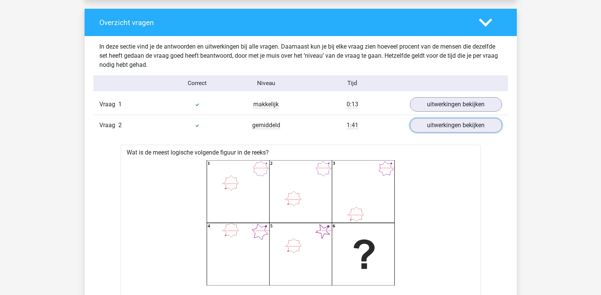
scroll to position [550, 0]
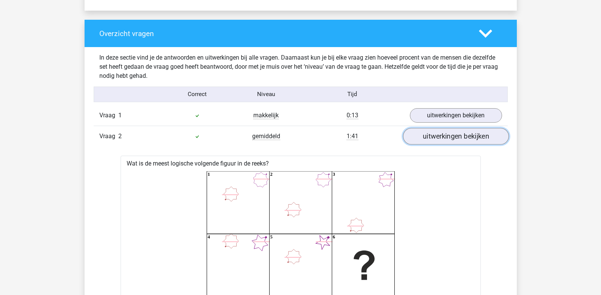
click at [435, 137] on link "uitwerkingen bekijken" at bounding box center [456, 136] width 106 height 17
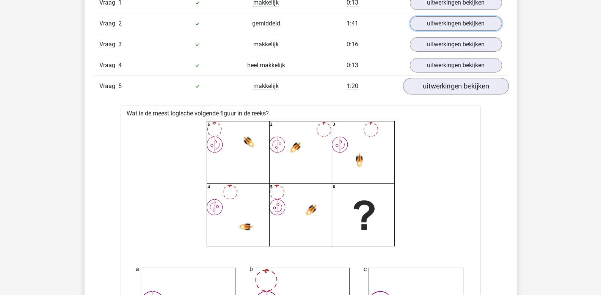
scroll to position [663, 0]
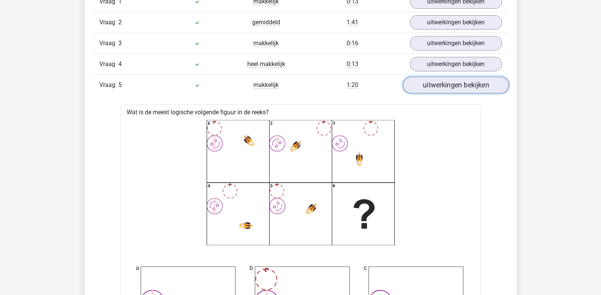
click at [436, 86] on link "uitwerkingen bekijken" at bounding box center [456, 85] width 106 height 17
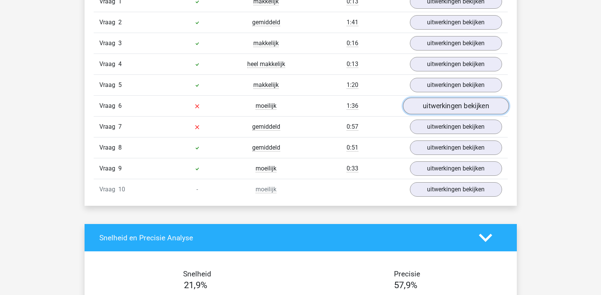
click at [437, 108] on link "uitwerkingen bekijken" at bounding box center [456, 106] width 106 height 17
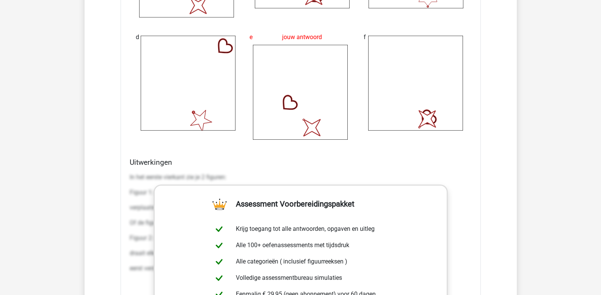
scroll to position [1081, 0]
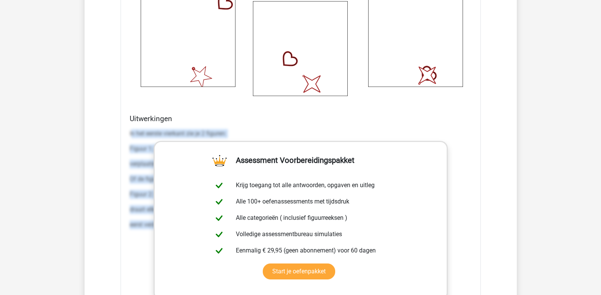
drag, startPoint x: 131, startPoint y: 132, endPoint x: 502, endPoint y: 229, distance: 383.7
click at [501, 227] on div "Vraag 1 makkelijk 0:13 uitwerkingen bekijken Wat is de meest logische volgende …" at bounding box center [300, 27] width 403 height 907
copy div "n het eerste vierkant zie je 2 figuren: Figuur 1: een hartje. Dit figuur heeft …"
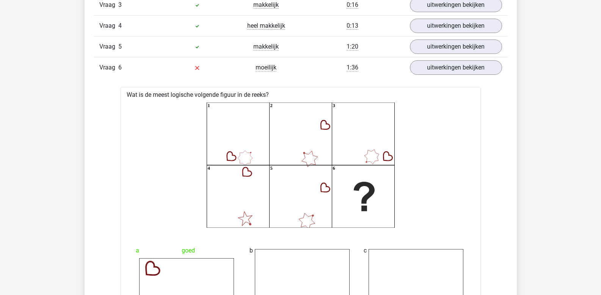
scroll to position [701, 0]
click at [425, 69] on link "uitwerkingen bekijken" at bounding box center [456, 68] width 106 height 17
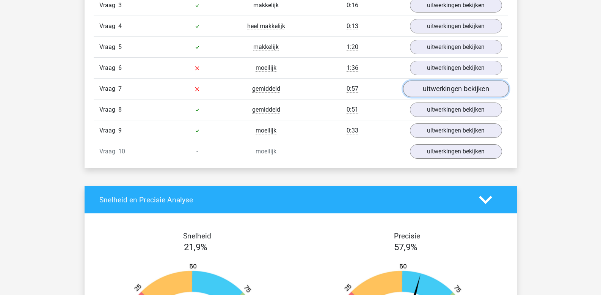
click at [430, 90] on link "uitwerkingen bekijken" at bounding box center [456, 89] width 106 height 17
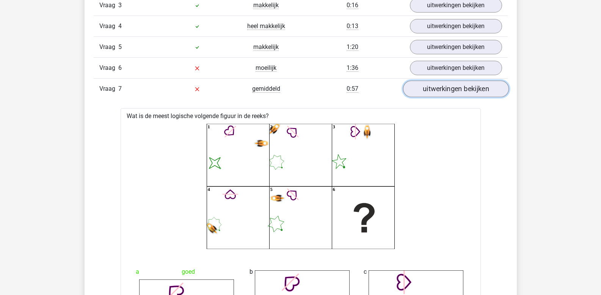
click at [433, 90] on link "uitwerkingen bekijken" at bounding box center [456, 89] width 106 height 17
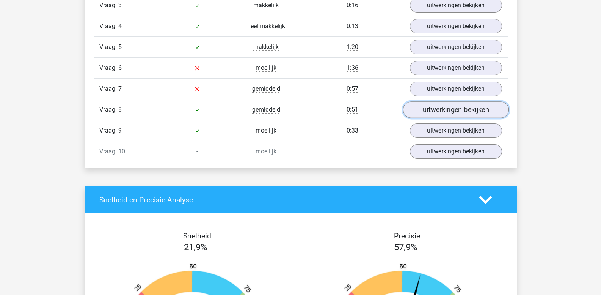
click at [436, 107] on link "uitwerkingen bekijken" at bounding box center [456, 110] width 106 height 17
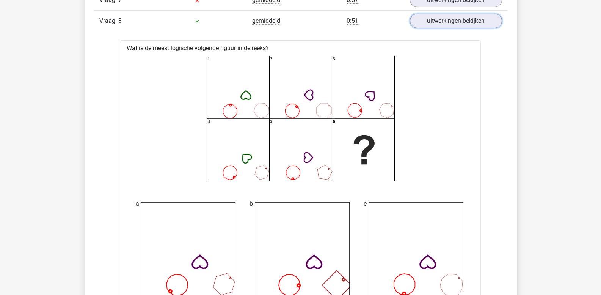
scroll to position [777, 0]
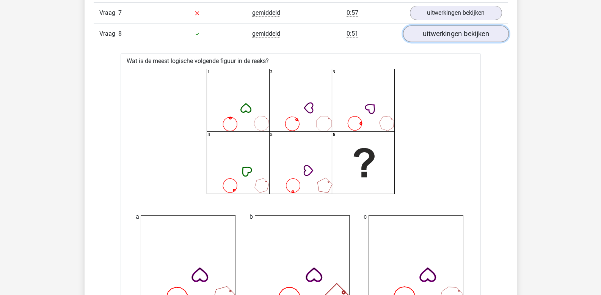
click at [431, 38] on link "uitwerkingen bekijken" at bounding box center [456, 34] width 106 height 17
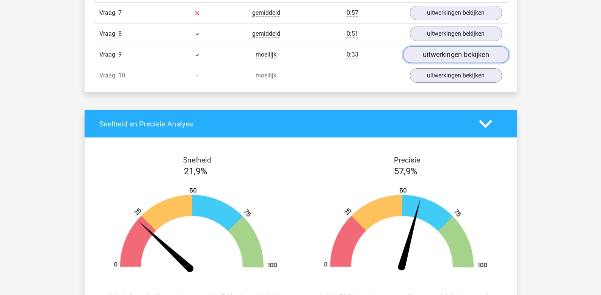
click at [423, 56] on link "uitwerkingen bekijken" at bounding box center [456, 55] width 106 height 17
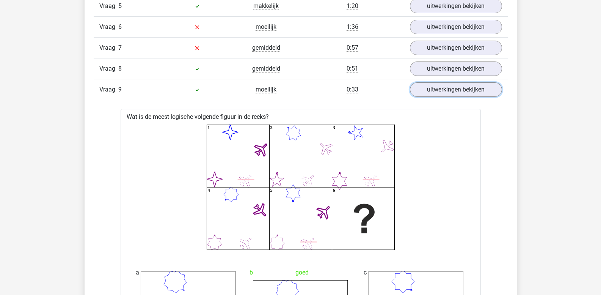
scroll to position [739, 0]
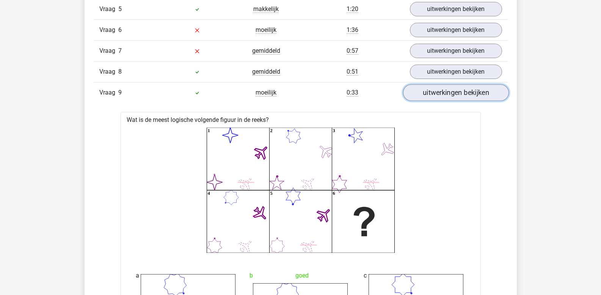
click at [432, 96] on link "uitwerkingen bekijken" at bounding box center [456, 93] width 106 height 17
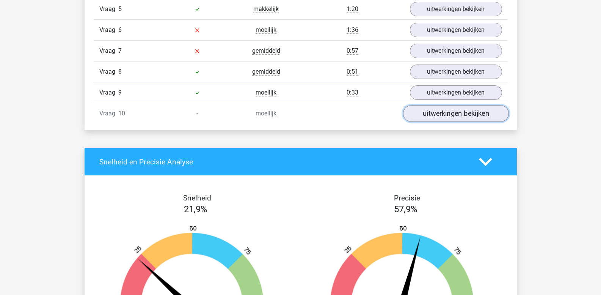
click at [431, 114] on link "uitwerkingen bekijken" at bounding box center [456, 113] width 106 height 17
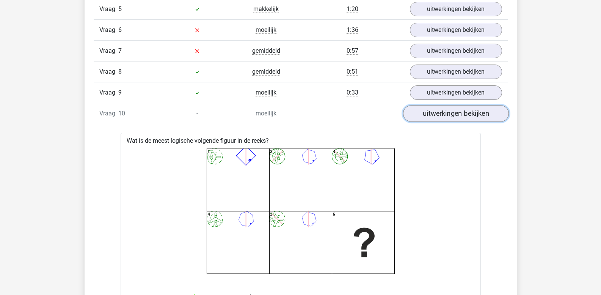
click at [453, 117] on link "uitwerkingen bekijken" at bounding box center [456, 113] width 106 height 17
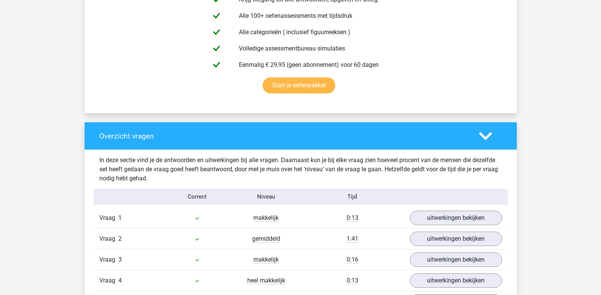
scroll to position [398, 0]
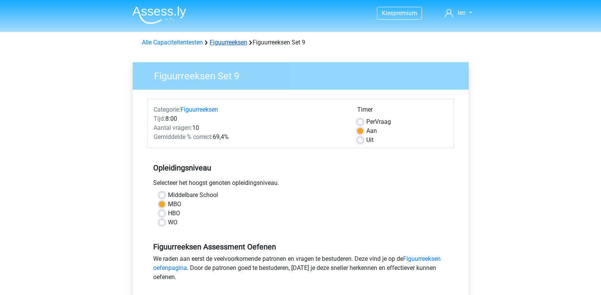
click at [225, 44] on link "Figuurreeksen" at bounding box center [229, 42] width 38 height 7
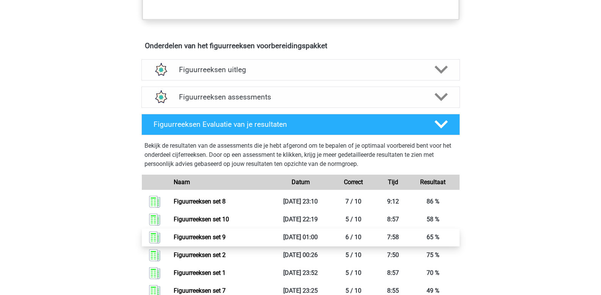
scroll to position [379, 0]
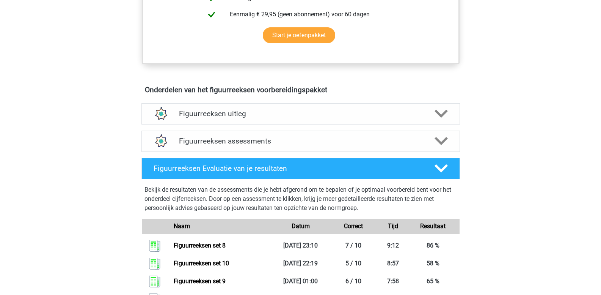
click at [237, 141] on h4 "Figuurreeksen assessments" at bounding box center [301, 141] width 244 height 9
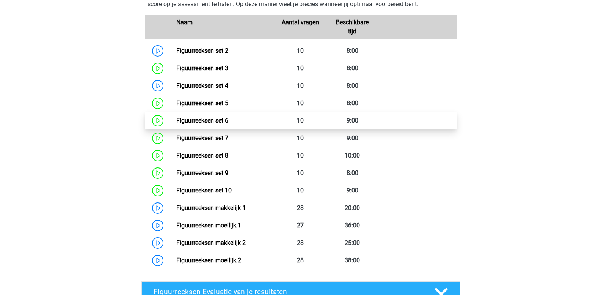
scroll to position [569, 0]
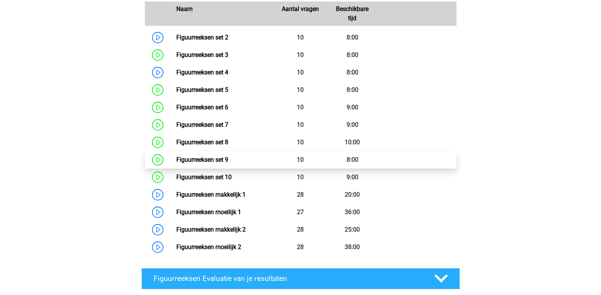
click at [228, 157] on link "Figuurreeksen set 9" at bounding box center [202, 159] width 52 height 7
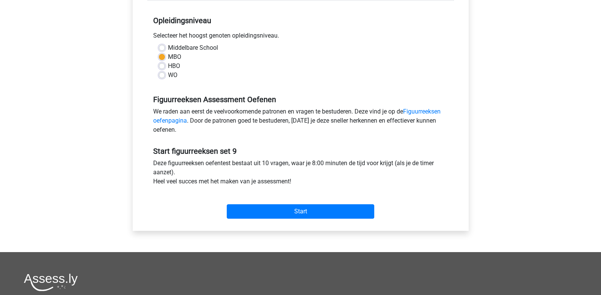
scroll to position [228, 0]
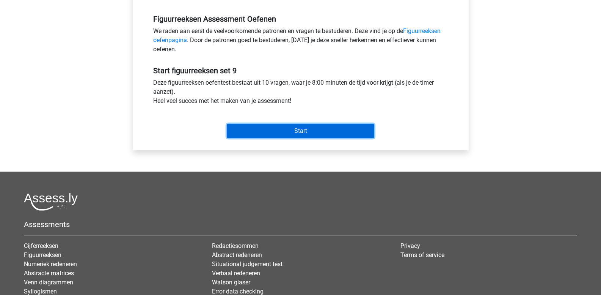
click at [278, 134] on input "Start" at bounding box center [301, 131] width 148 height 14
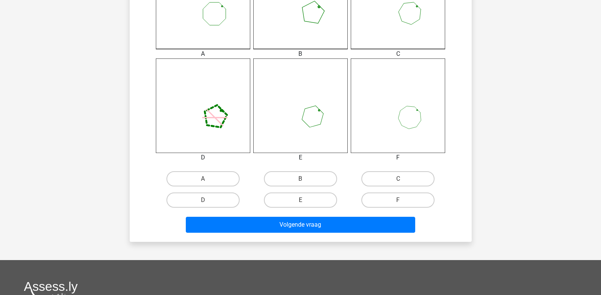
scroll to position [303, 0]
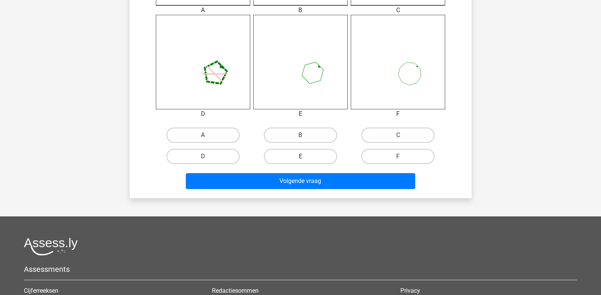
click at [297, 158] on label "E" at bounding box center [300, 156] width 73 height 15
click at [300, 158] on input "E" at bounding box center [302, 158] width 5 height 5
radio input "true"
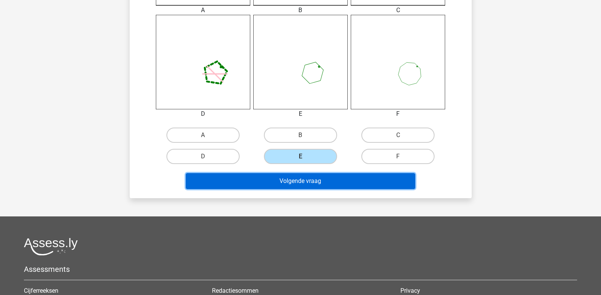
click at [299, 180] on button "Volgende vraag" at bounding box center [301, 181] width 230 height 16
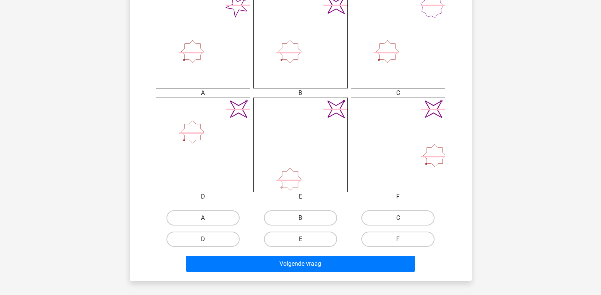
scroll to position [300, 0]
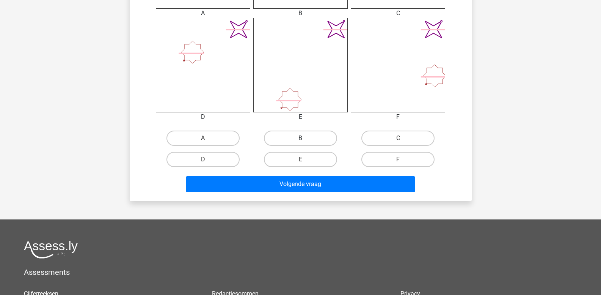
drag, startPoint x: 307, startPoint y: 135, endPoint x: 305, endPoint y: 144, distance: 9.2
click at [306, 136] on label "B" at bounding box center [300, 137] width 73 height 15
click at [305, 138] on input "B" at bounding box center [302, 140] width 5 height 5
radio input "true"
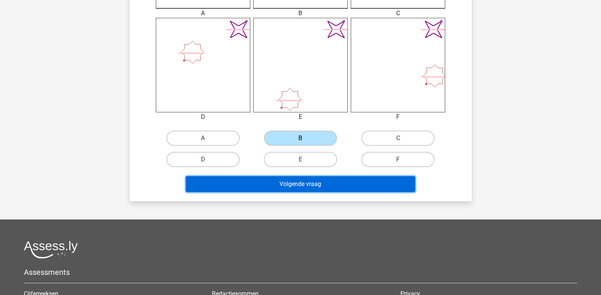
click at [302, 181] on button "Volgende vraag" at bounding box center [301, 184] width 230 height 16
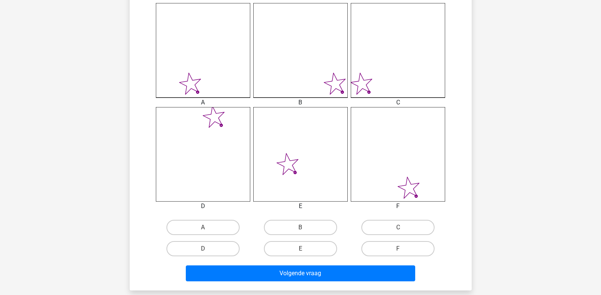
scroll to position [225, 0]
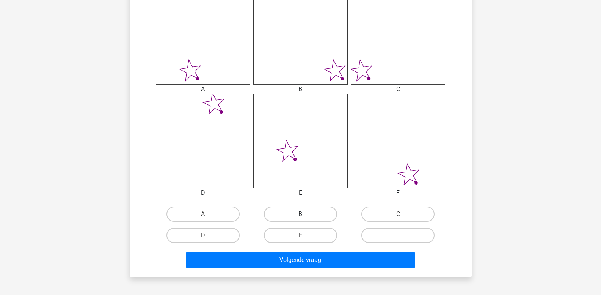
click at [290, 219] on label "B" at bounding box center [300, 213] width 73 height 15
click at [300, 219] on input "B" at bounding box center [302, 216] width 5 height 5
radio input "true"
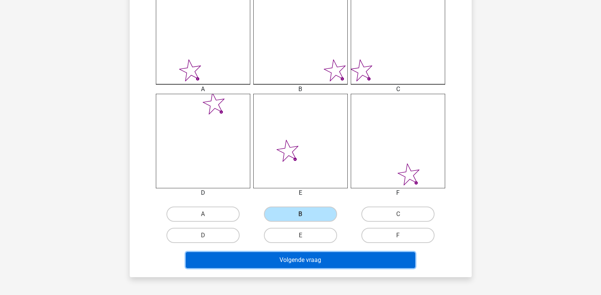
click at [282, 261] on button "Volgende vraag" at bounding box center [301, 260] width 230 height 16
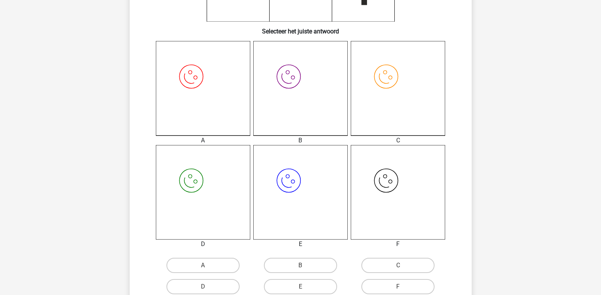
scroll to position [187, 0]
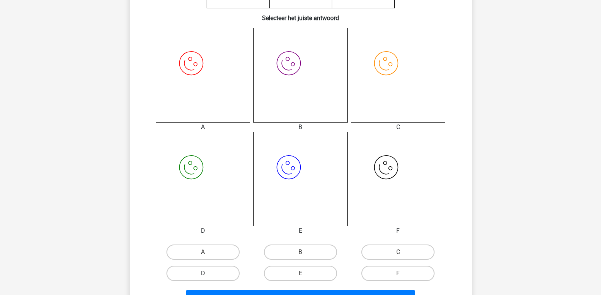
click at [209, 274] on label "D" at bounding box center [203, 273] width 73 height 15
click at [208, 274] on input "D" at bounding box center [205, 275] width 5 height 5
radio input "true"
click at [217, 289] on div "Volgende vraag" at bounding box center [301, 296] width 318 height 25
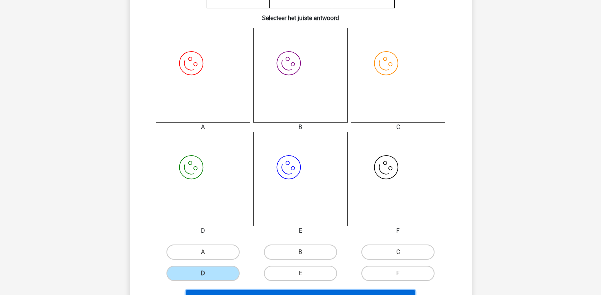
click at [217, 290] on button "Volgende vraag" at bounding box center [301, 298] width 230 height 16
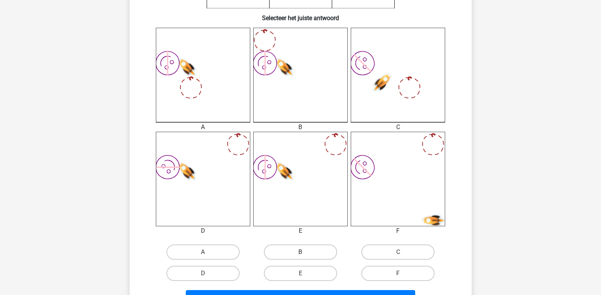
click at [292, 254] on label "B" at bounding box center [300, 251] width 73 height 15
click at [300, 254] on input "B" at bounding box center [302, 254] width 5 height 5
radio input "true"
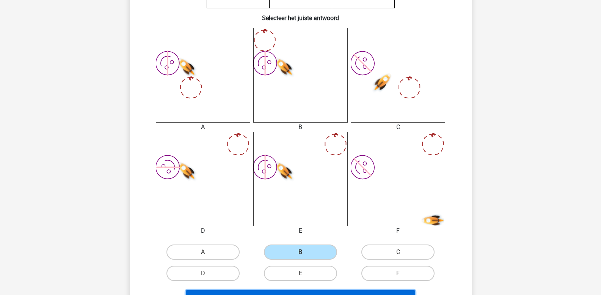
click at [286, 290] on button "Volgende vraag" at bounding box center [301, 298] width 230 height 16
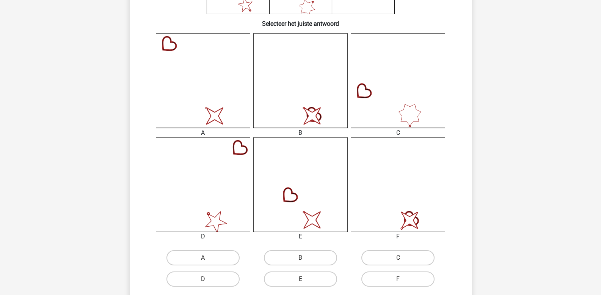
scroll to position [225, 0]
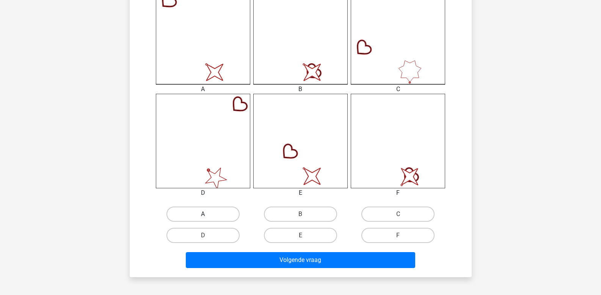
click at [211, 213] on label "A" at bounding box center [203, 213] width 73 height 15
click at [208, 214] on input "A" at bounding box center [205, 216] width 5 height 5
radio input "true"
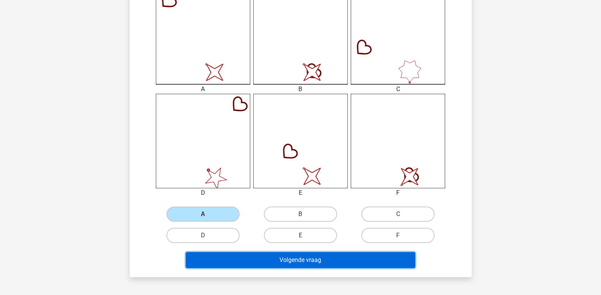
click at [234, 258] on button "Volgende vraag" at bounding box center [301, 260] width 230 height 16
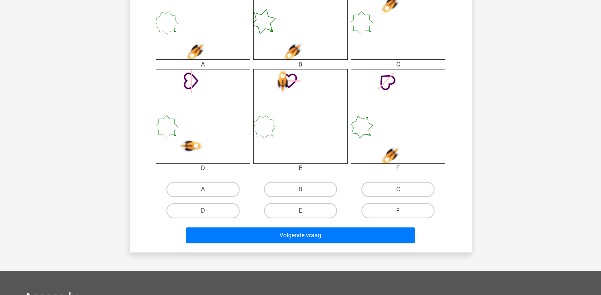
scroll to position [263, 0]
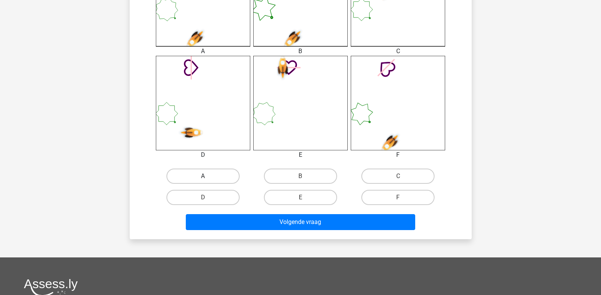
click at [180, 177] on label "A" at bounding box center [203, 175] width 73 height 15
click at [203, 177] on input "A" at bounding box center [205, 178] width 5 height 5
radio input "true"
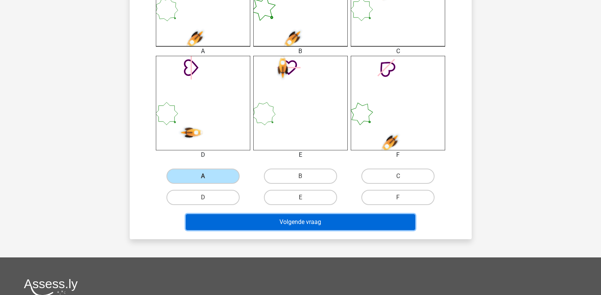
click at [220, 223] on button "Volgende vraag" at bounding box center [301, 222] width 230 height 16
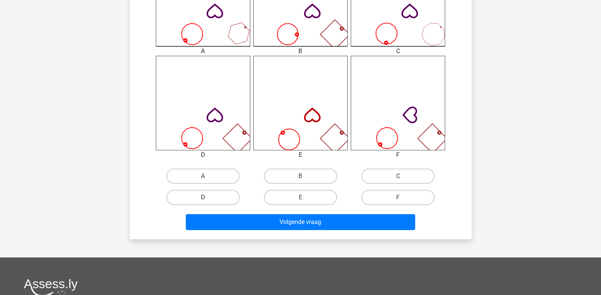
click at [214, 195] on label "D" at bounding box center [203, 197] width 73 height 15
click at [208, 197] on input "D" at bounding box center [205, 199] width 5 height 5
radio input "true"
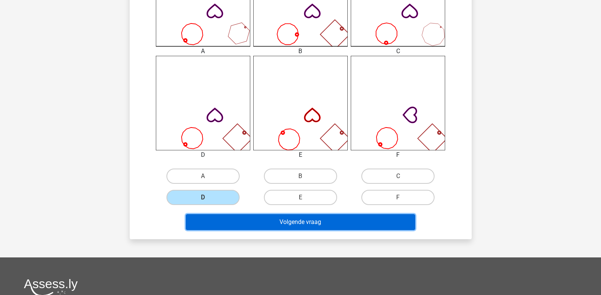
click at [232, 218] on button "Volgende vraag" at bounding box center [301, 222] width 230 height 16
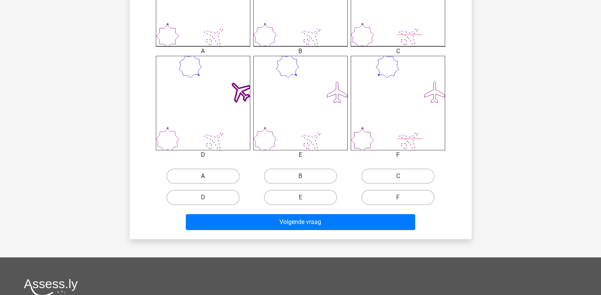
click at [201, 177] on label "A" at bounding box center [203, 175] width 73 height 15
click at [203, 177] on input "A" at bounding box center [205, 178] width 5 height 5
radio input "true"
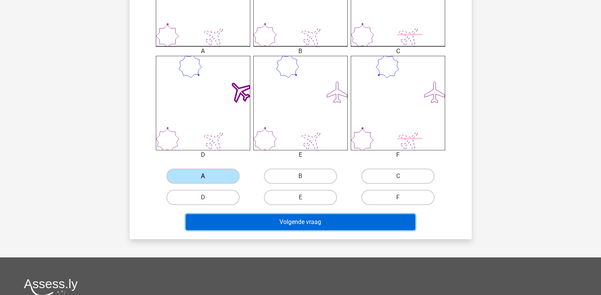
click at [233, 220] on button "Volgende vraag" at bounding box center [301, 222] width 230 height 16
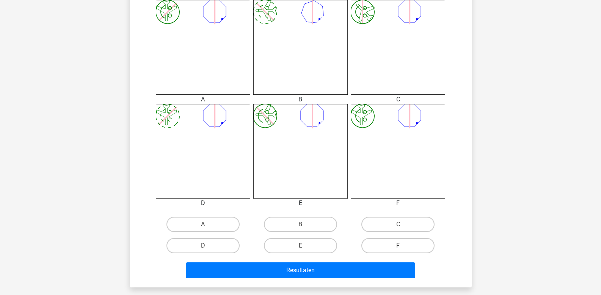
scroll to position [225, 0]
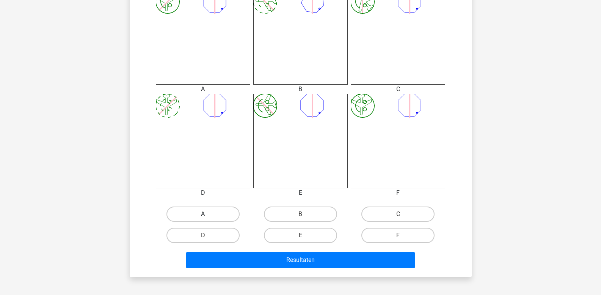
click at [195, 211] on label "A" at bounding box center [203, 213] width 73 height 15
click at [203, 214] on input "A" at bounding box center [205, 216] width 5 height 5
radio input "true"
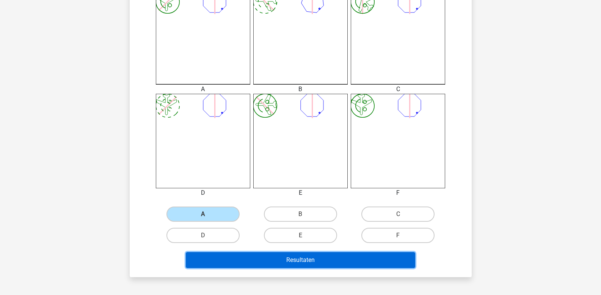
click at [238, 260] on button "Resultaten" at bounding box center [301, 260] width 230 height 16
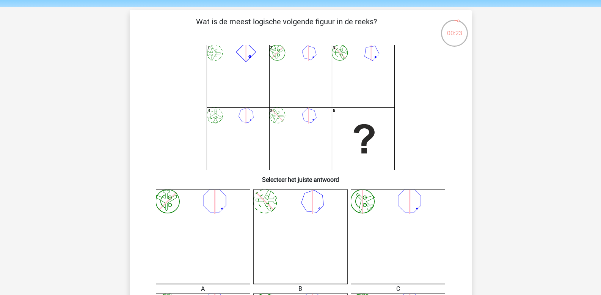
scroll to position [0, 0]
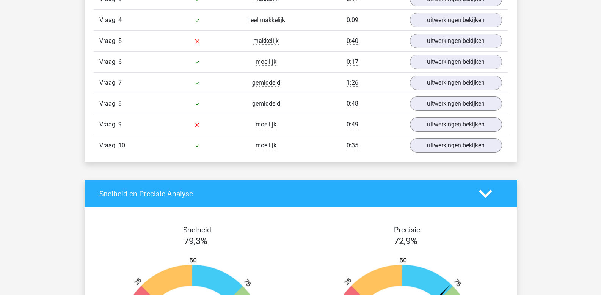
scroll to position [721, 0]
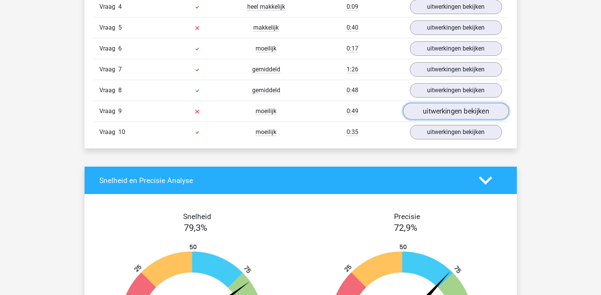
click at [453, 115] on link "uitwerkingen bekijken" at bounding box center [456, 111] width 106 height 17
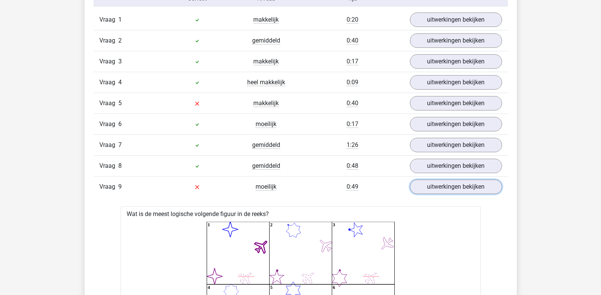
scroll to position [645, 0]
click at [450, 102] on link "uitwerkingen bekijken" at bounding box center [456, 104] width 106 height 17
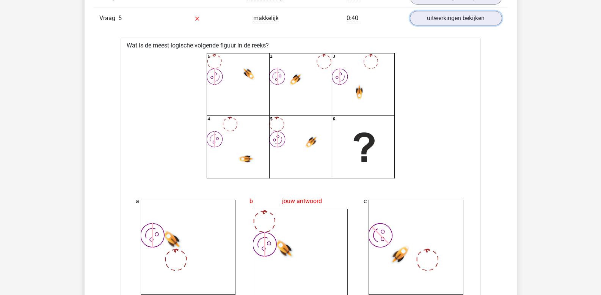
scroll to position [721, 0]
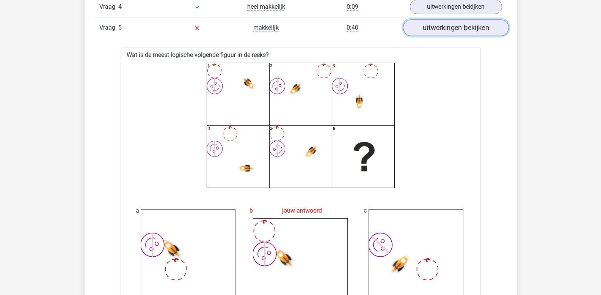
click at [451, 31] on link "uitwerkingen bekijken" at bounding box center [456, 28] width 106 height 17
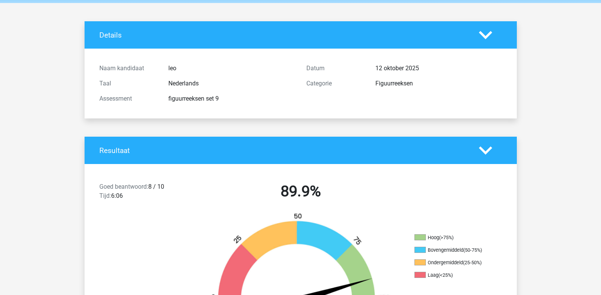
scroll to position [0, 0]
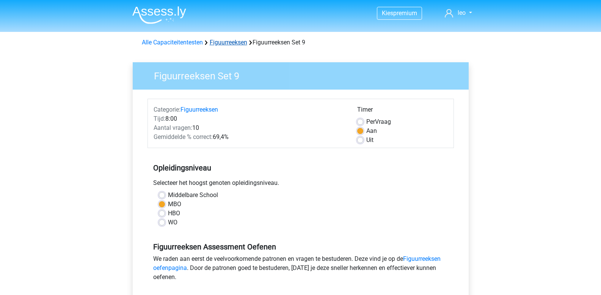
click at [229, 40] on link "Figuurreeksen" at bounding box center [229, 42] width 38 height 7
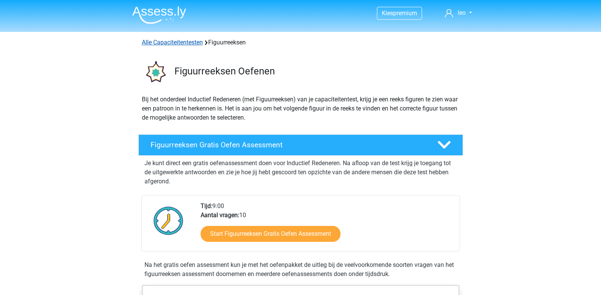
click at [182, 42] on link "Alle Capaciteitentesten" at bounding box center [172, 42] width 61 height 7
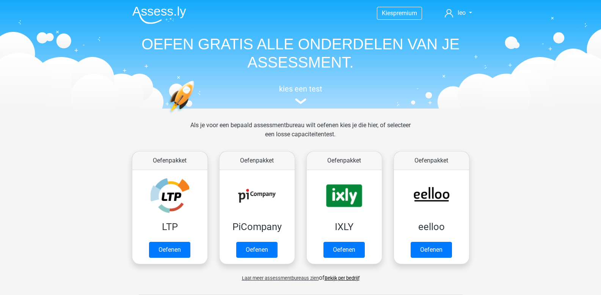
scroll to position [322, 0]
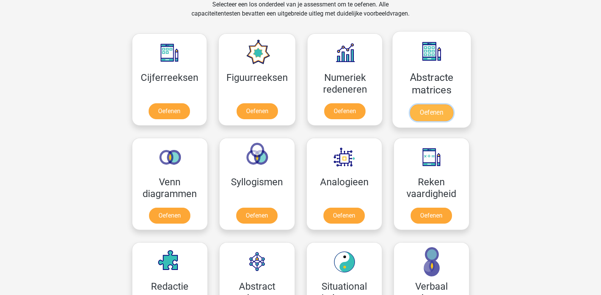
click at [427, 111] on link "Oefenen" at bounding box center [431, 112] width 43 height 17
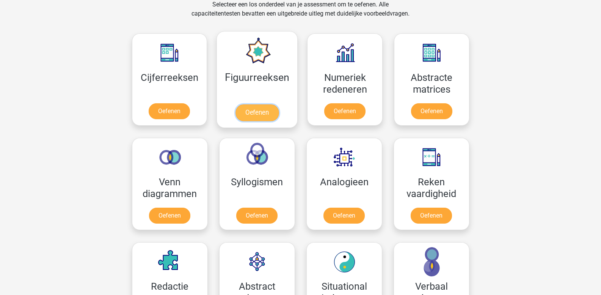
click at [253, 105] on link "Oefenen" at bounding box center [257, 112] width 43 height 17
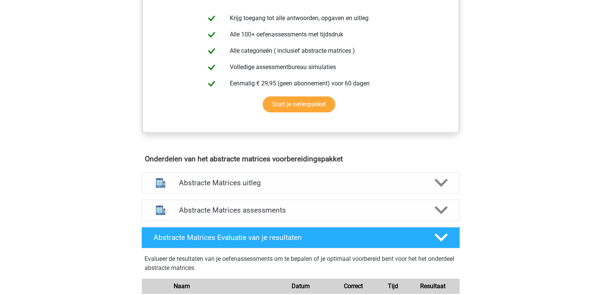
scroll to position [190, 0]
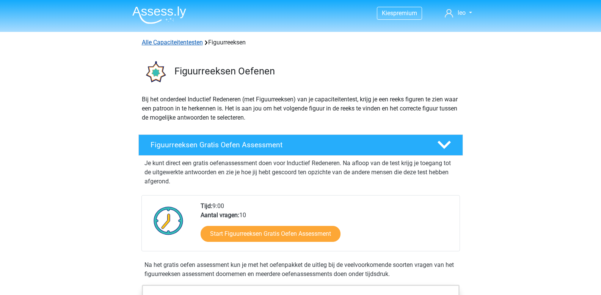
click at [188, 43] on link "Alle Capaciteitentesten" at bounding box center [172, 42] width 61 height 7
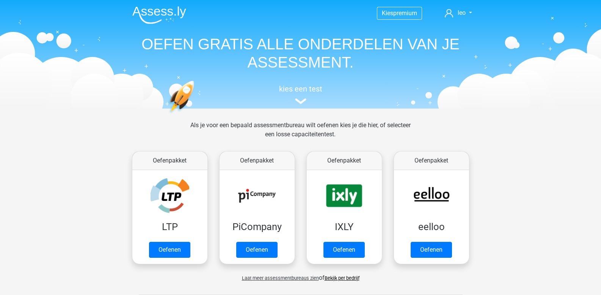
scroll to position [322, 0]
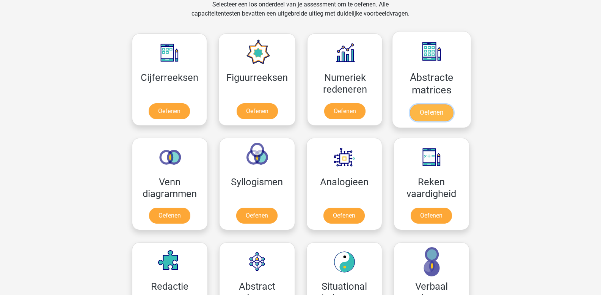
click at [420, 113] on link "Oefenen" at bounding box center [431, 112] width 43 height 17
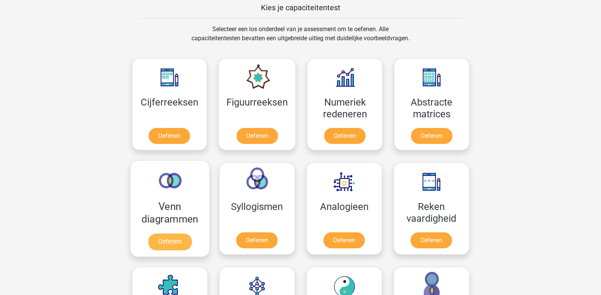
scroll to position [285, 0]
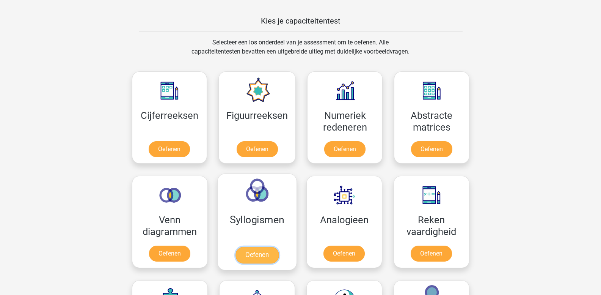
click at [262, 253] on link "Oefenen" at bounding box center [256, 255] width 43 height 17
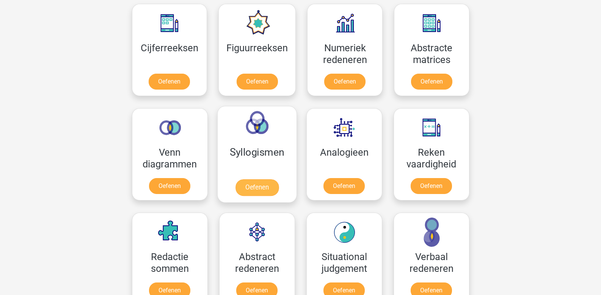
scroll to position [360, 0]
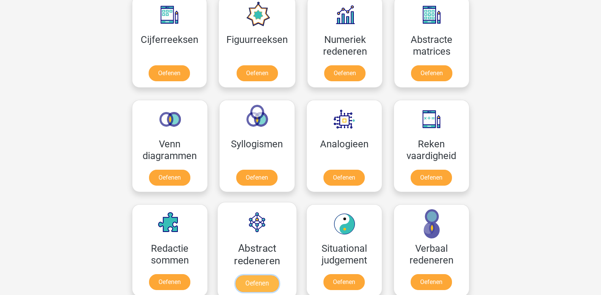
click at [250, 275] on link "Oefenen" at bounding box center [256, 283] width 43 height 17
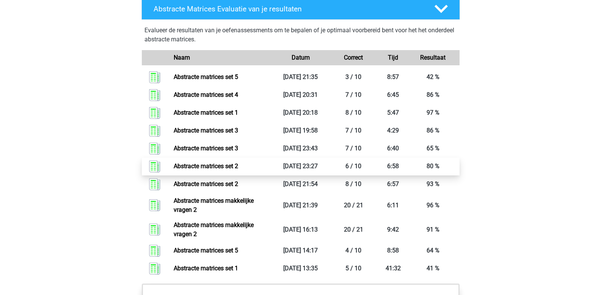
scroll to position [569, 0]
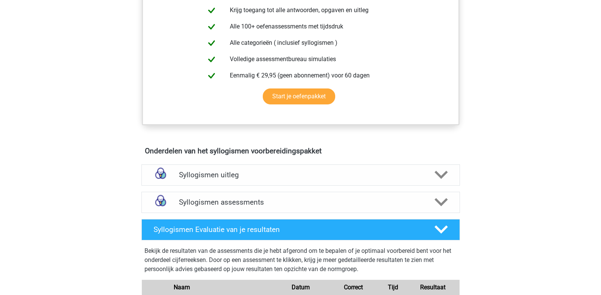
scroll to position [266, 0]
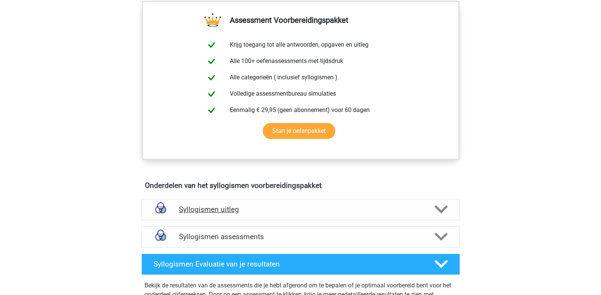
click at [213, 212] on h4 "Syllogismen uitleg" at bounding box center [301, 209] width 244 height 9
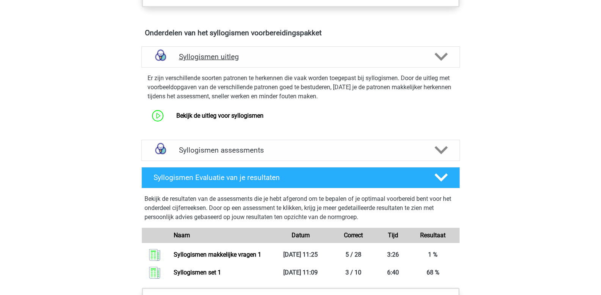
scroll to position [417, 0]
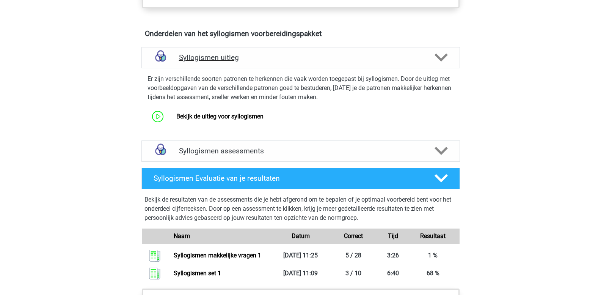
click at [442, 55] on icon at bounding box center [441, 57] width 13 height 13
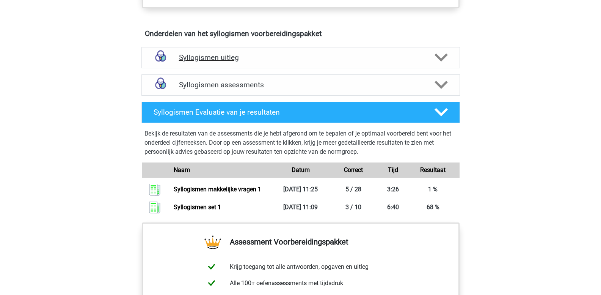
click at [215, 58] on h4 "Syllogismen uitleg" at bounding box center [301, 57] width 244 height 9
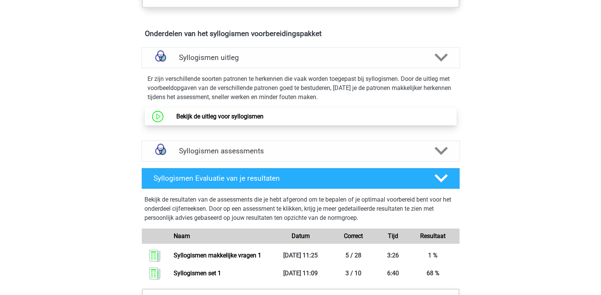
click at [214, 117] on link "Bekijk de uitleg voor syllogismen" at bounding box center [219, 116] width 87 height 7
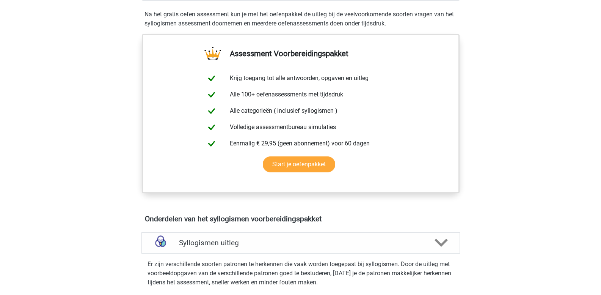
scroll to position [228, 0]
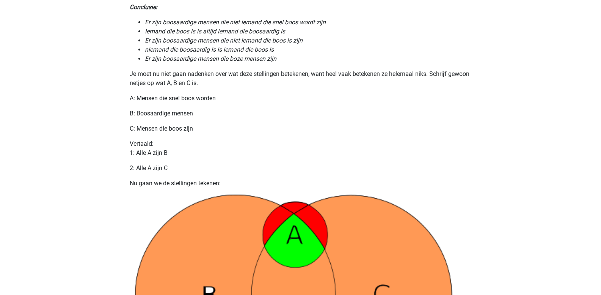
scroll to position [303, 0]
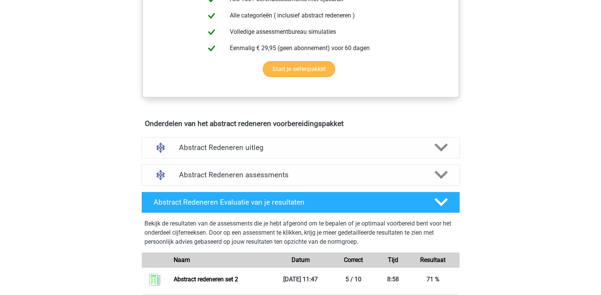
scroll to position [341, 0]
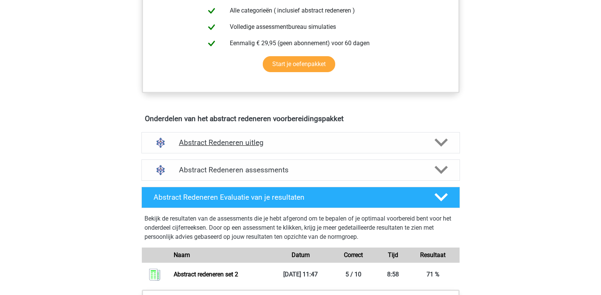
click at [236, 148] on div "Abstract Redeneren uitleg" at bounding box center [300, 142] width 319 height 21
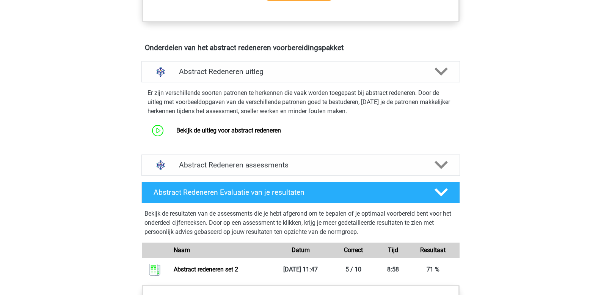
scroll to position [455, 0]
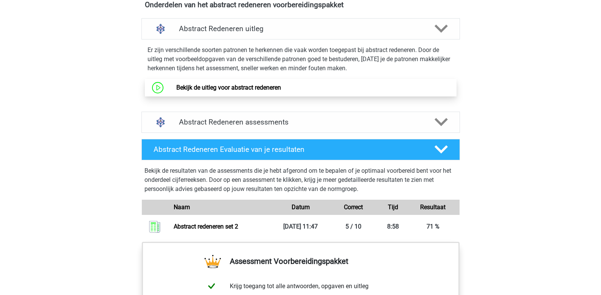
click at [224, 84] on link "Bekijk de uitleg voor abstract redeneren" at bounding box center [228, 87] width 105 height 7
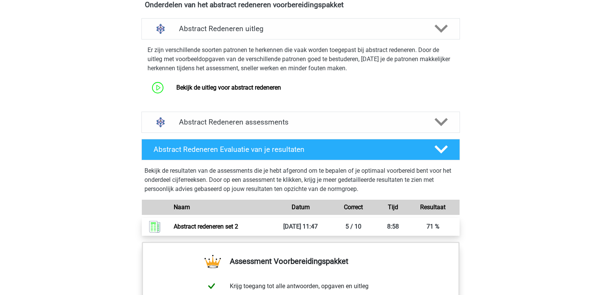
click at [228, 228] on link "Abstract redeneren set 2" at bounding box center [206, 226] width 64 height 7
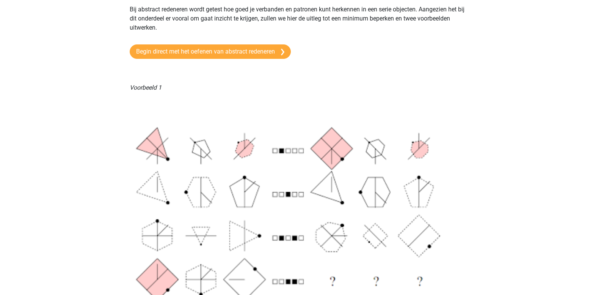
scroll to position [114, 0]
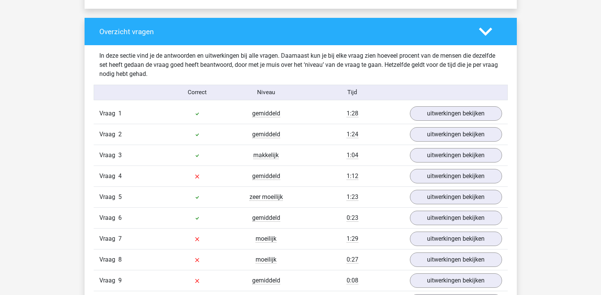
scroll to position [569, 0]
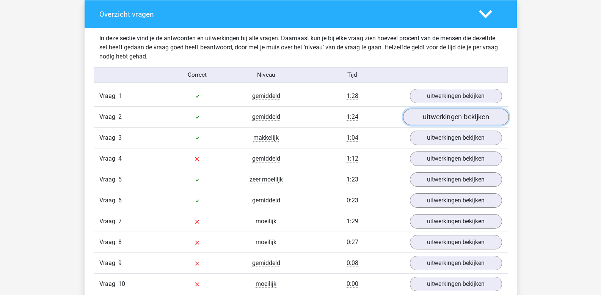
click at [453, 116] on link "uitwerkingen bekijken" at bounding box center [456, 117] width 106 height 17
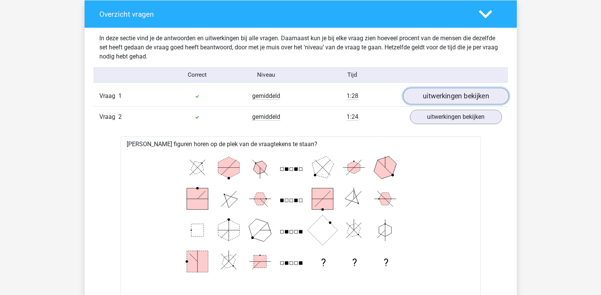
click at [446, 98] on link "uitwerkingen bekijken" at bounding box center [456, 96] width 106 height 17
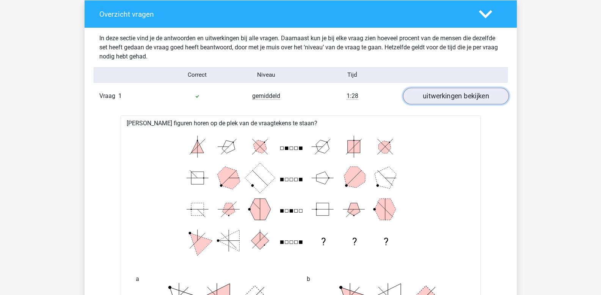
click at [437, 98] on link "uitwerkingen bekijken" at bounding box center [456, 96] width 106 height 17
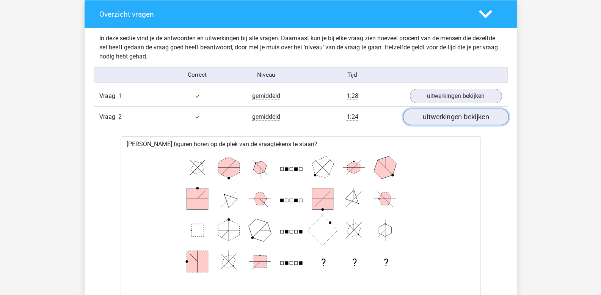
click at [435, 119] on link "uitwerkingen bekijken" at bounding box center [456, 117] width 106 height 17
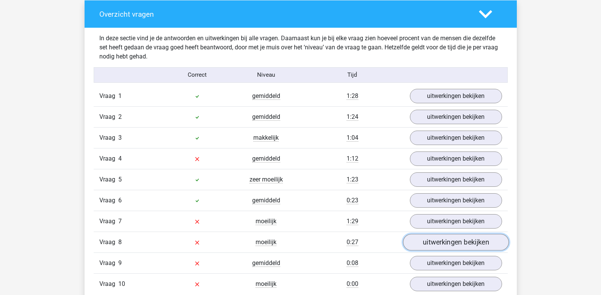
click at [451, 242] on link "uitwerkingen bekijken" at bounding box center [456, 242] width 106 height 17
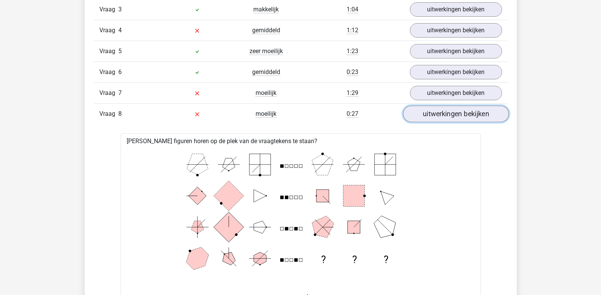
scroll to position [721, 0]
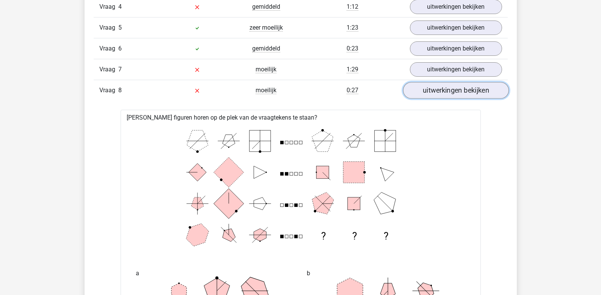
click at [447, 91] on link "uitwerkingen bekijken" at bounding box center [456, 90] width 106 height 17
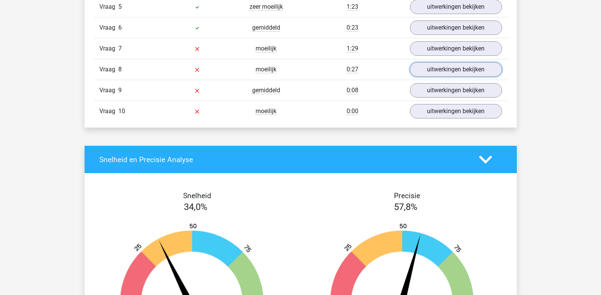
scroll to position [759, 0]
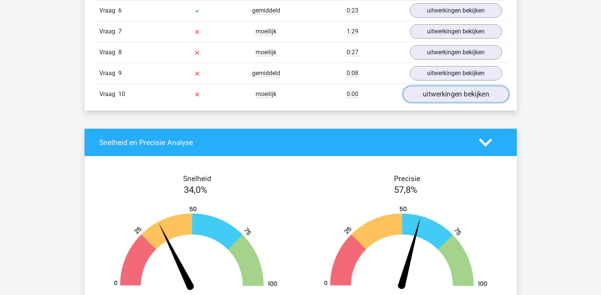
click at [443, 97] on link "uitwerkingen bekijken" at bounding box center [456, 94] width 106 height 17
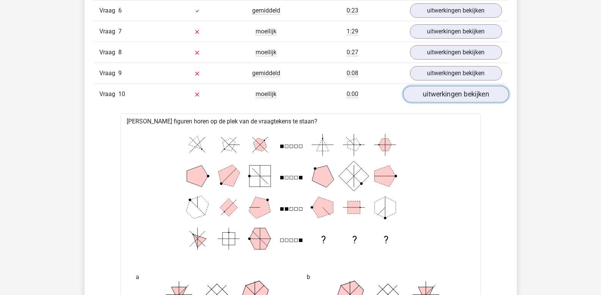
click at [443, 97] on link "uitwerkingen bekijken" at bounding box center [456, 94] width 106 height 17
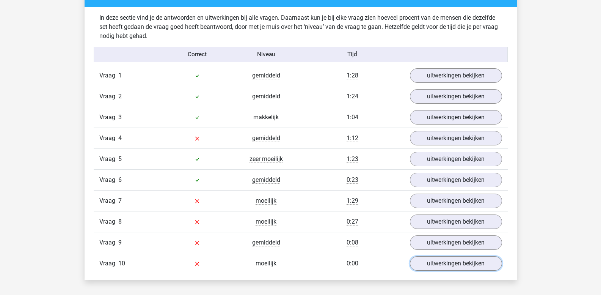
scroll to position [607, 0]
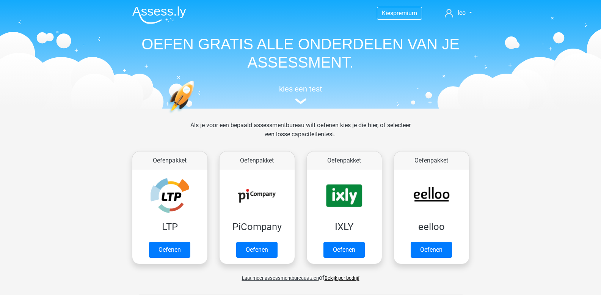
scroll to position [360, 0]
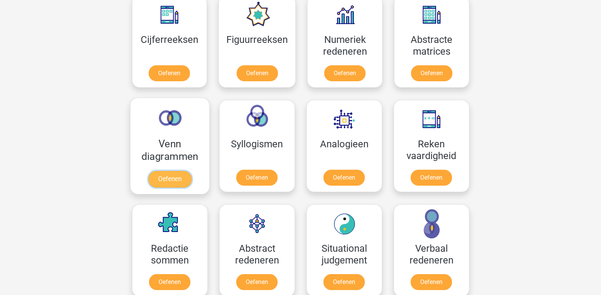
click at [170, 171] on link "Oefenen" at bounding box center [169, 179] width 43 height 17
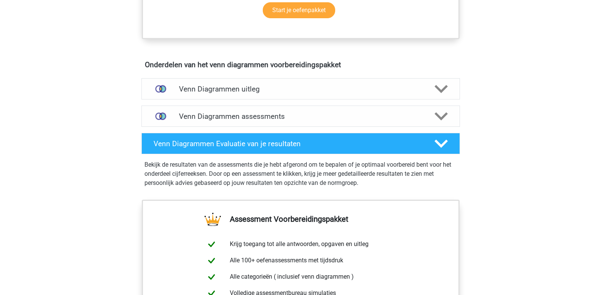
scroll to position [379, 0]
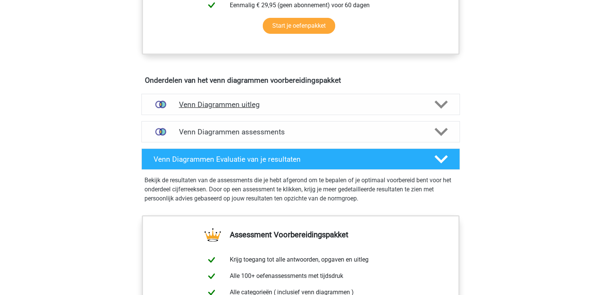
click at [435, 102] on icon at bounding box center [441, 104] width 13 height 13
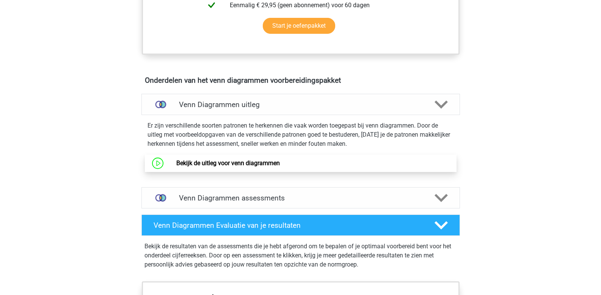
click at [234, 162] on link "Bekijk de uitleg voor venn diagrammen" at bounding box center [228, 162] width 104 height 7
click at [227, 198] on h4 "Venn Diagrammen assessments" at bounding box center [301, 197] width 244 height 9
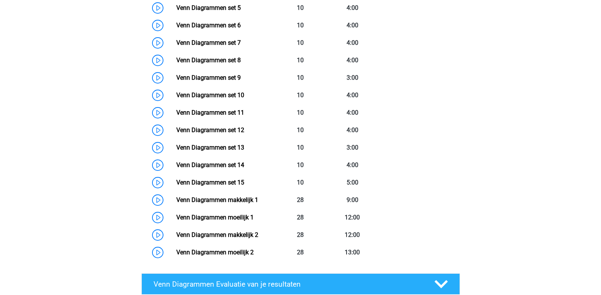
scroll to position [721, 0]
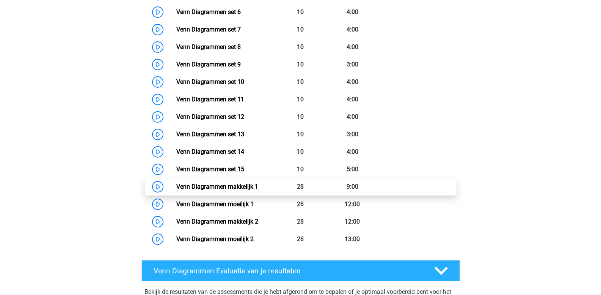
click at [239, 190] on link "Venn Diagrammen makkelijk 1" at bounding box center [217, 186] width 82 height 7
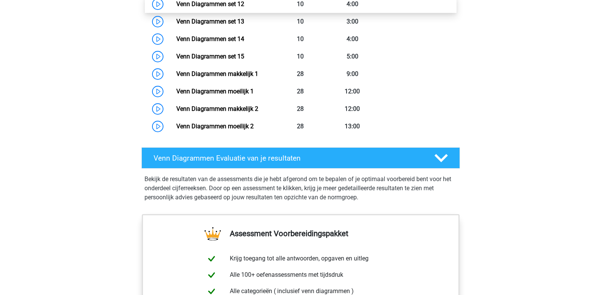
scroll to position [835, 0]
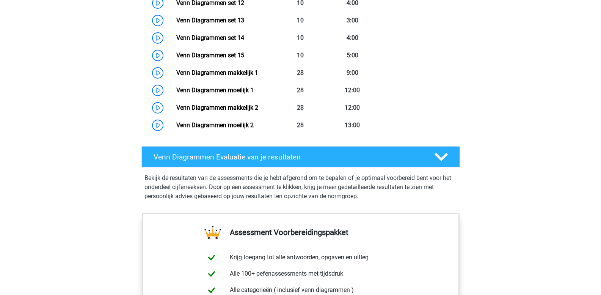
click at [440, 156] on icon at bounding box center [441, 156] width 13 height 13
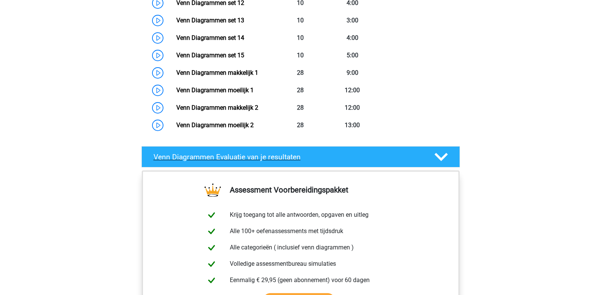
click at [440, 156] on polygon at bounding box center [441, 156] width 13 height 8
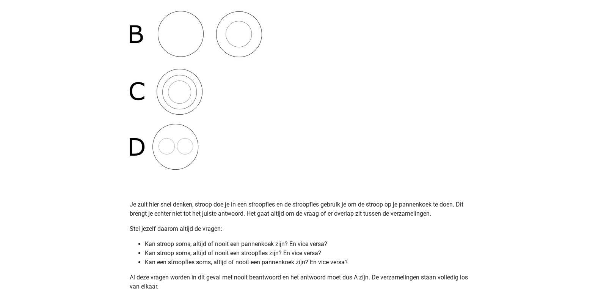
scroll to position [303, 0]
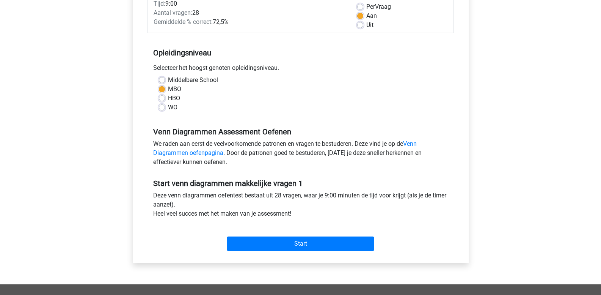
scroll to position [152, 0]
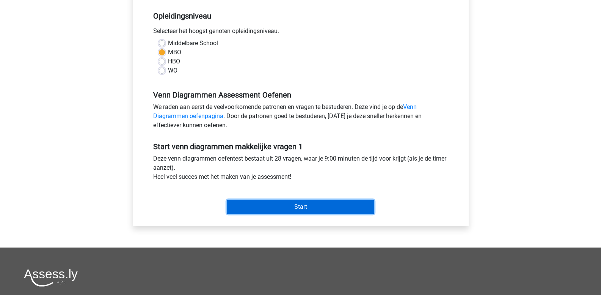
click at [256, 204] on input "Start" at bounding box center [301, 207] width 148 height 14
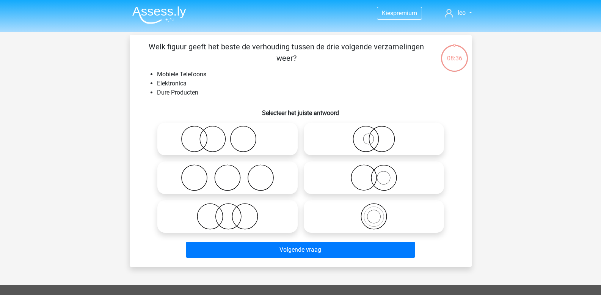
click at [370, 219] on icon at bounding box center [374, 216] width 134 height 27
click at [374, 212] on input "radio" at bounding box center [376, 209] width 5 height 5
radio input "true"
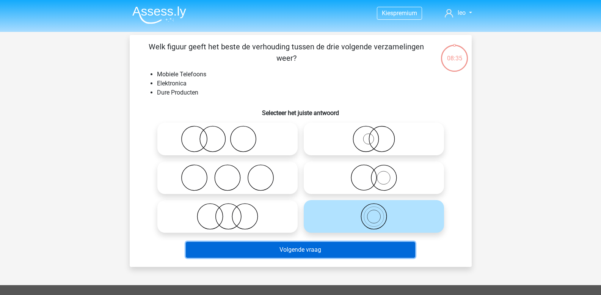
click at [333, 251] on button "Volgende vraag" at bounding box center [301, 250] width 230 height 16
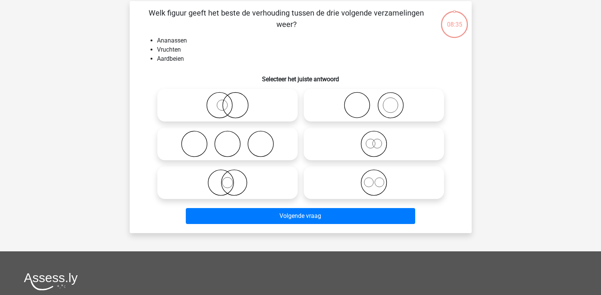
scroll to position [35, 0]
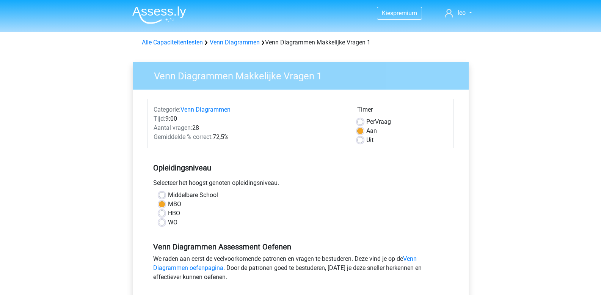
scroll to position [152, 0]
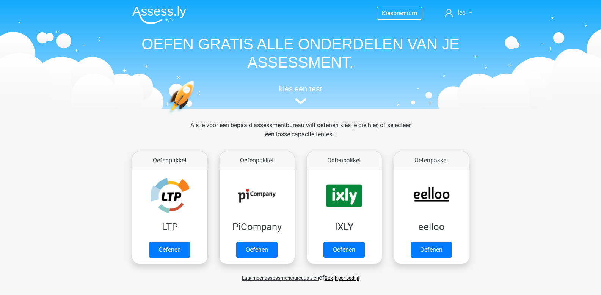
scroll to position [360, 0]
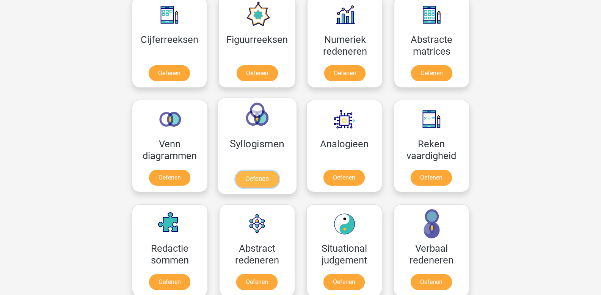
click at [261, 178] on link "Oefenen" at bounding box center [256, 179] width 43 height 17
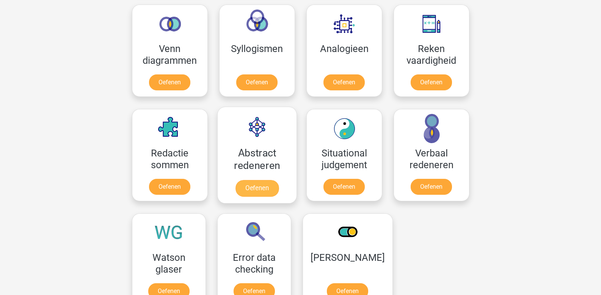
scroll to position [474, 0]
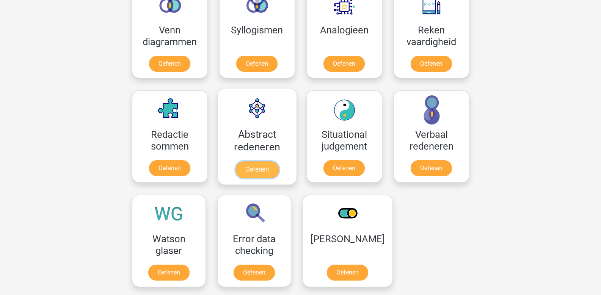
click at [265, 174] on link "Oefenen" at bounding box center [256, 169] width 43 height 17
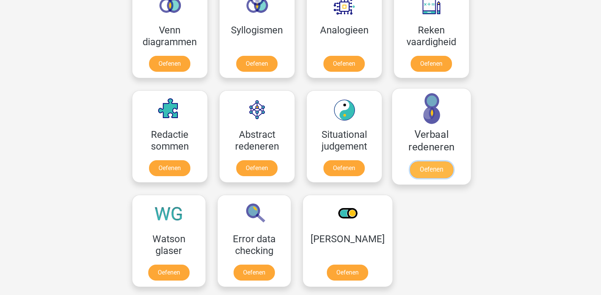
click at [437, 175] on link "Oefenen" at bounding box center [431, 169] width 43 height 17
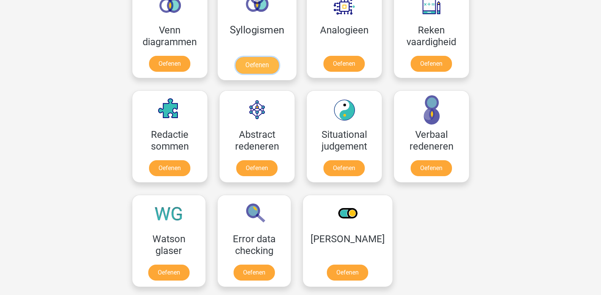
click at [251, 61] on link "Oefenen" at bounding box center [256, 65] width 43 height 17
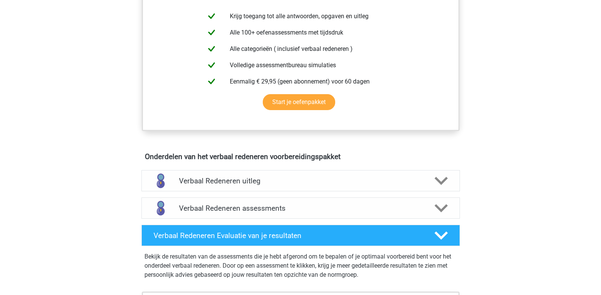
scroll to position [303, 0]
click at [442, 182] on polygon at bounding box center [441, 180] width 13 height 8
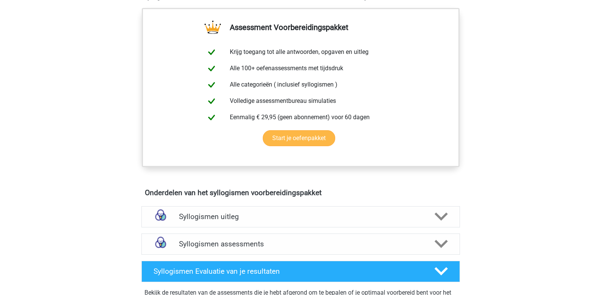
scroll to position [266, 0]
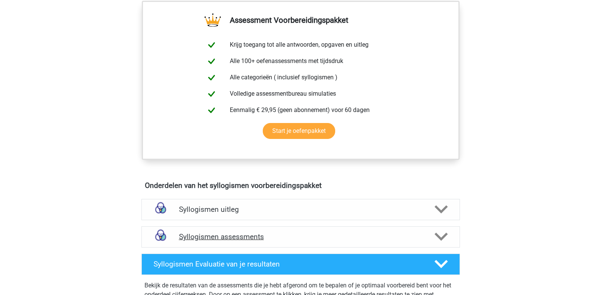
click at [239, 238] on h4 "Syllogismen assessments" at bounding box center [301, 236] width 244 height 9
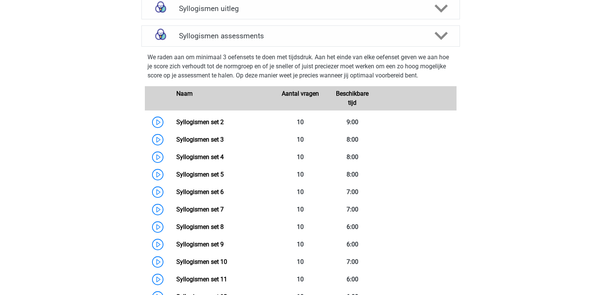
scroll to position [455, 0]
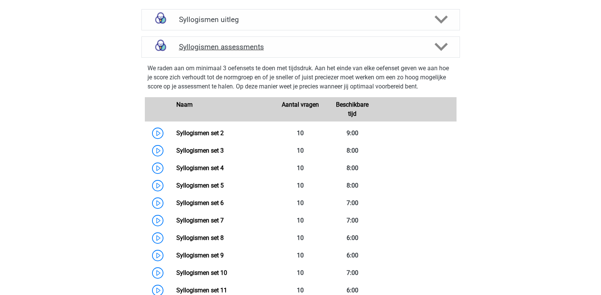
click at [441, 48] on polygon at bounding box center [441, 47] width 13 height 8
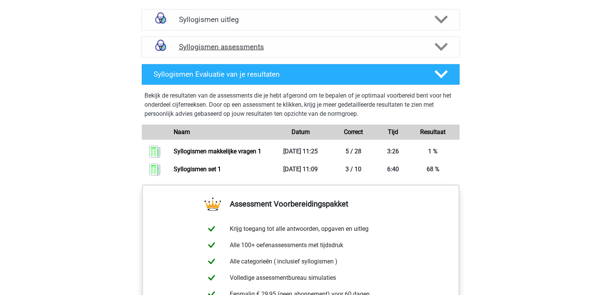
click at [441, 48] on polygon at bounding box center [441, 47] width 13 height 8
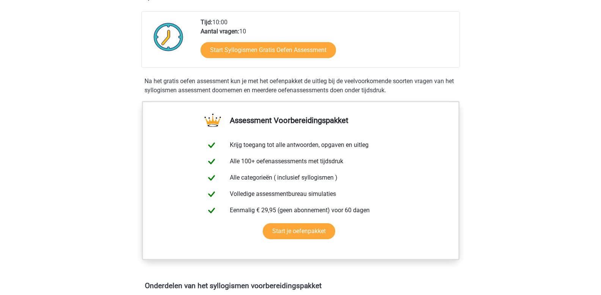
scroll to position [152, 0]
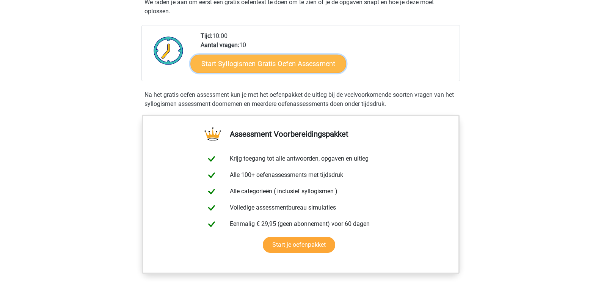
click at [264, 65] on link "Start Syllogismen Gratis Oefen Assessment" at bounding box center [268, 63] width 156 height 18
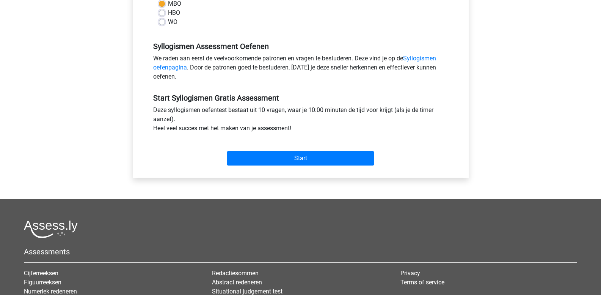
scroll to position [228, 0]
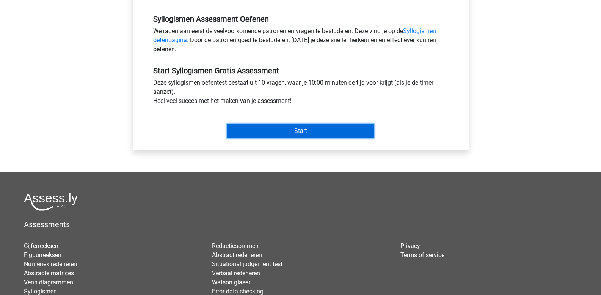
click at [267, 132] on input "Start" at bounding box center [301, 131] width 148 height 14
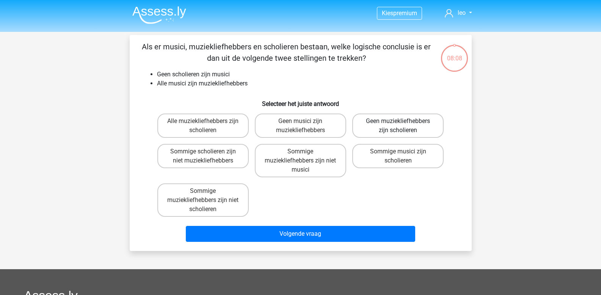
click at [385, 129] on label "Geen muziekliefhebbers zijn scholieren" at bounding box center [397, 125] width 91 height 24
click at [398, 126] on input "Geen muziekliefhebbers zijn scholieren" at bounding box center [400, 123] width 5 height 5
radio input "true"
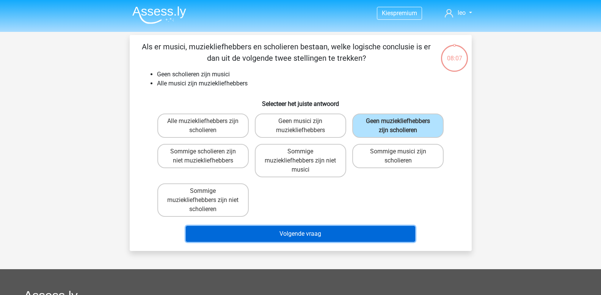
click at [292, 232] on button "Volgende vraag" at bounding box center [301, 234] width 230 height 16
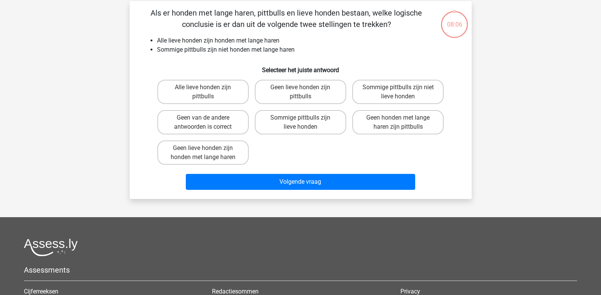
scroll to position [35, 0]
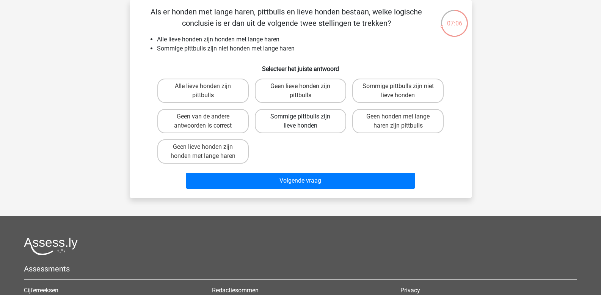
click at [304, 129] on label "Sommige pittbulls zijn lieve honden" at bounding box center [300, 121] width 91 height 24
click at [304, 121] on input "Sommige pittbulls zijn lieve honden" at bounding box center [302, 118] width 5 height 5
radio input "true"
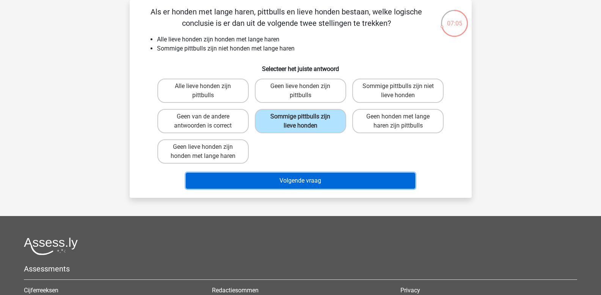
click at [294, 174] on button "Volgende vraag" at bounding box center [301, 181] width 230 height 16
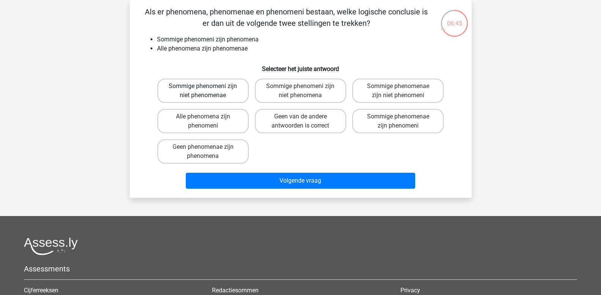
click at [238, 95] on label "Sommige phenomeni zijn niet phenomenae" at bounding box center [202, 91] width 91 height 24
click at [208, 91] on input "Sommige phenomeni zijn niet phenomenae" at bounding box center [205, 88] width 5 height 5
radio input "true"
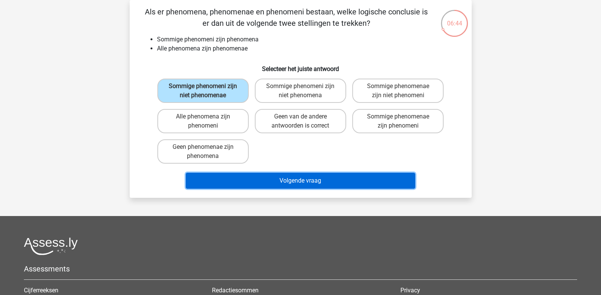
click at [244, 179] on button "Volgende vraag" at bounding box center [301, 181] width 230 height 16
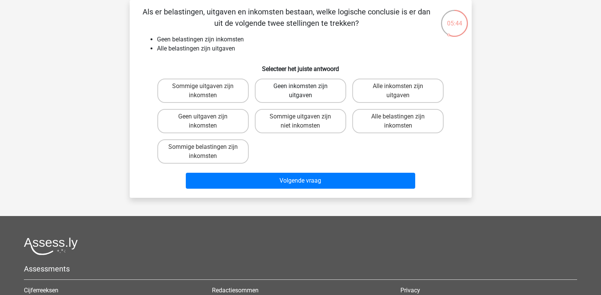
click at [283, 93] on label "Geen inkomsten zijn uitgaven" at bounding box center [300, 91] width 91 height 24
click at [300, 91] on input "Geen inkomsten zijn uitgaven" at bounding box center [302, 88] width 5 height 5
radio input "true"
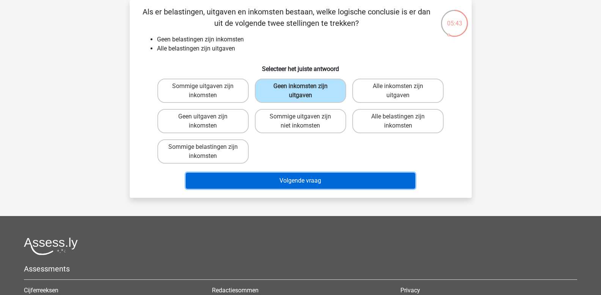
click at [292, 180] on button "Volgende vraag" at bounding box center [301, 181] width 230 height 16
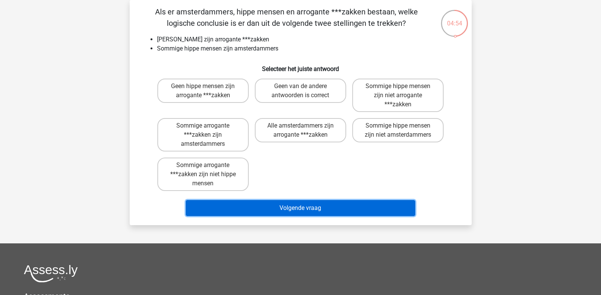
click at [325, 205] on button "Volgende vraag" at bounding box center [301, 208] width 230 height 16
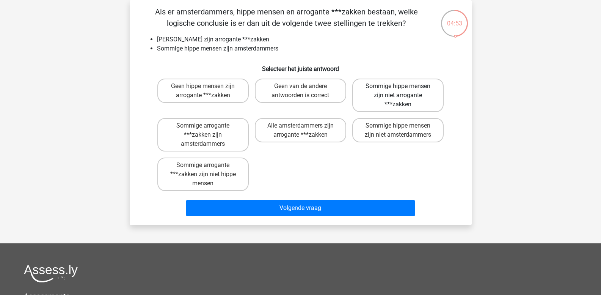
drag, startPoint x: 386, startPoint y: 98, endPoint x: 386, endPoint y: 105, distance: 6.4
click at [386, 100] on label "Sommige hippe mensen zijn niet arrogante ***zakken" at bounding box center [397, 95] width 91 height 33
click at [398, 91] on input "Sommige hippe mensen zijn niet arrogante ***zakken" at bounding box center [400, 88] width 5 height 5
radio input "true"
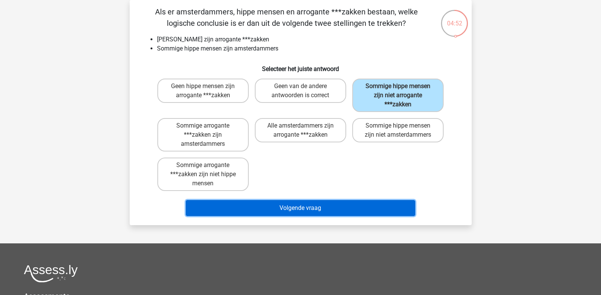
click at [335, 210] on button "Volgende vraag" at bounding box center [301, 208] width 230 height 16
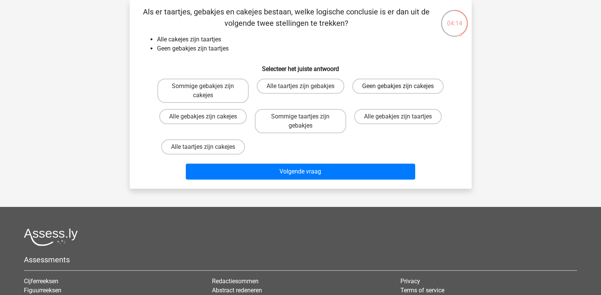
click at [379, 90] on label "Geen gebakjes zijn cakejes" at bounding box center [397, 86] width 91 height 15
click at [398, 90] on input "Geen gebakjes zijn cakejes" at bounding box center [400, 88] width 5 height 5
radio input "true"
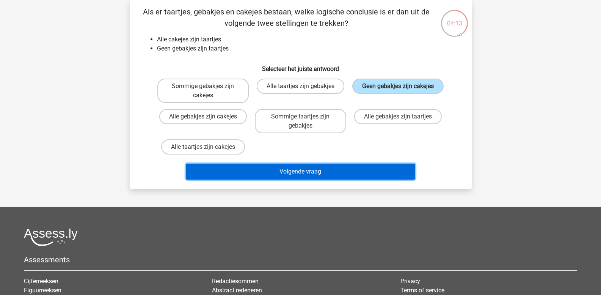
click at [322, 169] on button "Volgende vraag" at bounding box center [301, 171] width 230 height 16
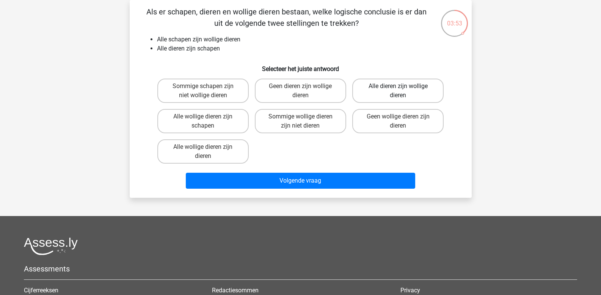
click at [375, 92] on label "Alle dieren zijn wollige dieren" at bounding box center [397, 91] width 91 height 24
click at [398, 91] on input "Alle dieren zijn wollige dieren" at bounding box center [400, 88] width 5 height 5
radio input "true"
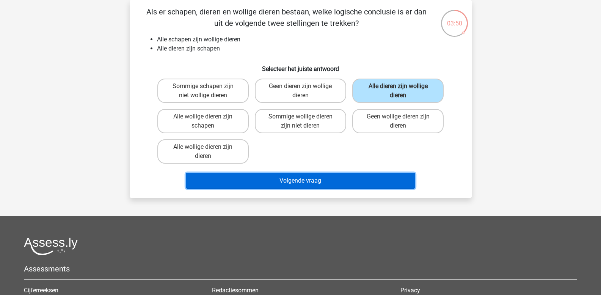
click at [305, 180] on button "Volgende vraag" at bounding box center [301, 181] width 230 height 16
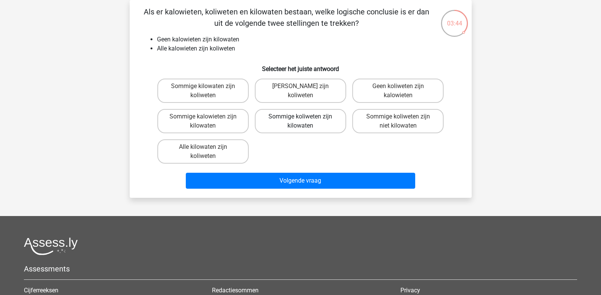
click at [294, 124] on label "Sommige koliweten zijn kilowaten" at bounding box center [300, 121] width 91 height 24
click at [300, 121] on input "Sommige koliweten zijn kilowaten" at bounding box center [302, 118] width 5 height 5
radio input "true"
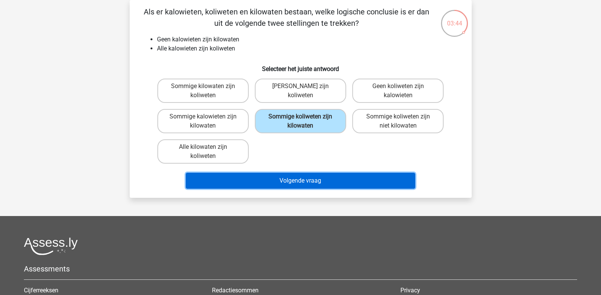
click at [298, 178] on button "Volgende vraag" at bounding box center [301, 181] width 230 height 16
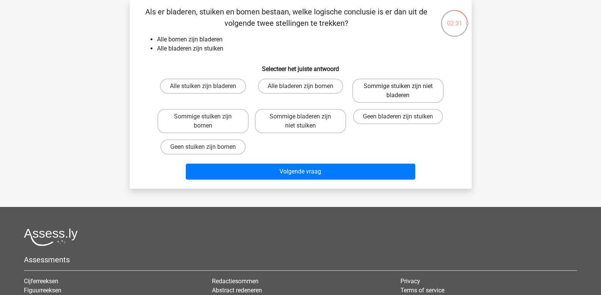
click at [396, 91] on label "Sommige stuiken zijn niet bladeren" at bounding box center [397, 91] width 91 height 24
click at [398, 91] on input "Sommige stuiken zijn niet bladeren" at bounding box center [400, 88] width 5 height 5
radio input "true"
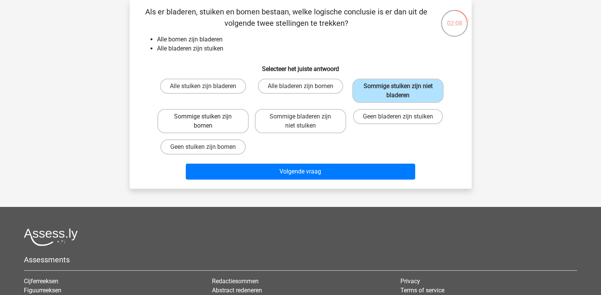
click at [228, 122] on label "Sommige stuiken zijn bomen" at bounding box center [202, 121] width 91 height 24
click at [208, 121] on input "Sommige stuiken zijn bomen" at bounding box center [205, 118] width 5 height 5
radio input "true"
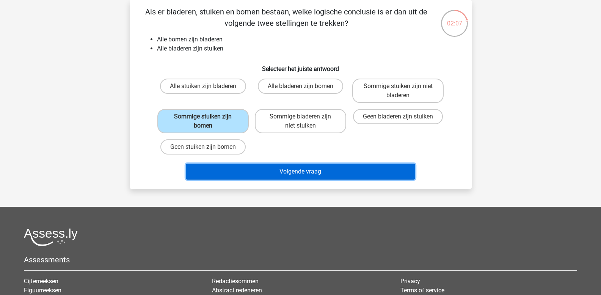
click at [262, 173] on button "Volgende vraag" at bounding box center [301, 171] width 230 height 16
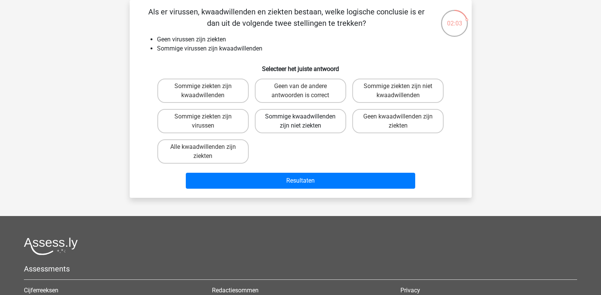
click at [298, 126] on label "Sommige kwaadwillenden zijn niet ziekten" at bounding box center [300, 121] width 91 height 24
click at [300, 121] on input "Sommige kwaadwillenden zijn niet ziekten" at bounding box center [302, 118] width 5 height 5
radio input "true"
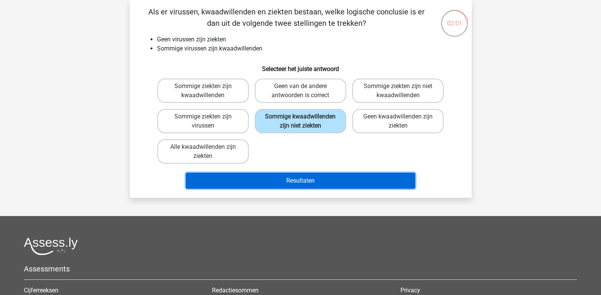
click at [303, 180] on button "Resultaten" at bounding box center [301, 181] width 230 height 16
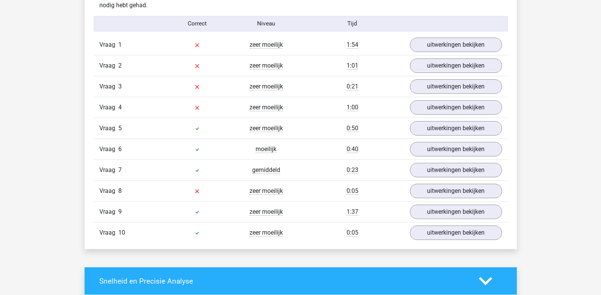
scroll to position [607, 0]
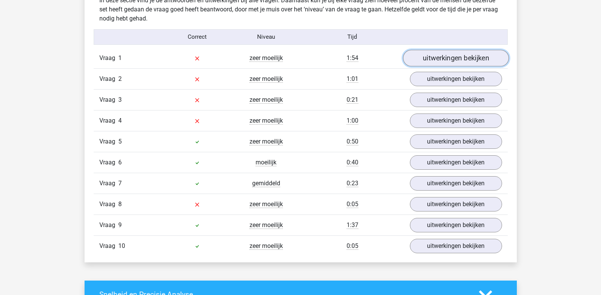
click at [459, 58] on link "uitwerkingen bekijken" at bounding box center [456, 58] width 106 height 17
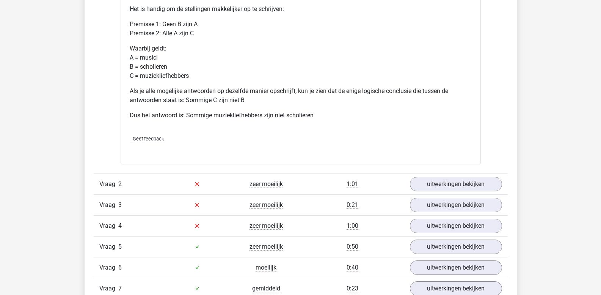
scroll to position [872, 0]
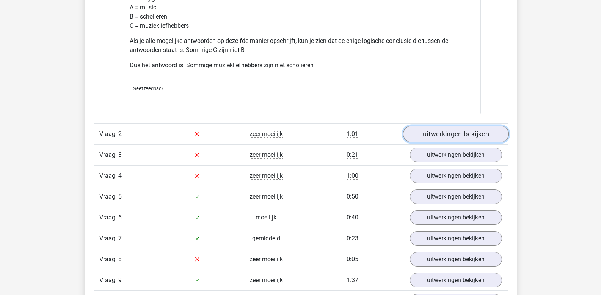
click at [460, 137] on link "uitwerkingen bekijken" at bounding box center [456, 134] width 106 height 17
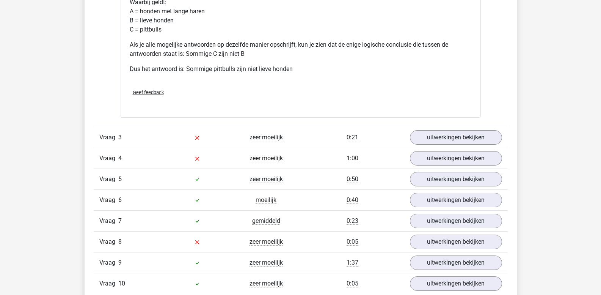
scroll to position [1214, 0]
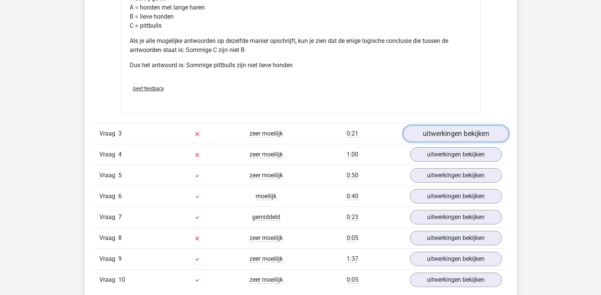
click at [450, 137] on link "uitwerkingen bekijken" at bounding box center [456, 133] width 106 height 17
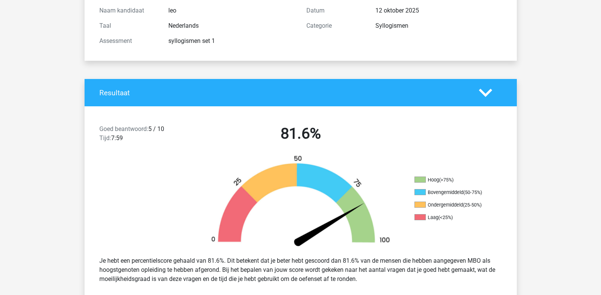
scroll to position [0, 0]
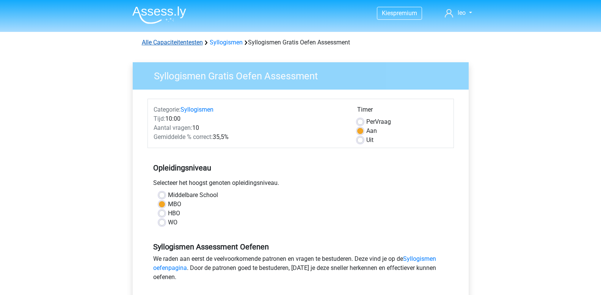
click at [180, 41] on link "Alle Capaciteitentesten" at bounding box center [172, 42] width 61 height 7
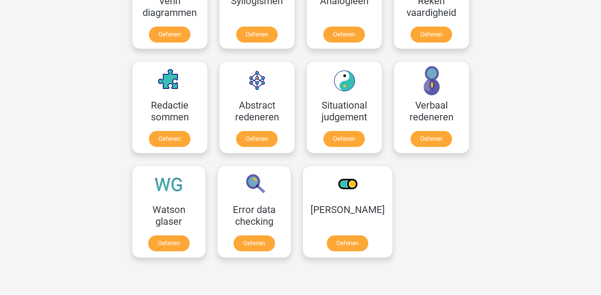
scroll to position [512, 0]
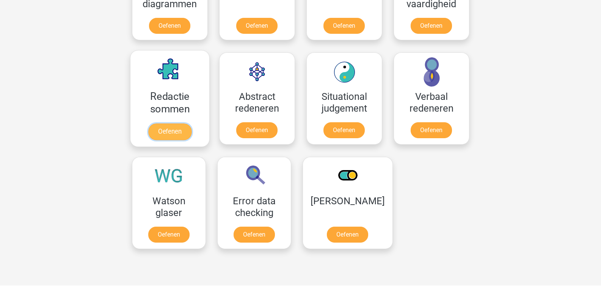
click at [173, 123] on link "Oefenen" at bounding box center [169, 131] width 43 height 17
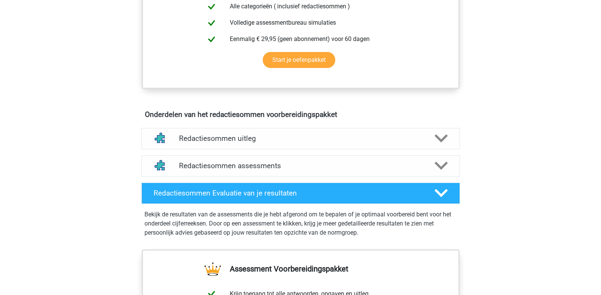
scroll to position [341, 0]
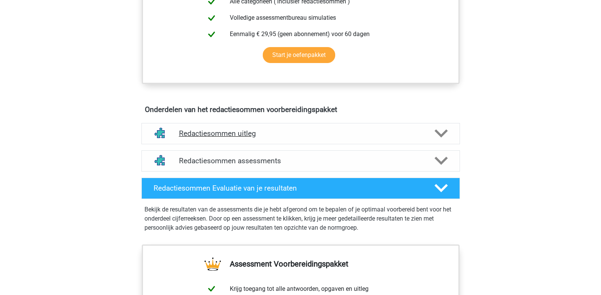
click at [445, 138] on polygon at bounding box center [441, 133] width 13 height 8
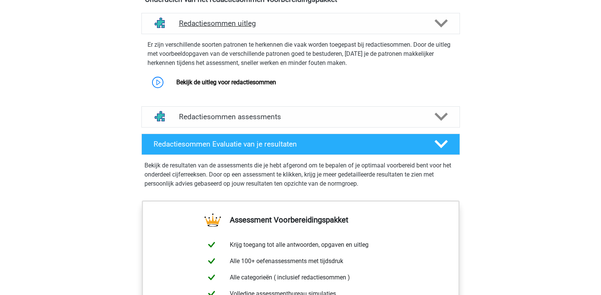
scroll to position [455, 0]
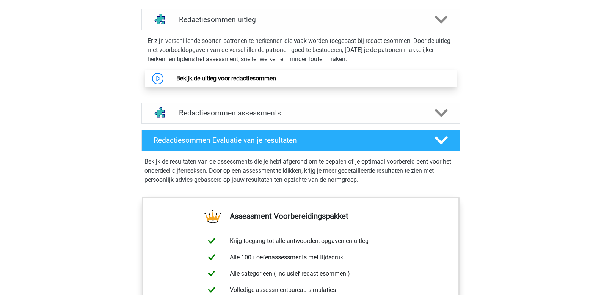
click at [236, 82] on link "Bekijk de uitleg voor redactiesommen" at bounding box center [226, 78] width 100 height 7
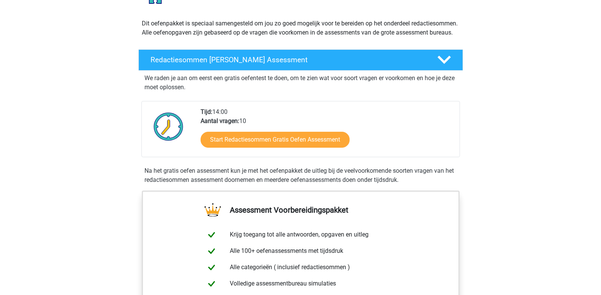
scroll to position [0, 0]
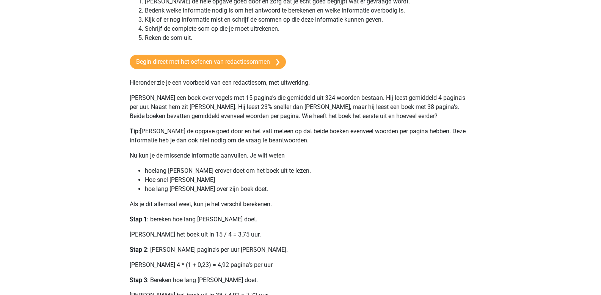
scroll to position [190, 0]
